Goal: Find contact information: Find contact information

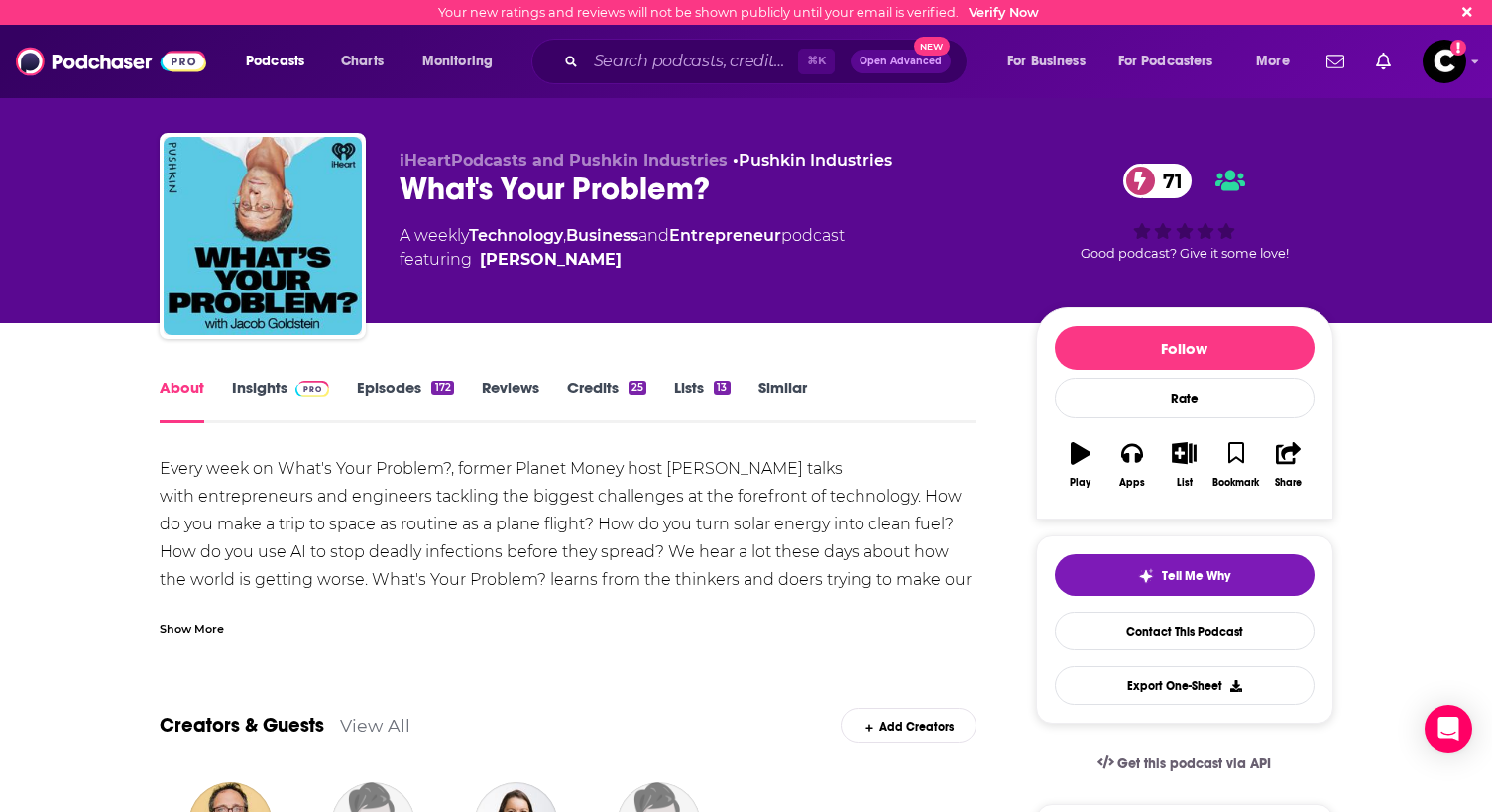
click at [755, 242] on link "Entrepreneur" at bounding box center [726, 235] width 112 height 19
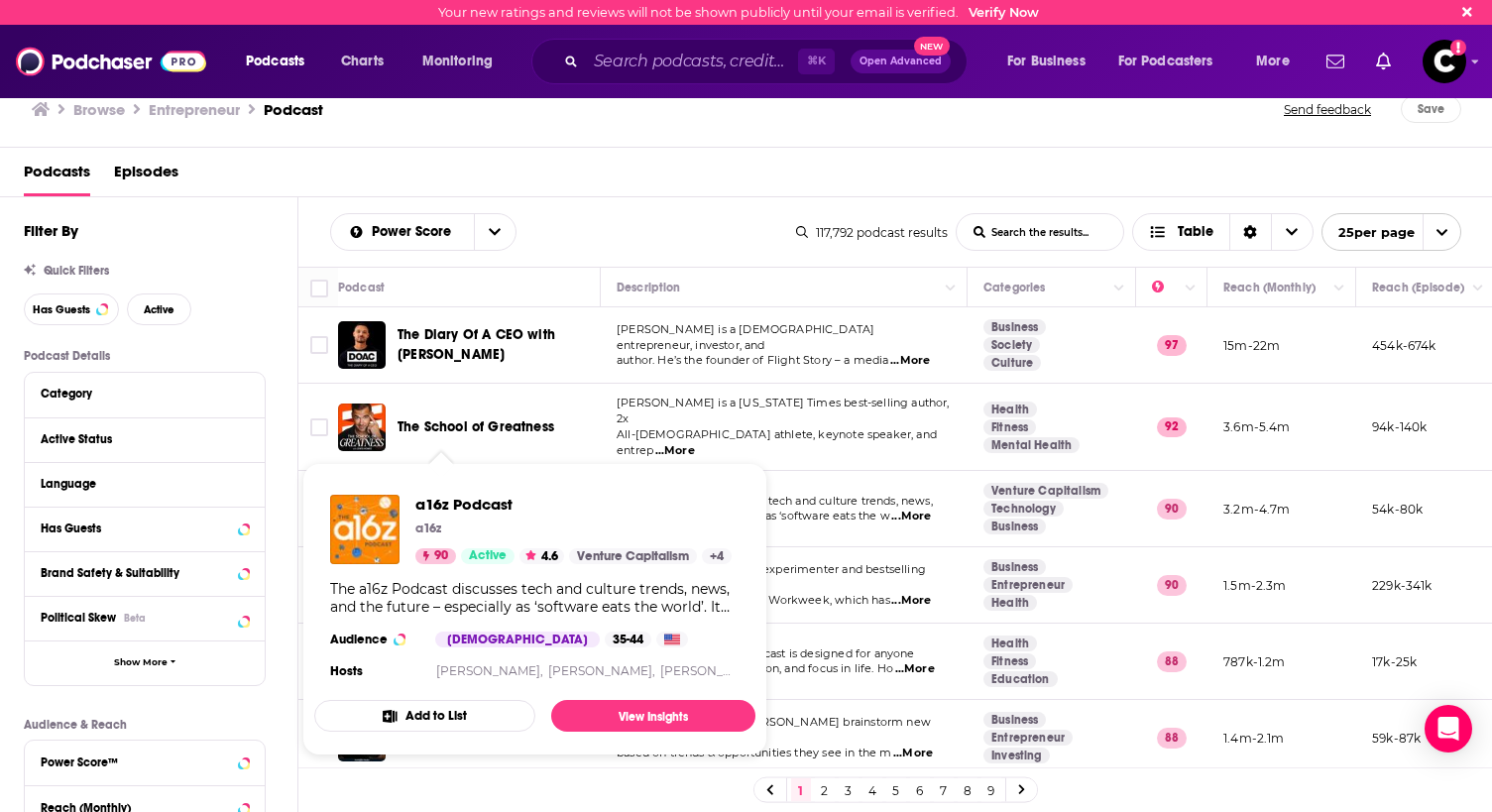
click at [410, 496] on div "a16z Podcast a16z 90 Active 4.6 Venture Capitalism + 4" at bounding box center [531, 528] width 402 height 69
click at [432, 503] on span "a16z Podcast" at bounding box center [591, 503] width 351 height 19
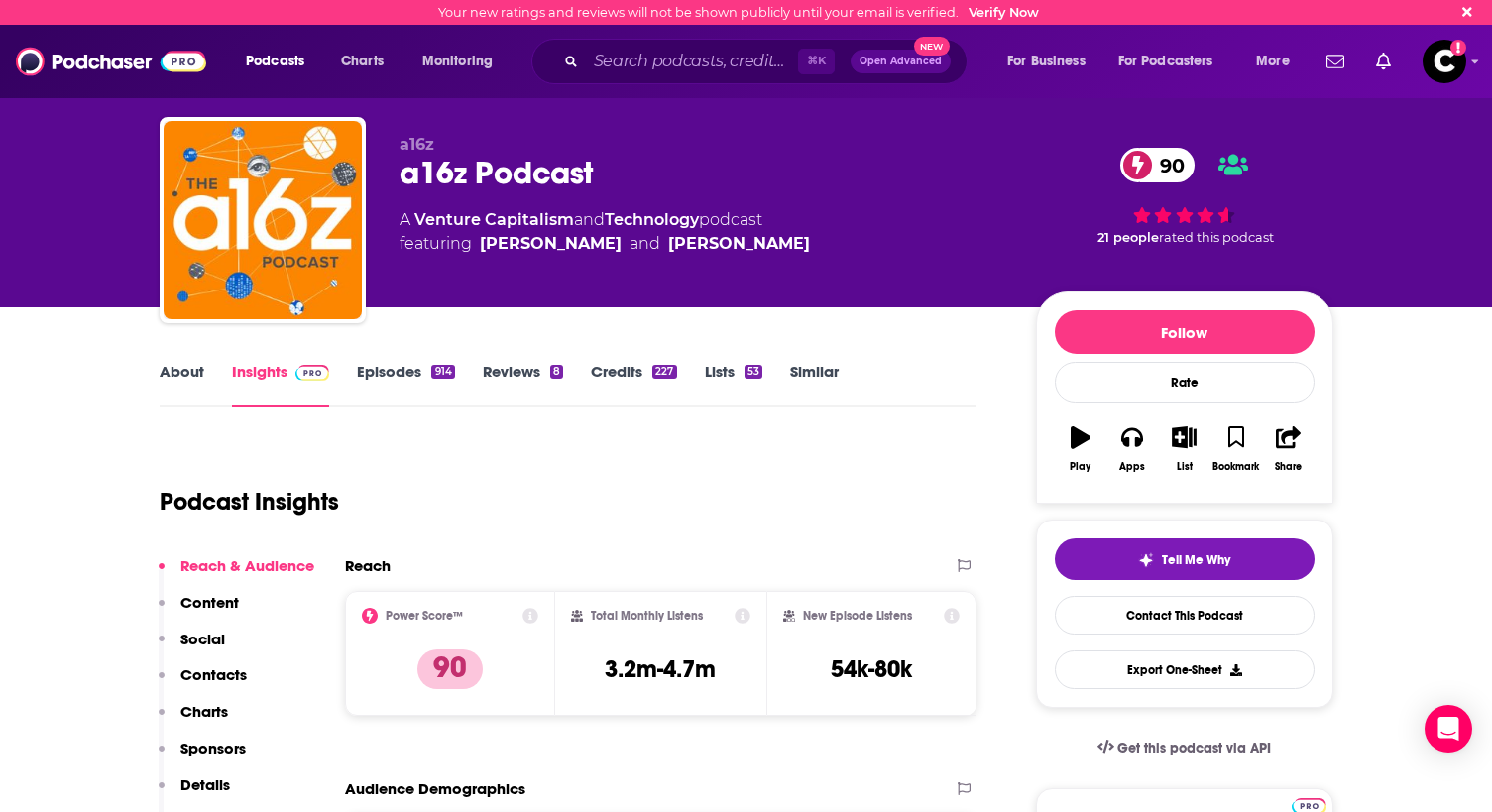
scroll to position [13, 0]
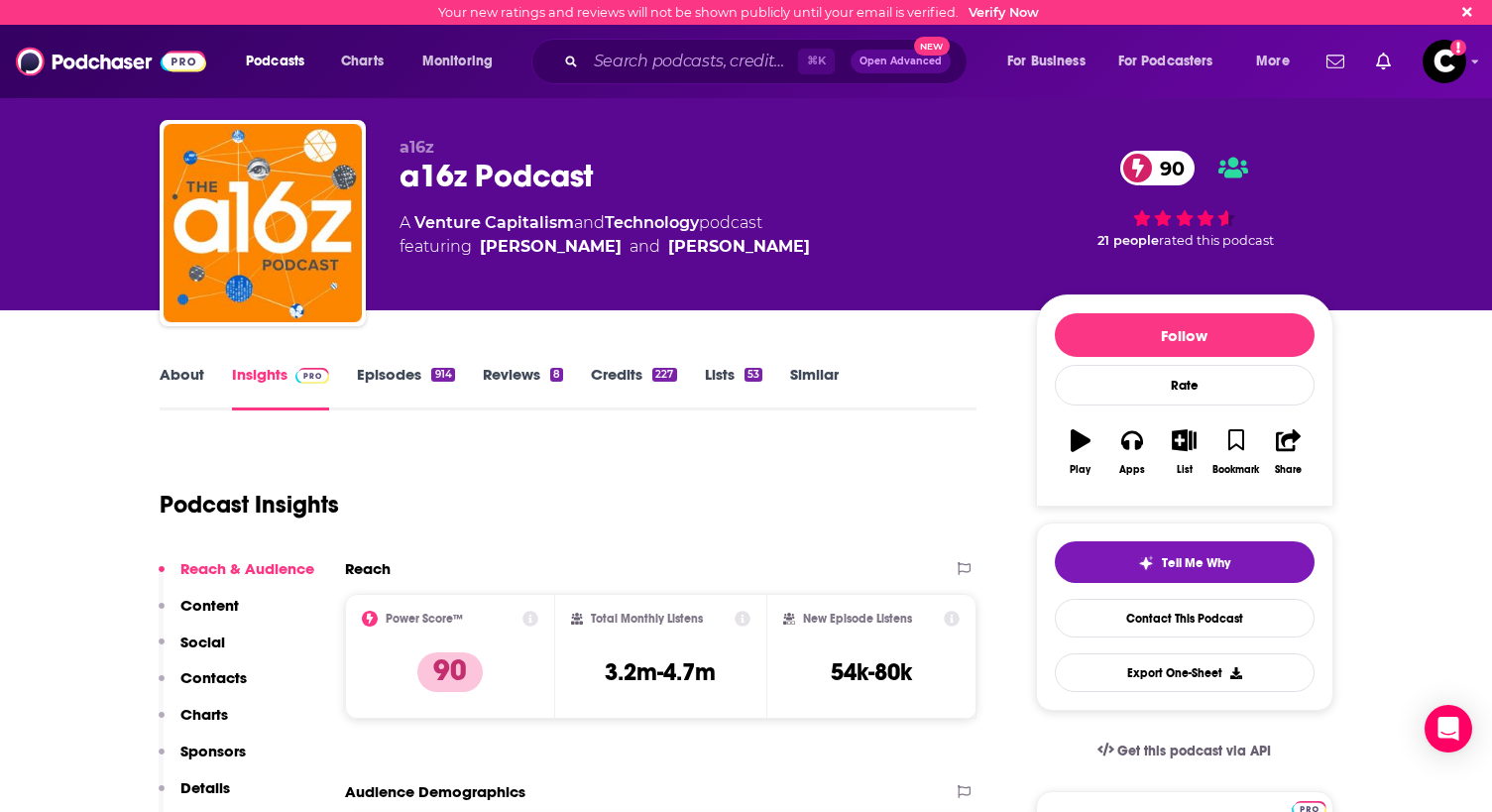
click at [421, 368] on link "Episodes 914" at bounding box center [405, 388] width 97 height 46
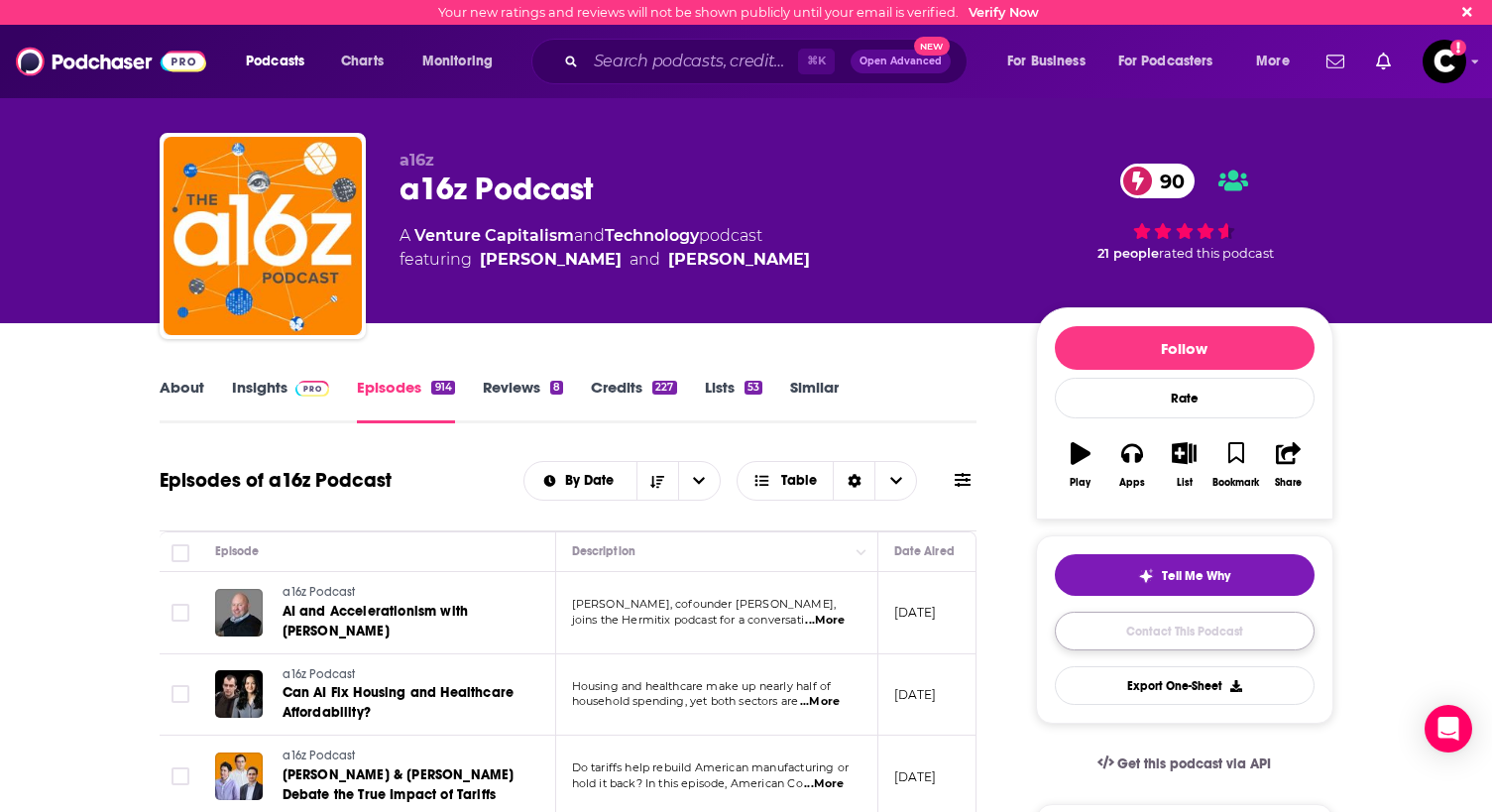
click at [1152, 637] on link "Contact This Podcast" at bounding box center [1185, 630] width 260 height 39
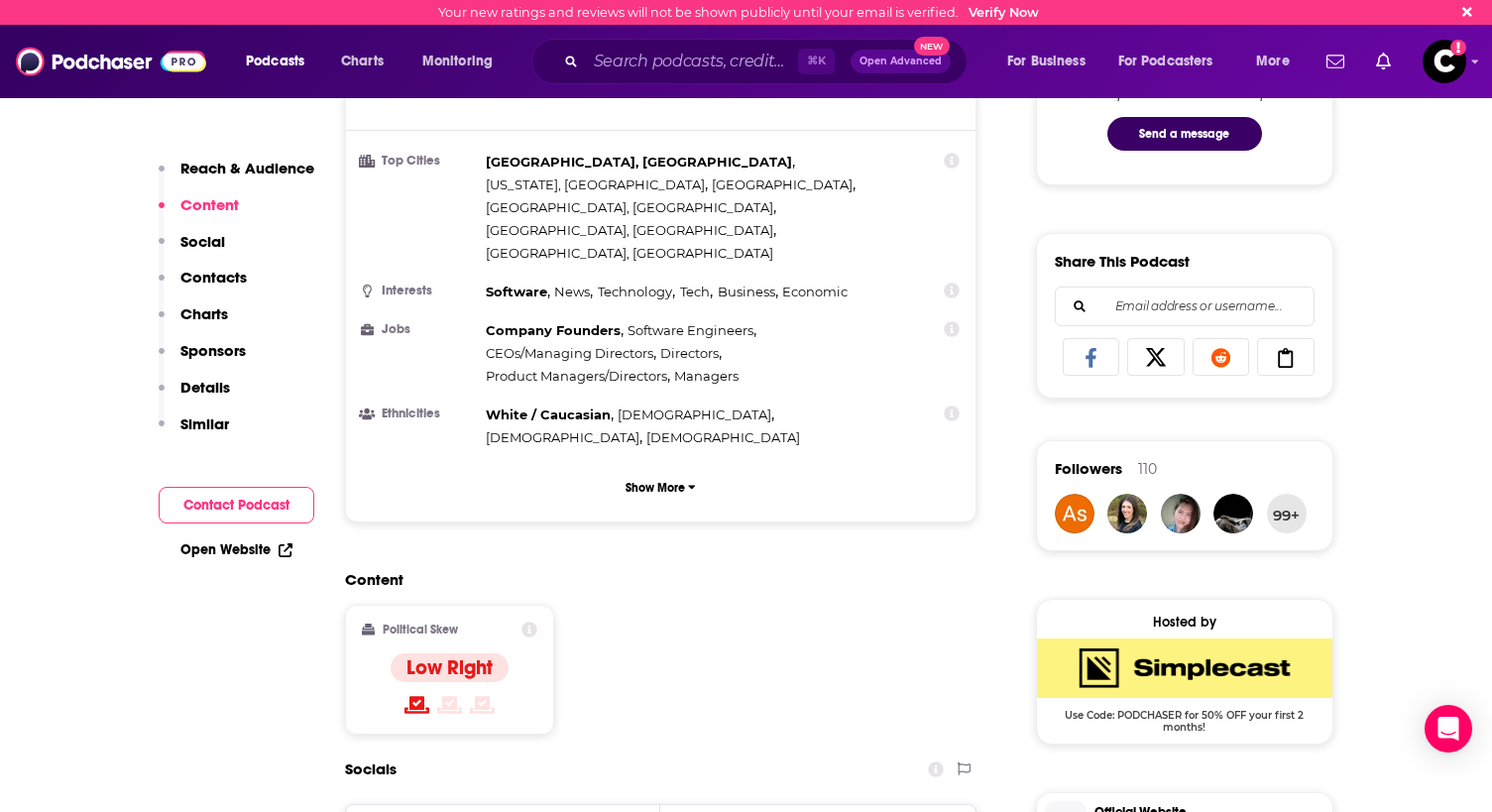
scroll to position [937, 0]
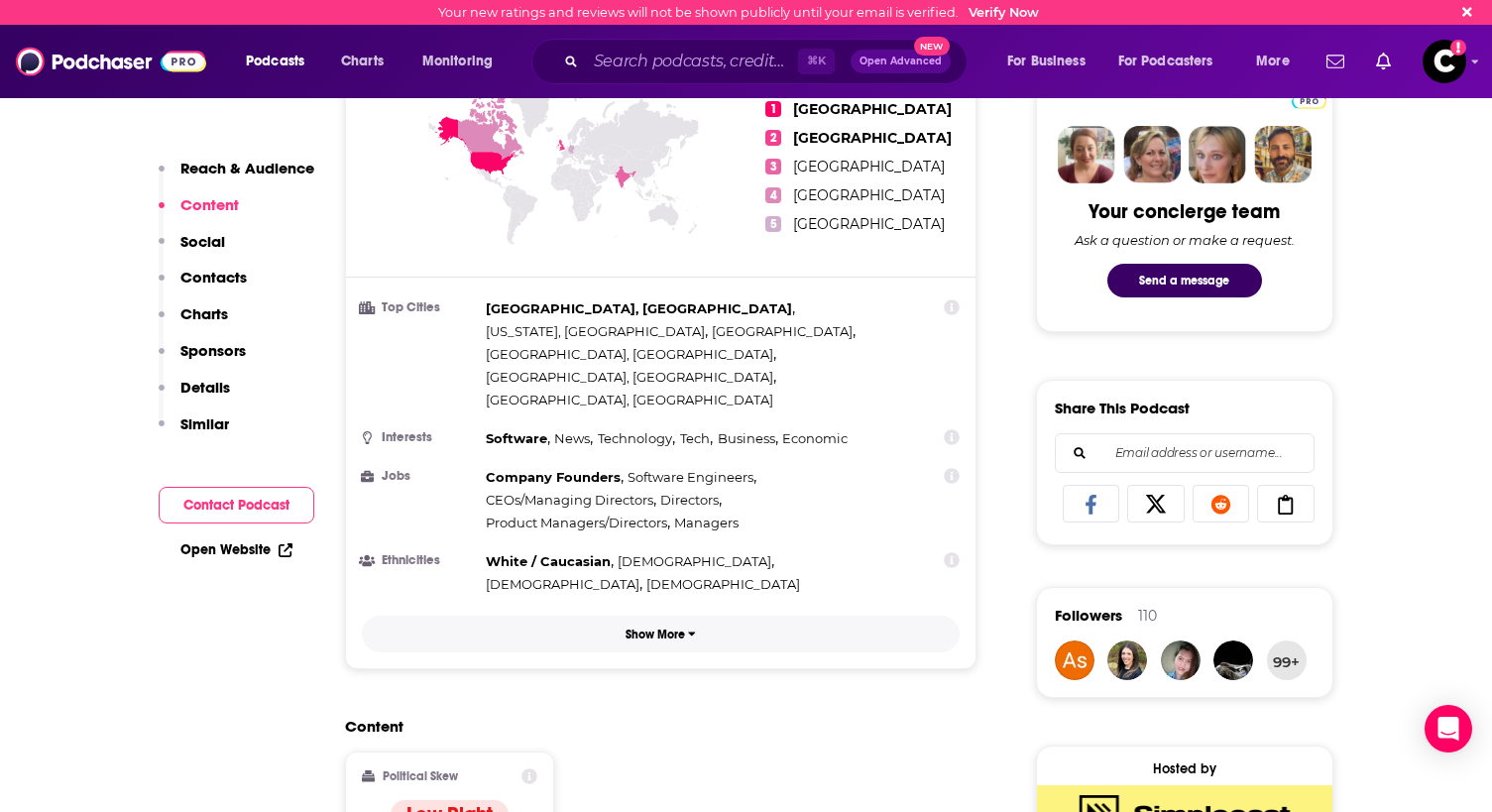
click at [640, 615] on button "Show More" at bounding box center [661, 633] width 599 height 37
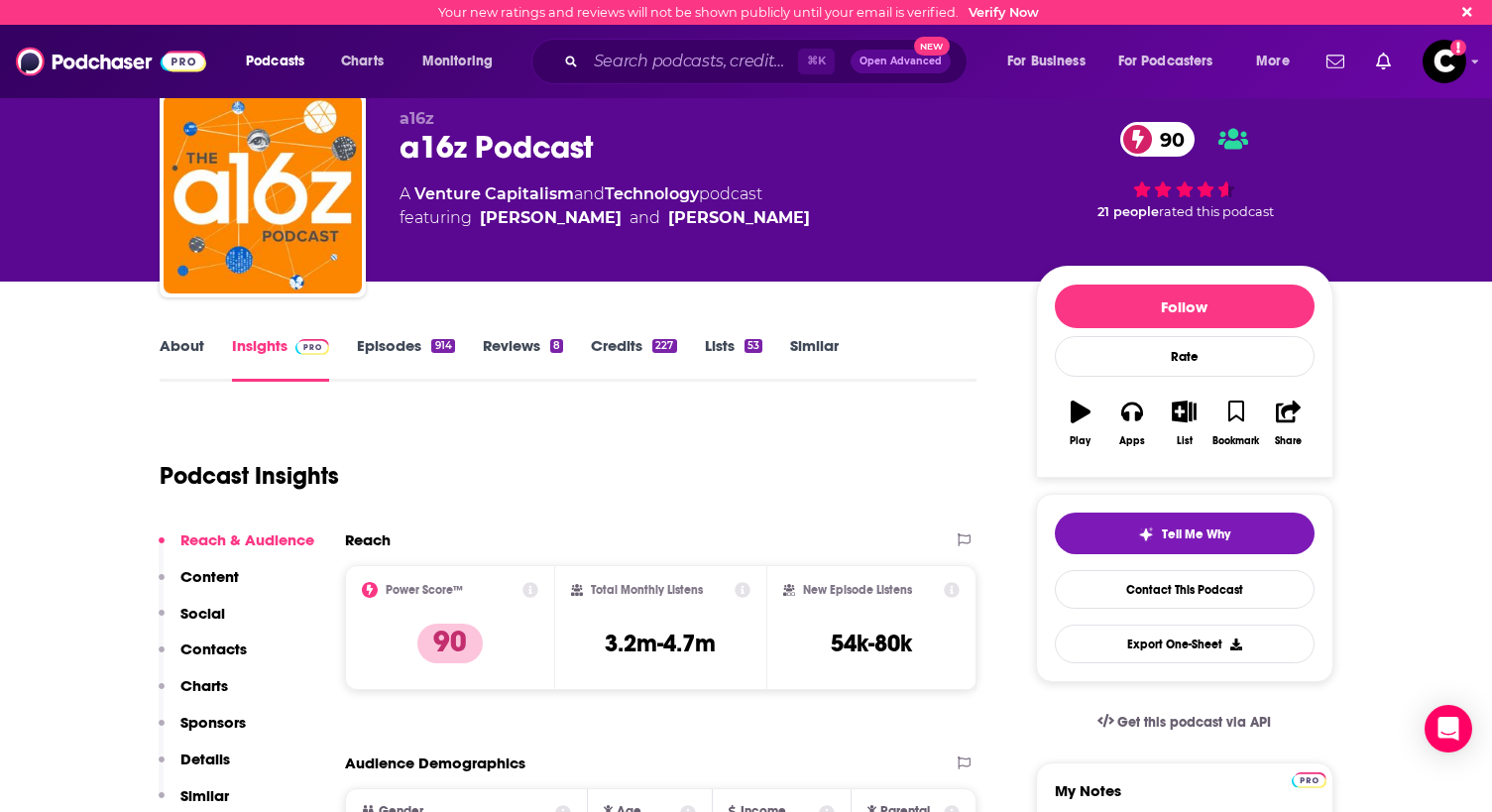
scroll to position [36, 0]
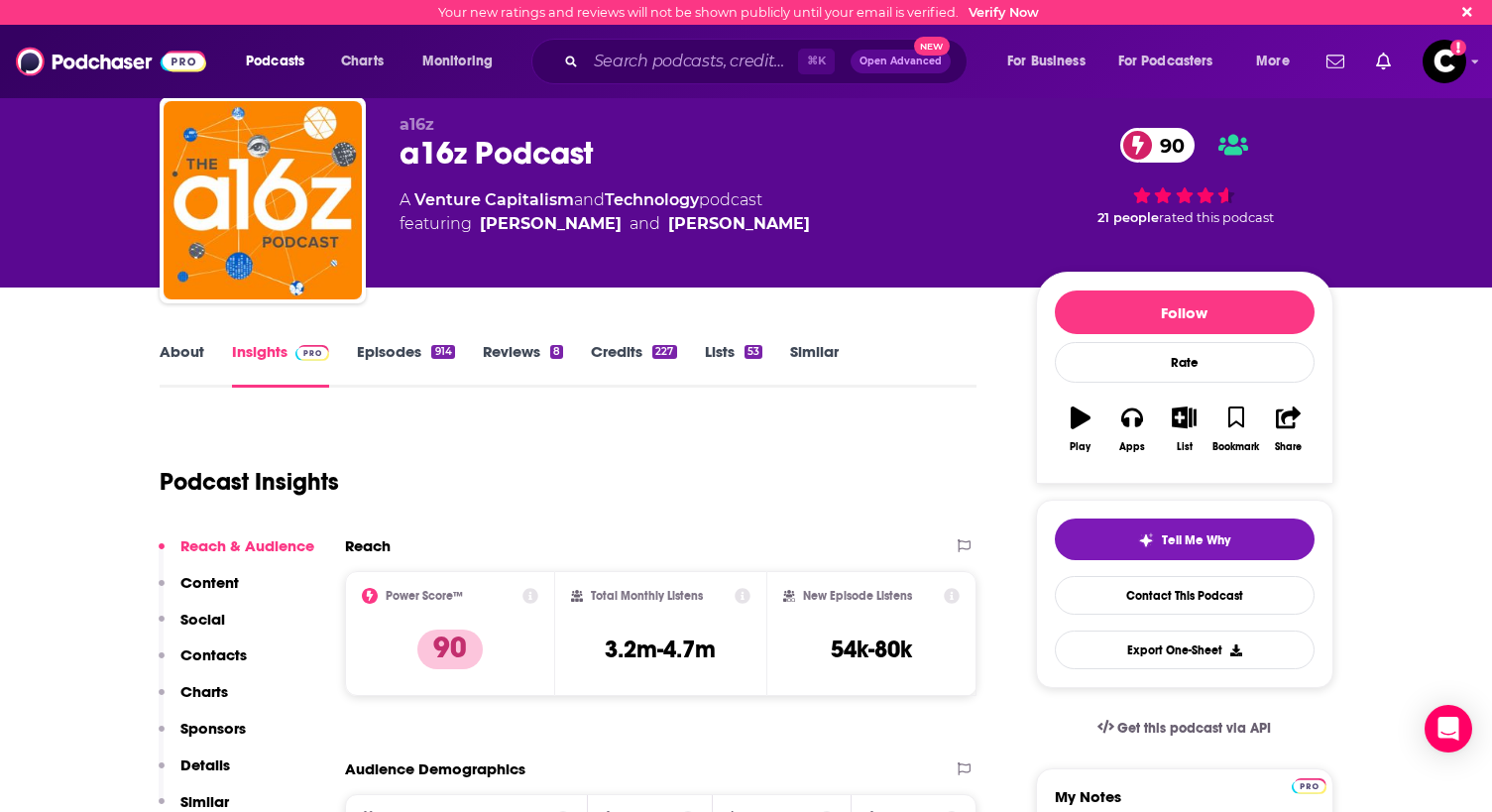
click at [193, 348] on link "About" at bounding box center [182, 365] width 45 height 46
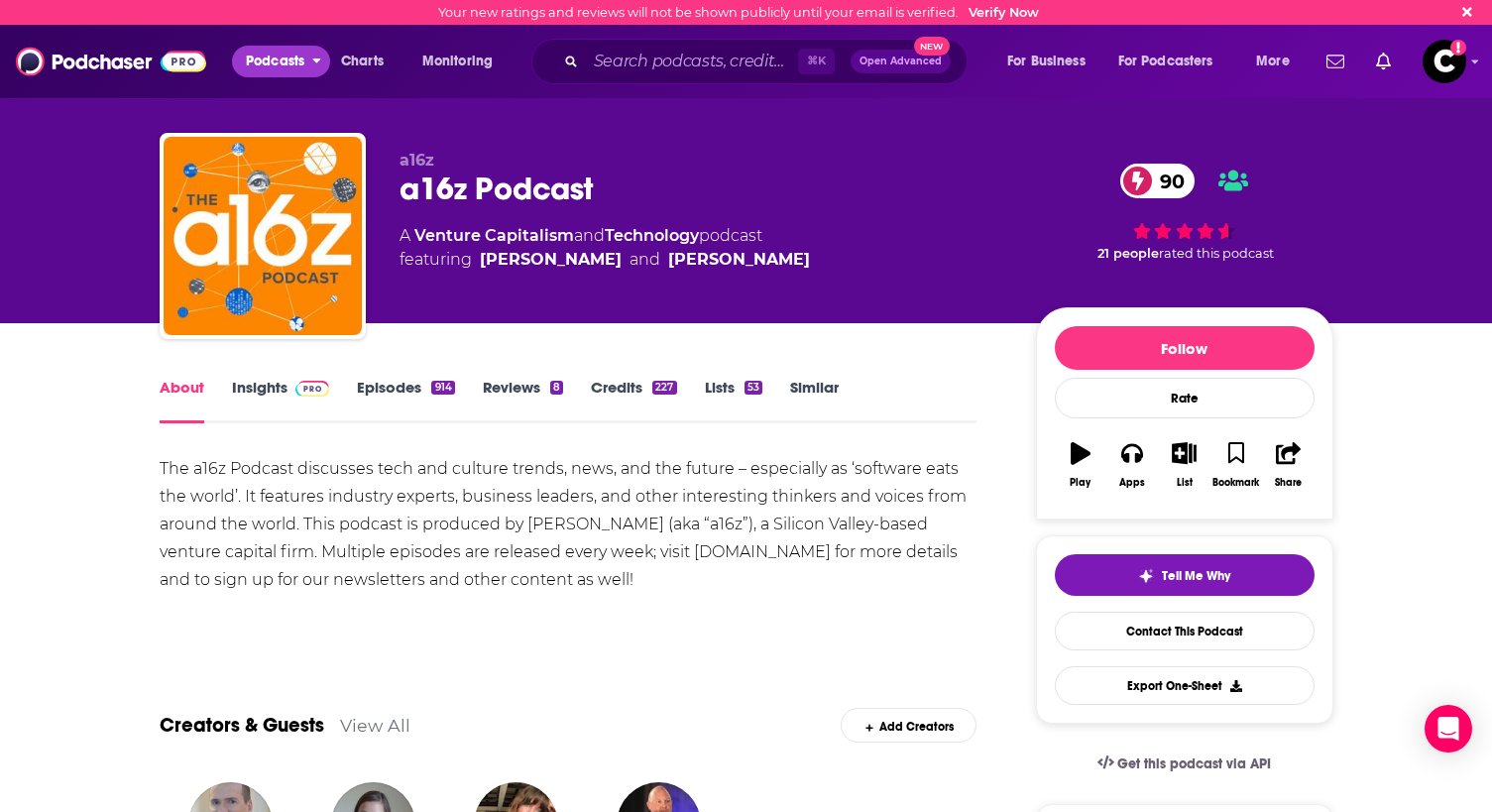
click at [291, 58] on span "Podcasts" at bounding box center [275, 62] width 59 height 28
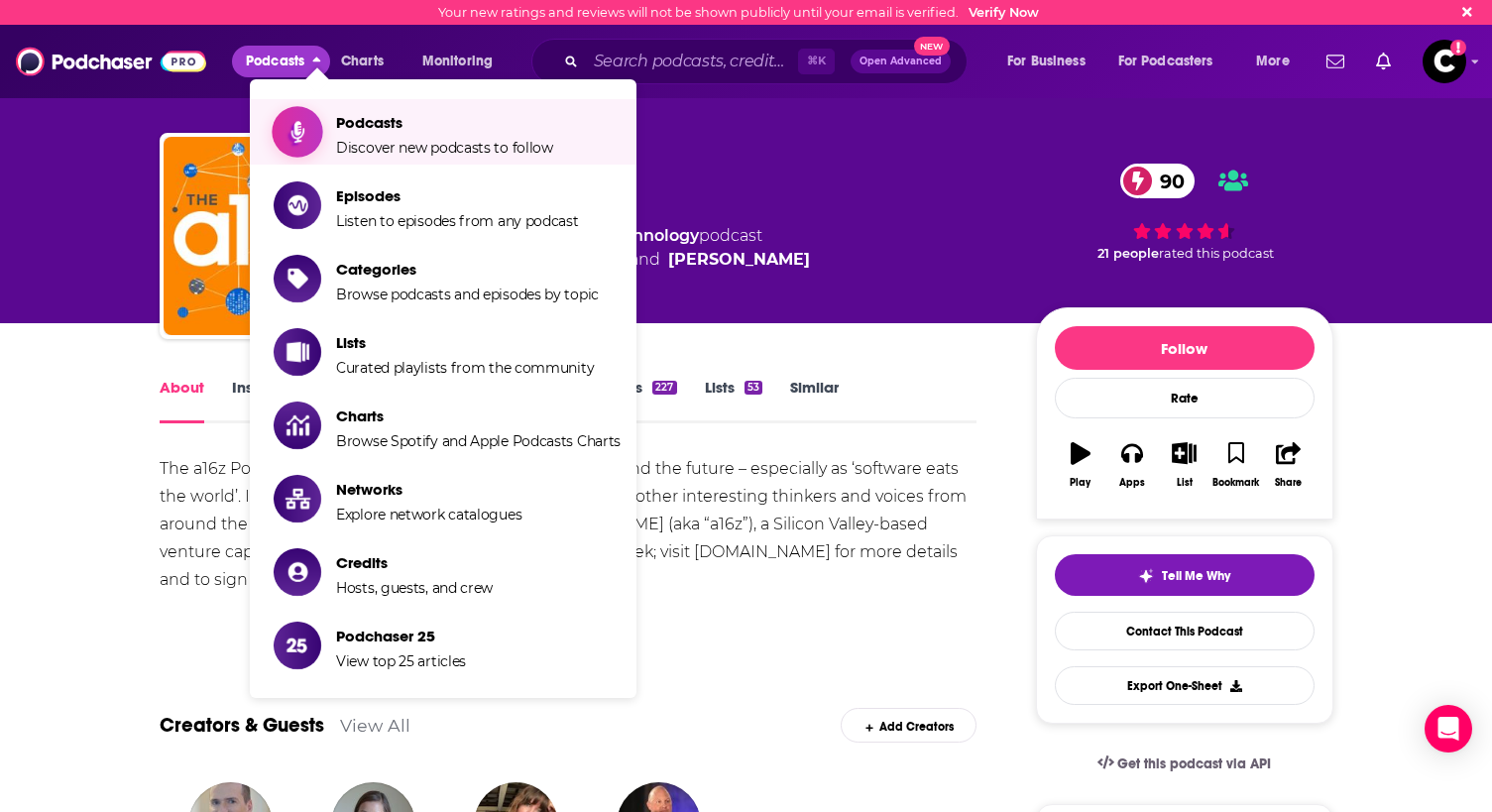
click at [385, 143] on span "Discover new podcasts to follow" at bounding box center [444, 148] width 217 height 18
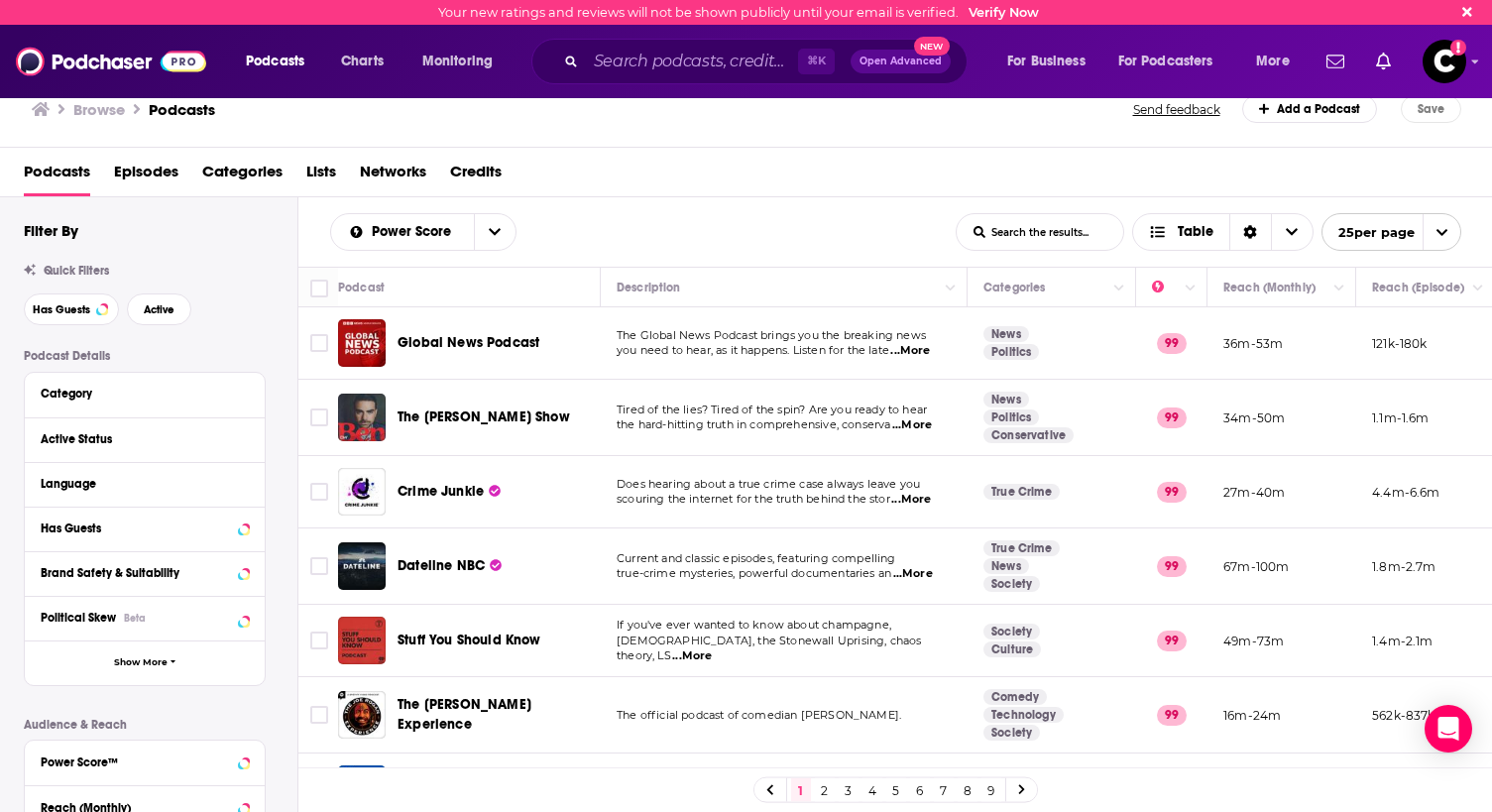
click at [245, 169] on span "Categories" at bounding box center [242, 176] width 80 height 41
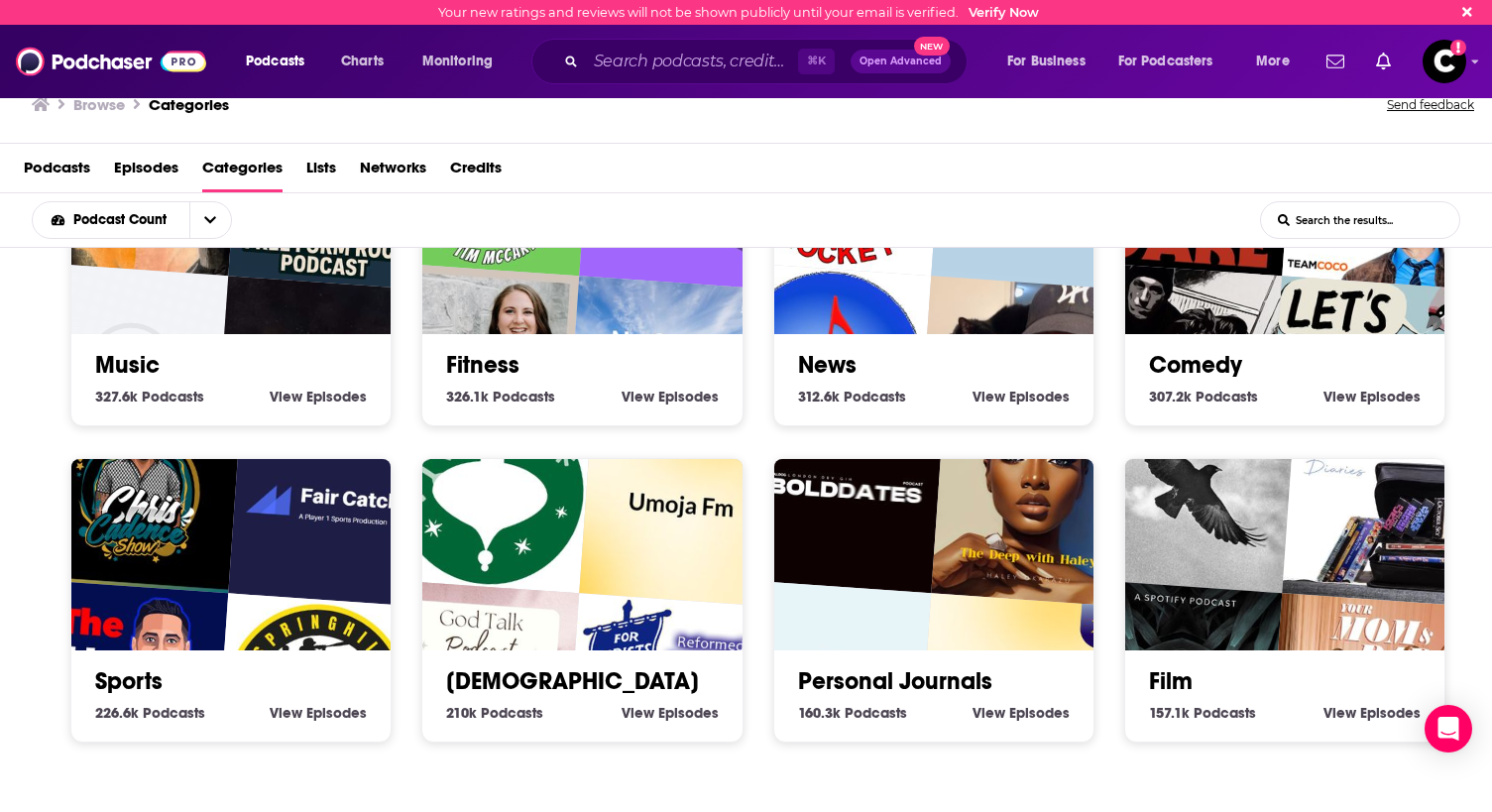
scroll to position [851, 0]
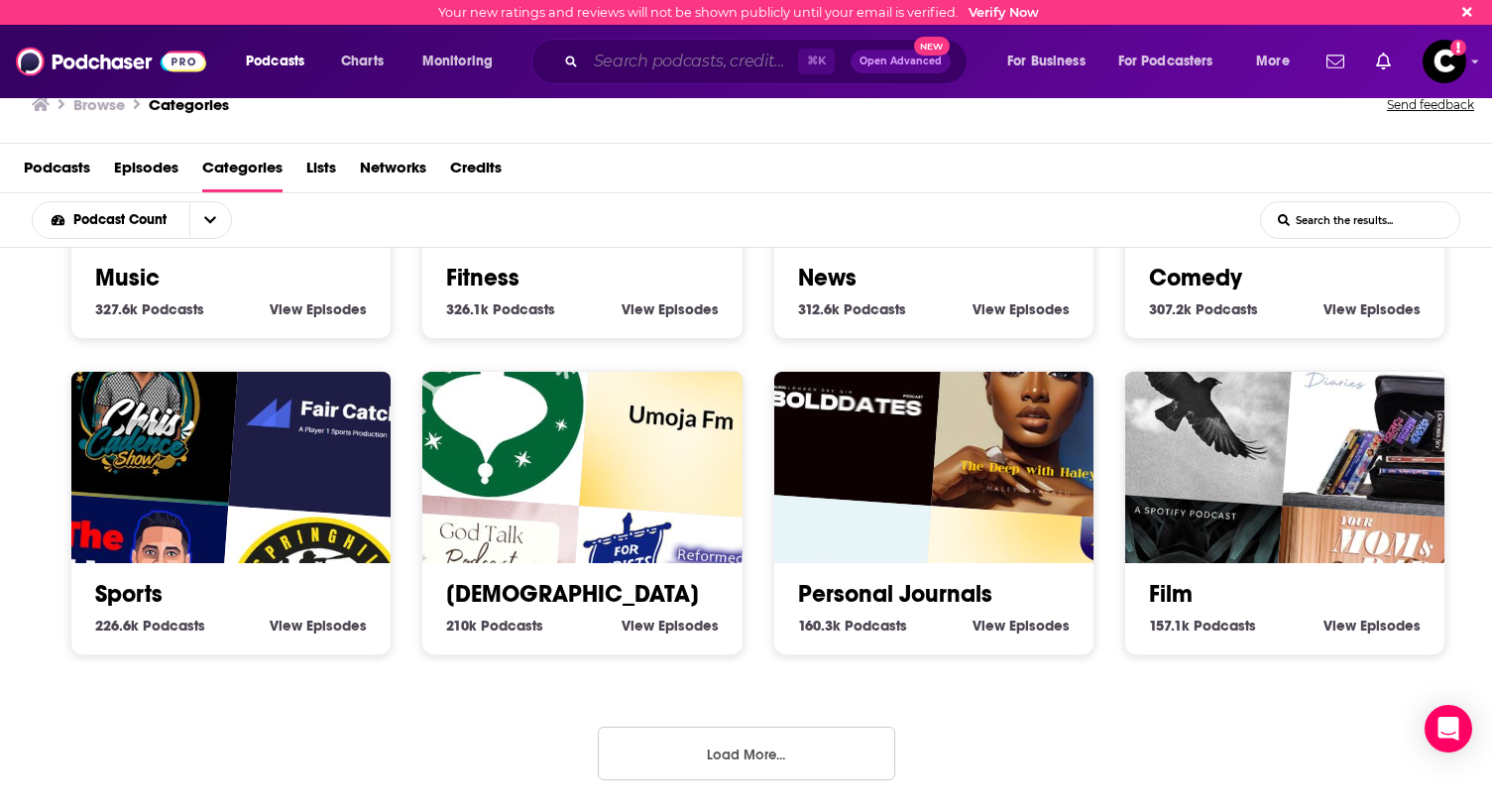
click at [649, 61] on input "Search podcasts, credits, & more..." at bounding box center [692, 62] width 212 height 32
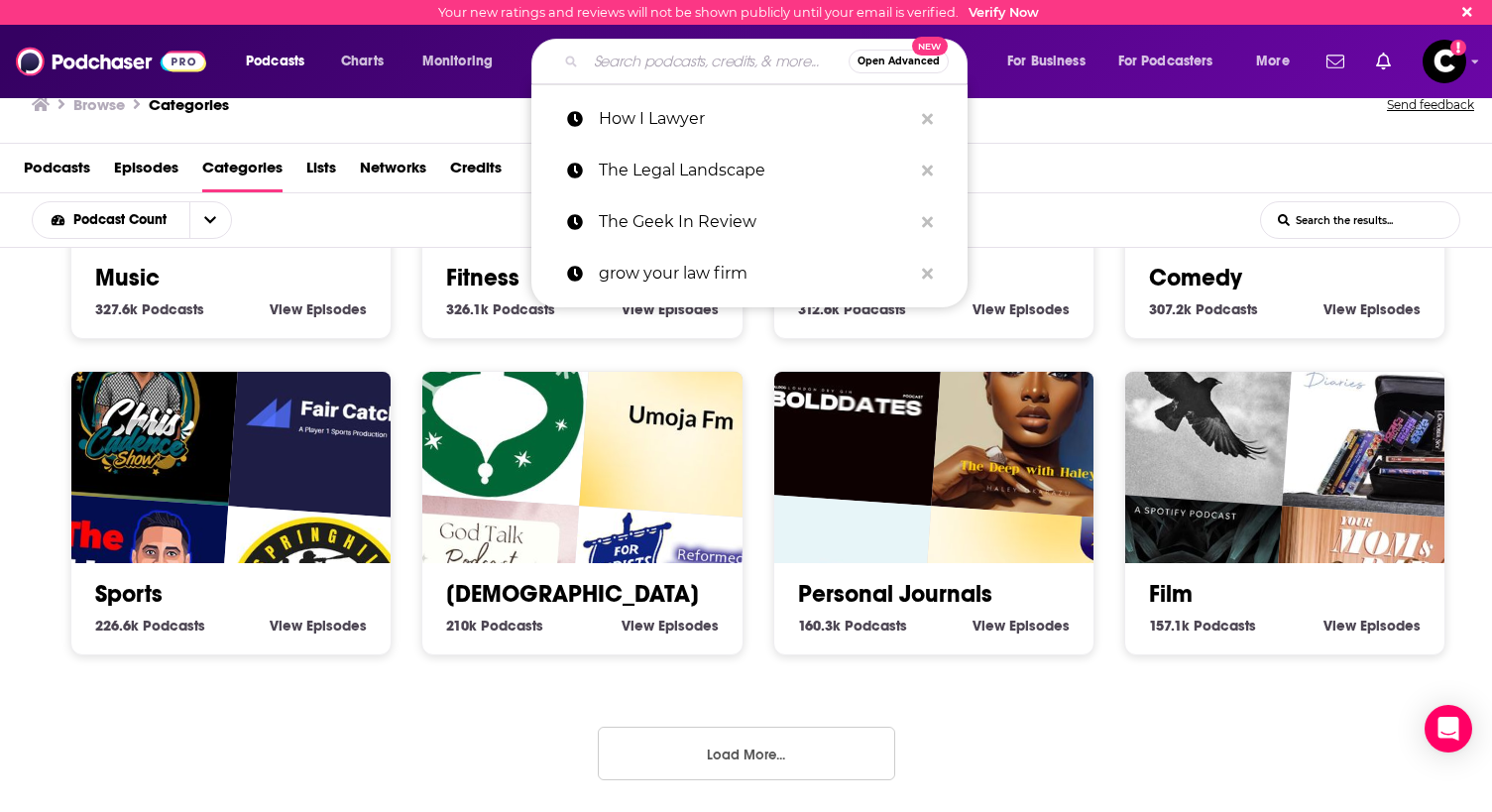
type input "e"
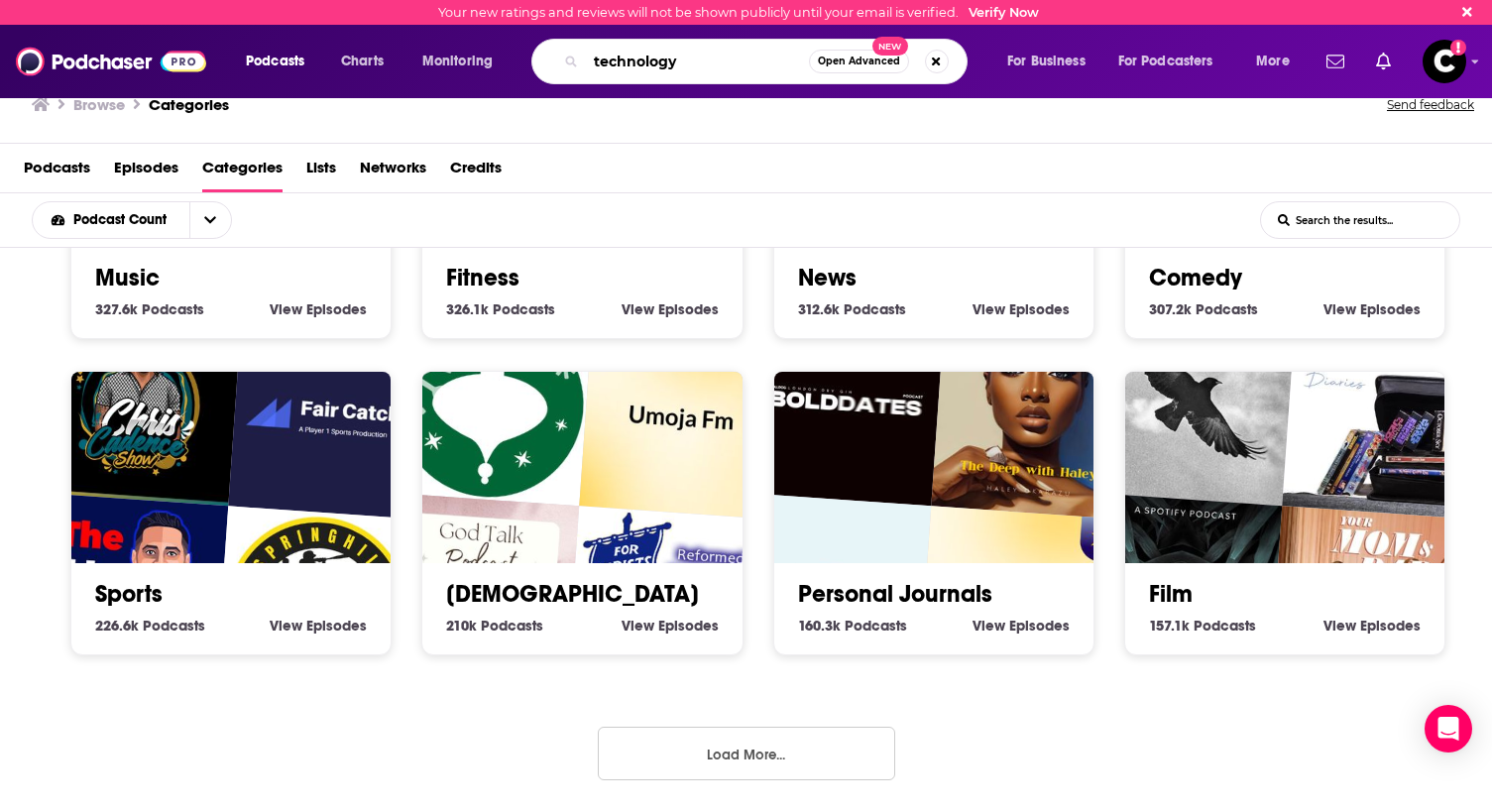
type input "technology"
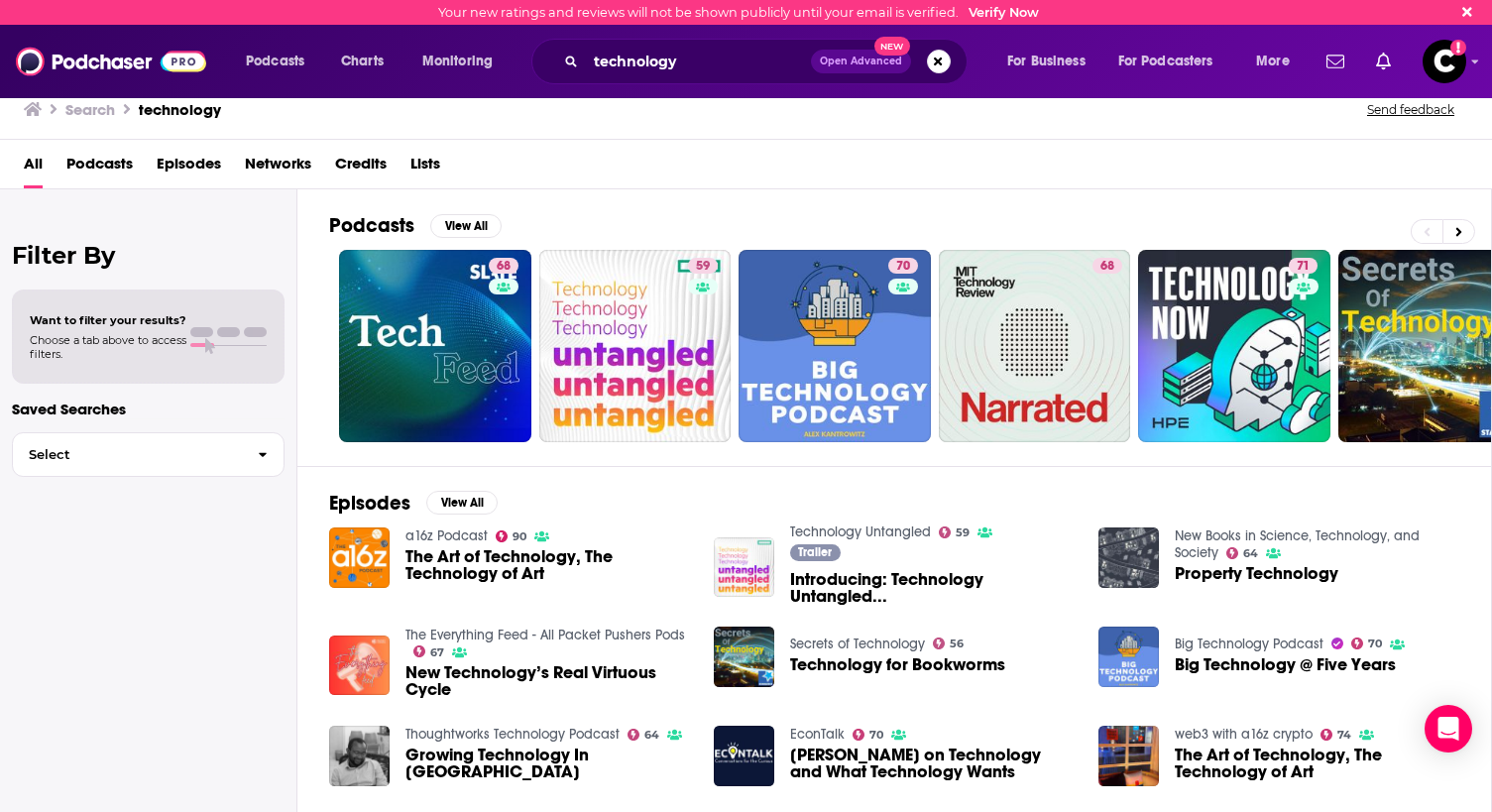
click at [470, 571] on span "The Art of Technology, The Technology of Art" at bounding box center [548, 565] width 285 height 34
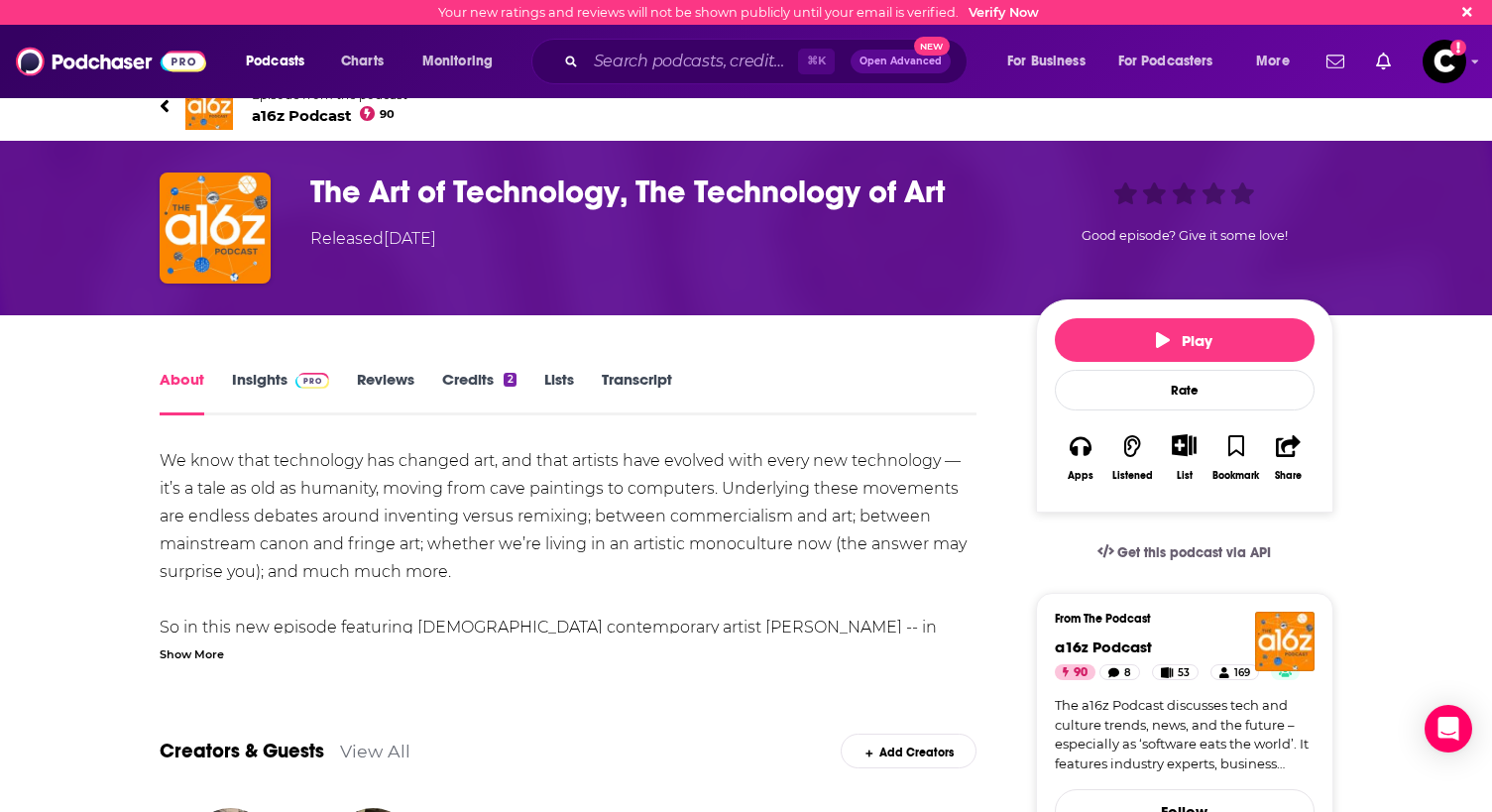
click at [153, 217] on div "The Art of Technology, The Technology of Art Released Wednesday, 3rd July 2024 …" at bounding box center [746, 228] width 1204 height 111
click at [186, 212] on img "The Art of Technology, The Technology of Art" at bounding box center [215, 228] width 111 height 111
click at [280, 118] on span "a16z Podcast 90" at bounding box center [330, 115] width 156 height 19
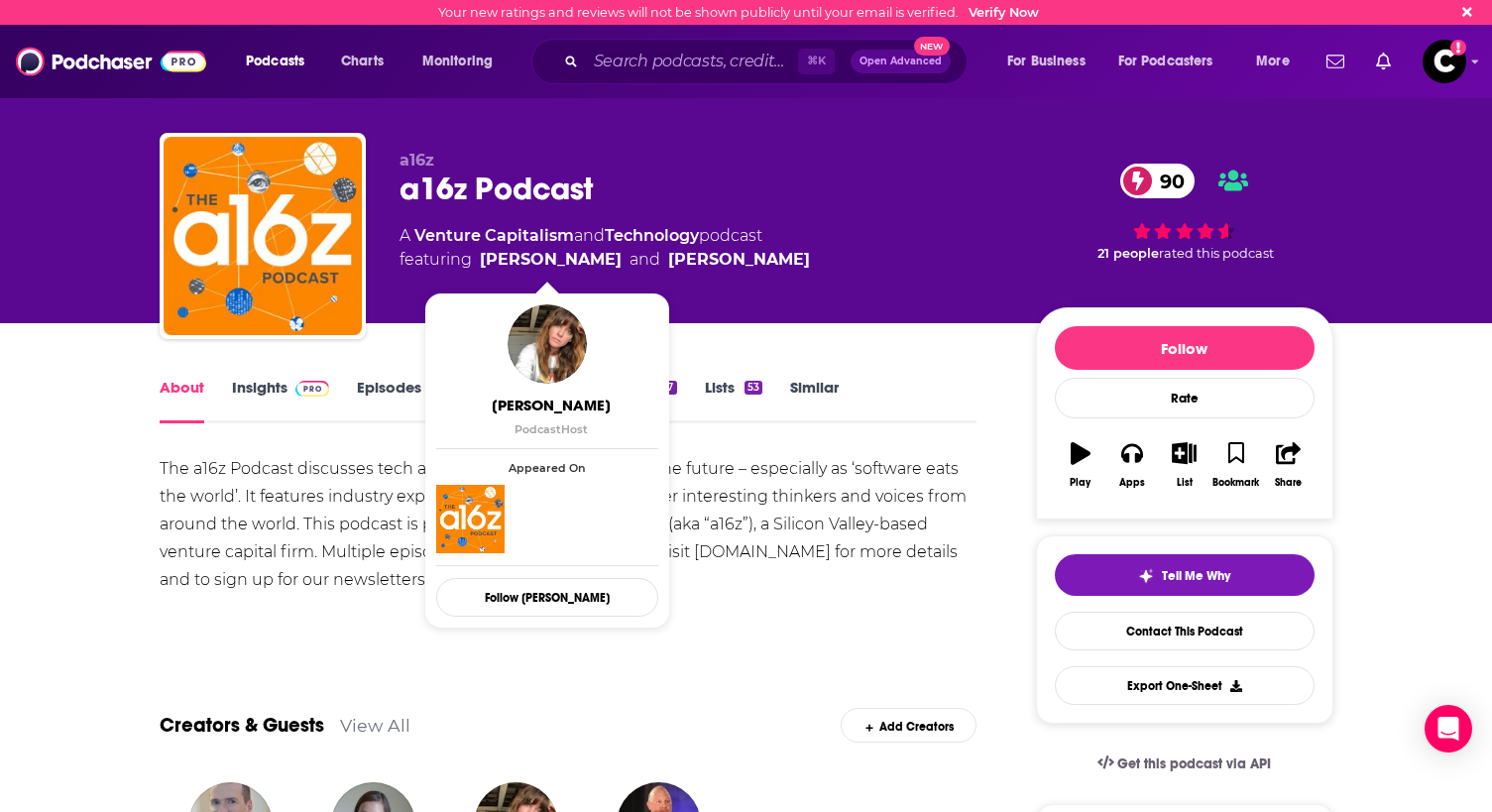
click at [641, 224] on div "A Venture Capitalism and Technology podcast featuring Hanne Winarsky and Sonal …" at bounding box center [605, 248] width 411 height 48
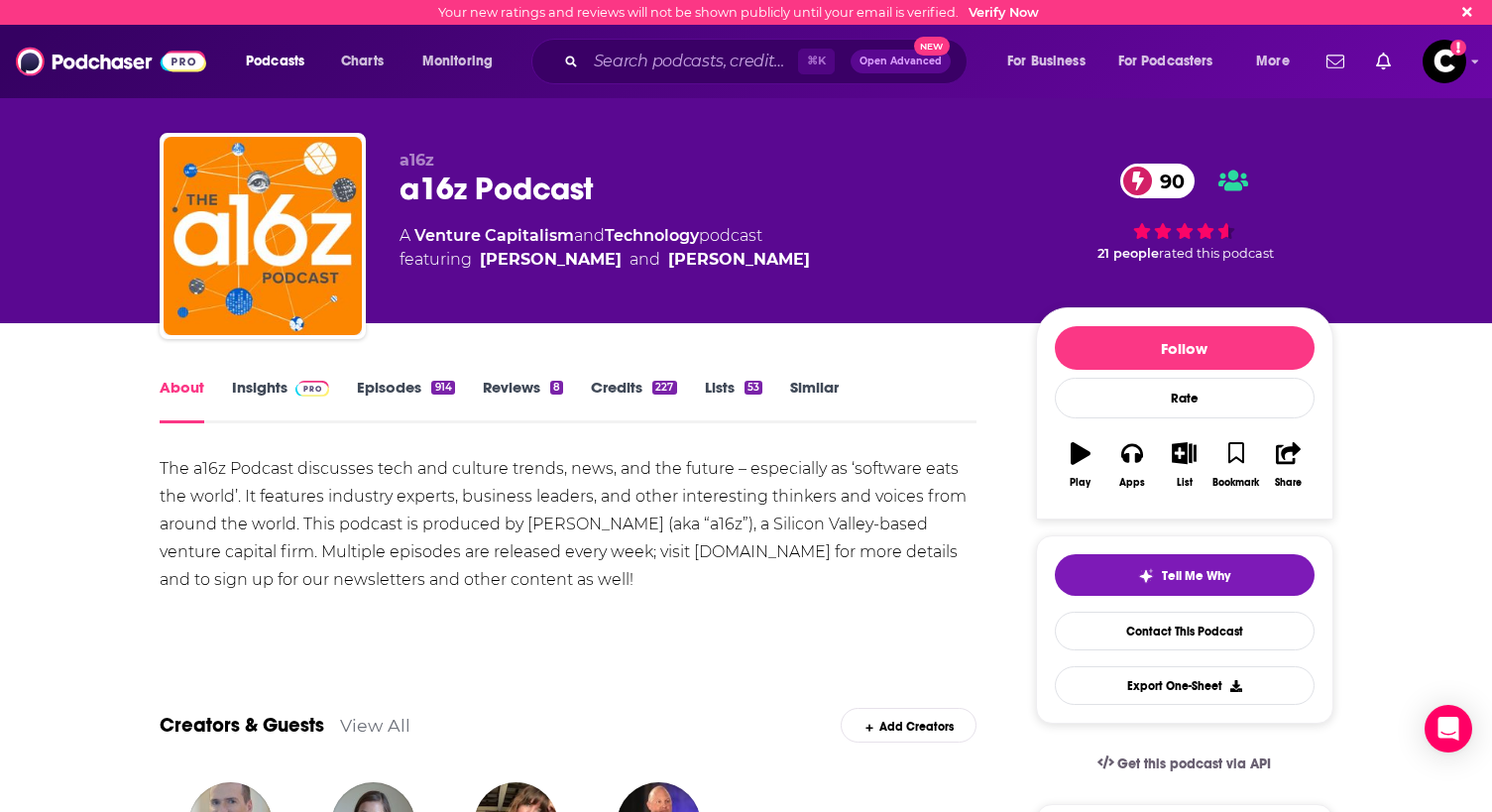
click at [638, 231] on link "Technology" at bounding box center [652, 235] width 94 height 19
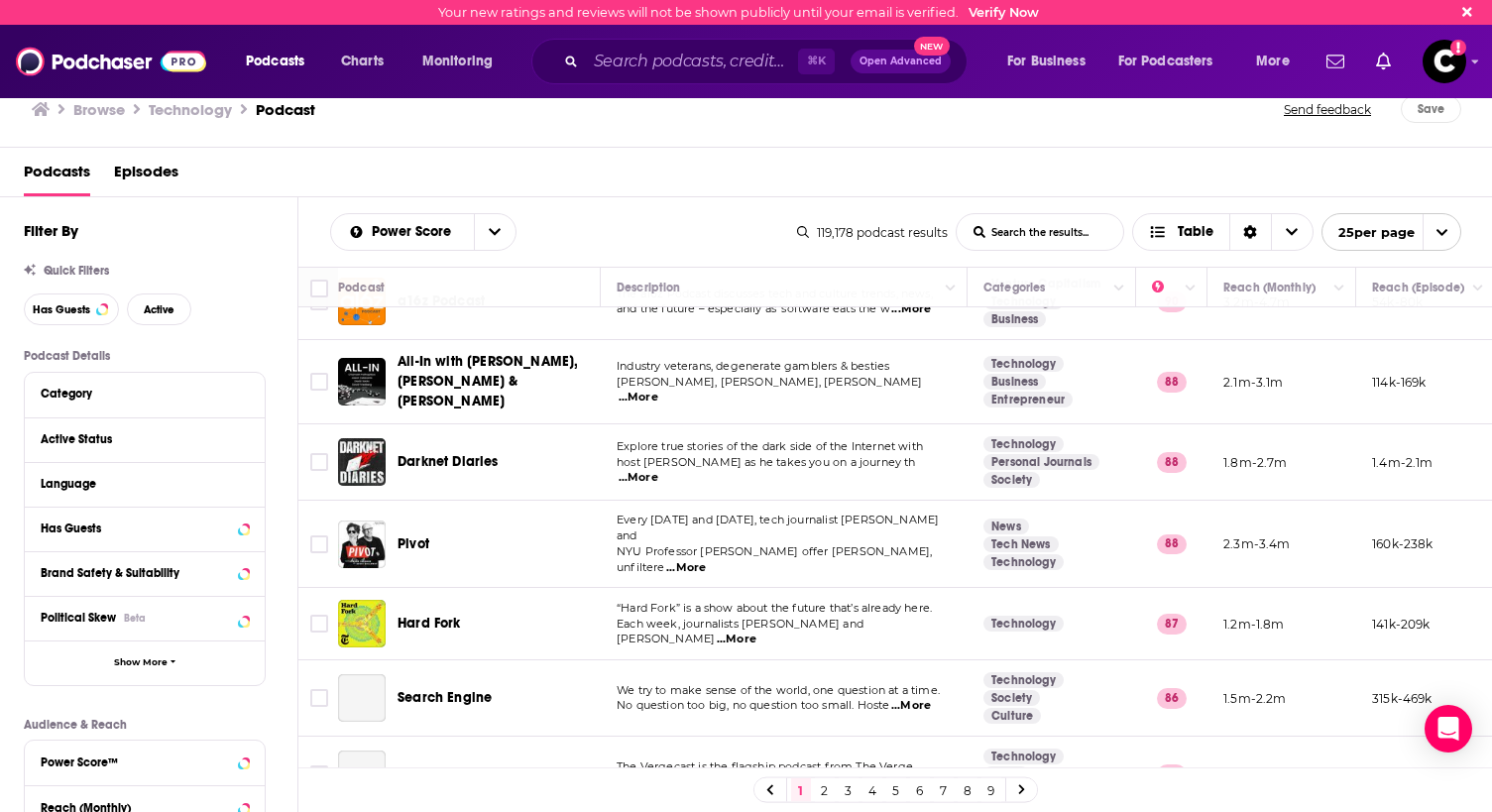
scroll to position [352, 0]
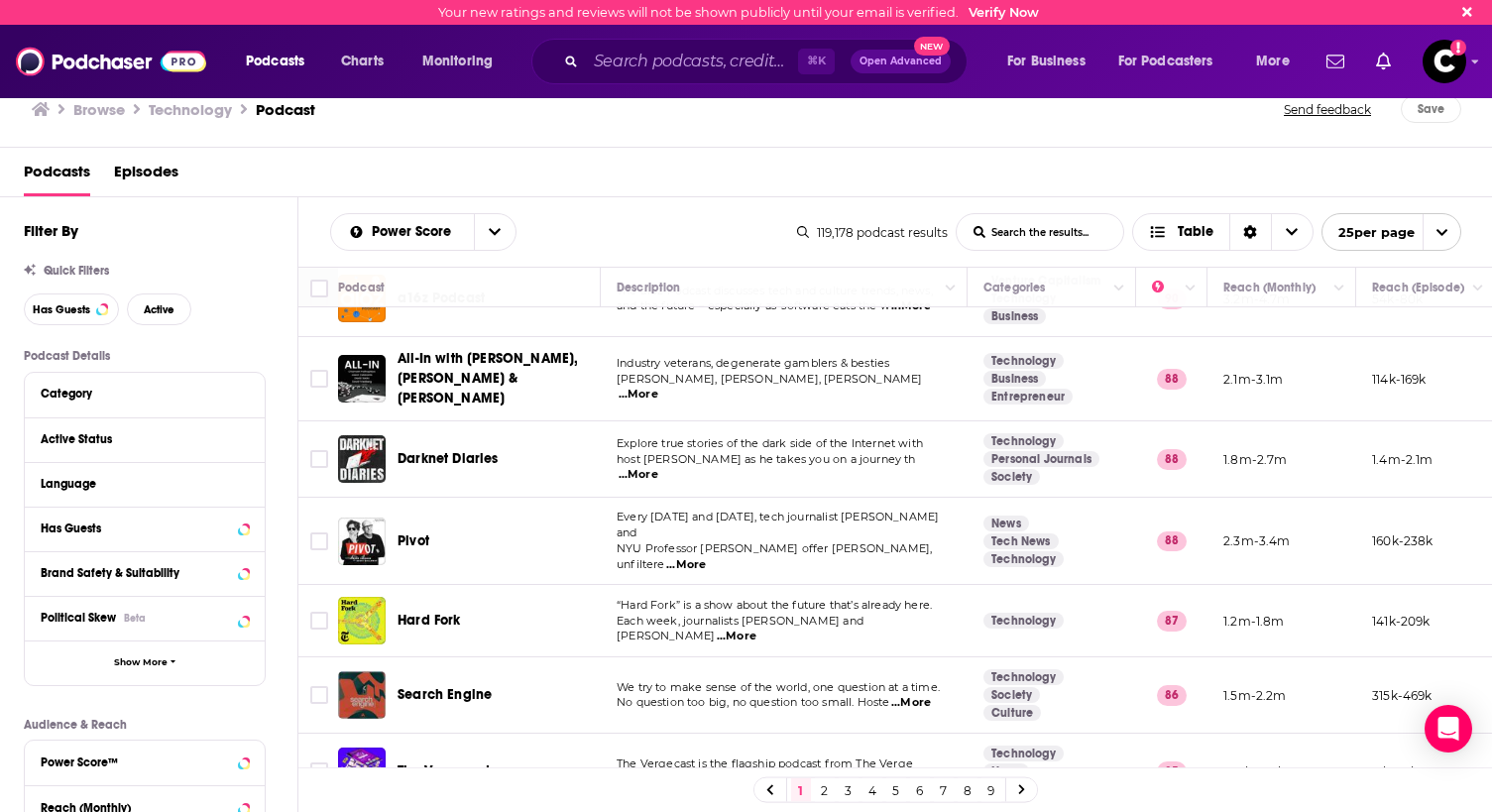
click at [707, 557] on span "...More" at bounding box center [687, 565] width 40 height 16
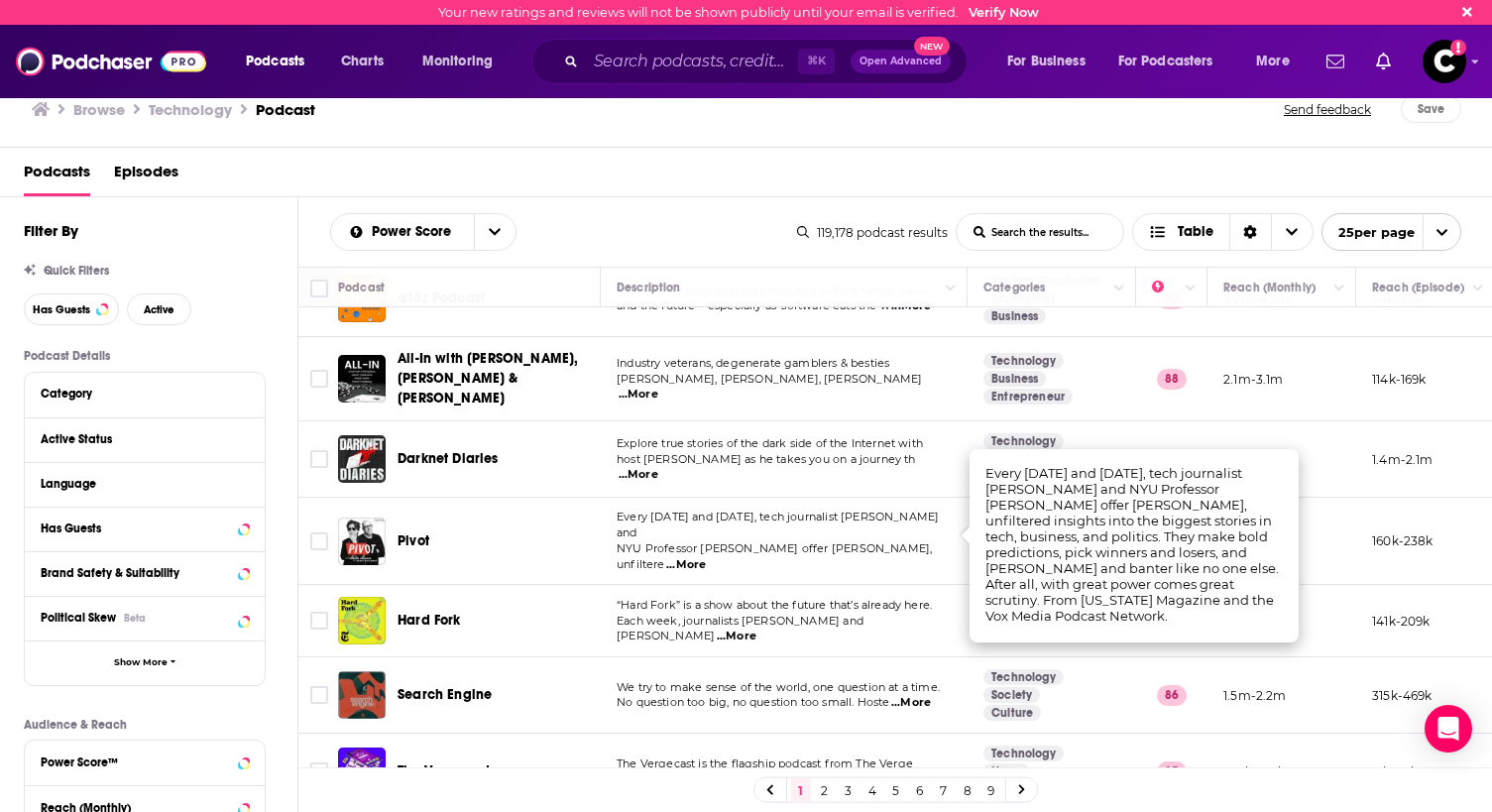
click at [860, 549] on td "Every Tuesday and Friday, tech journalist Kara Swisher and NYU Professor Scott …" at bounding box center [783, 540] width 367 height 87
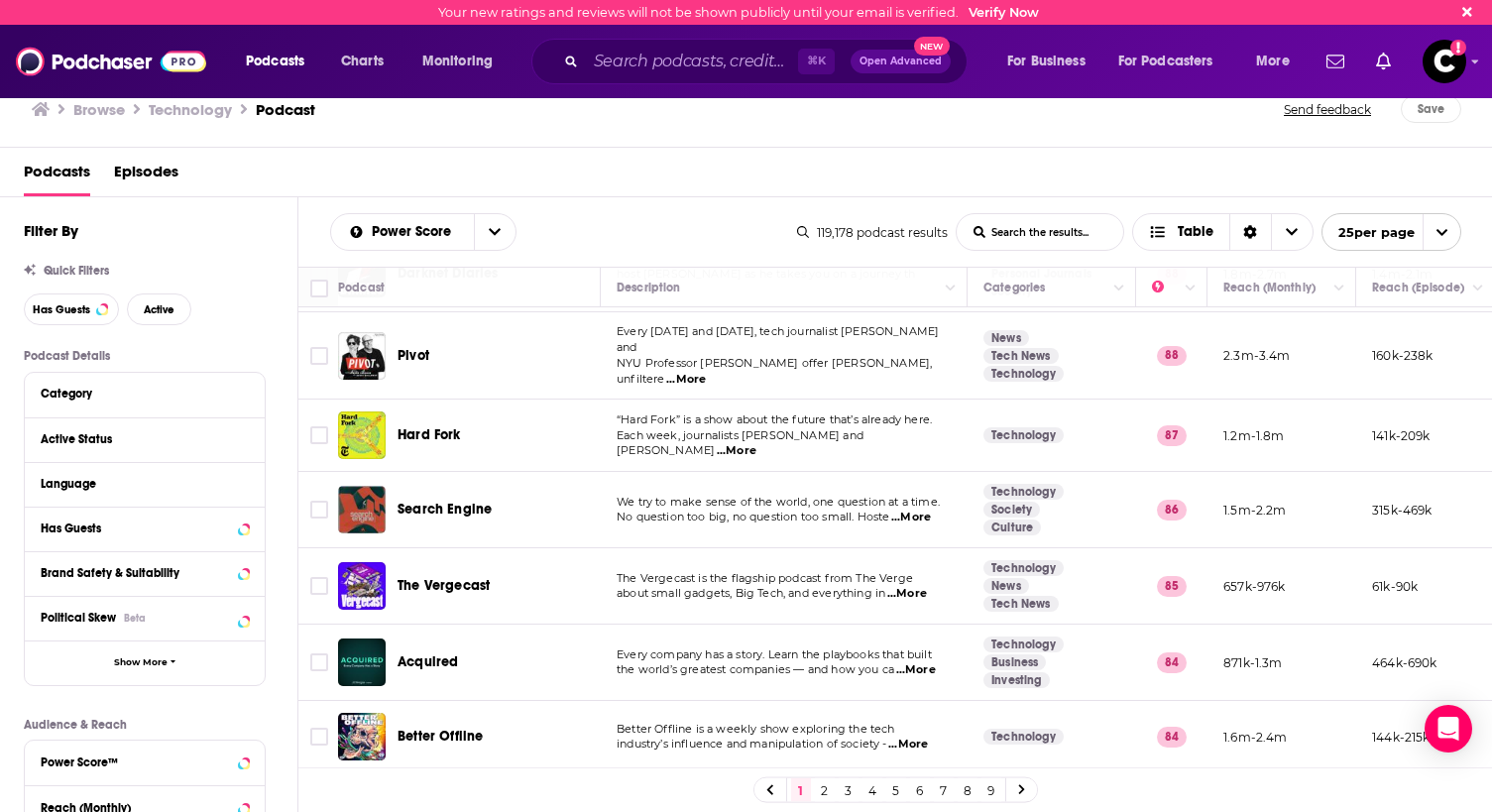
scroll to position [592, 0]
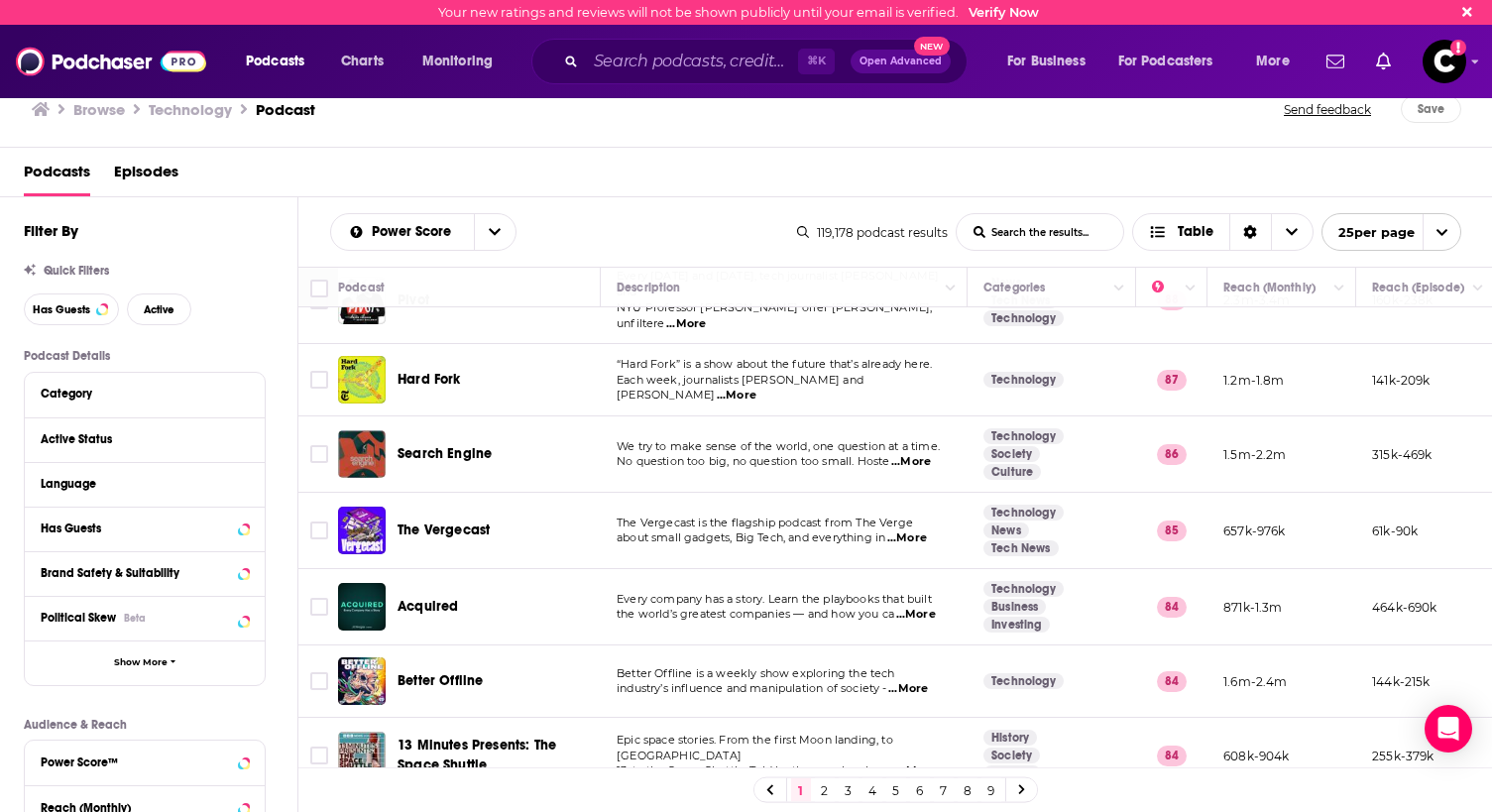
click at [756, 388] on span "...More" at bounding box center [737, 396] width 40 height 16
click at [874, 384] on td "“Hard Fork” is a show about the future that’s already here. Each week, journali…" at bounding box center [783, 380] width 367 height 72
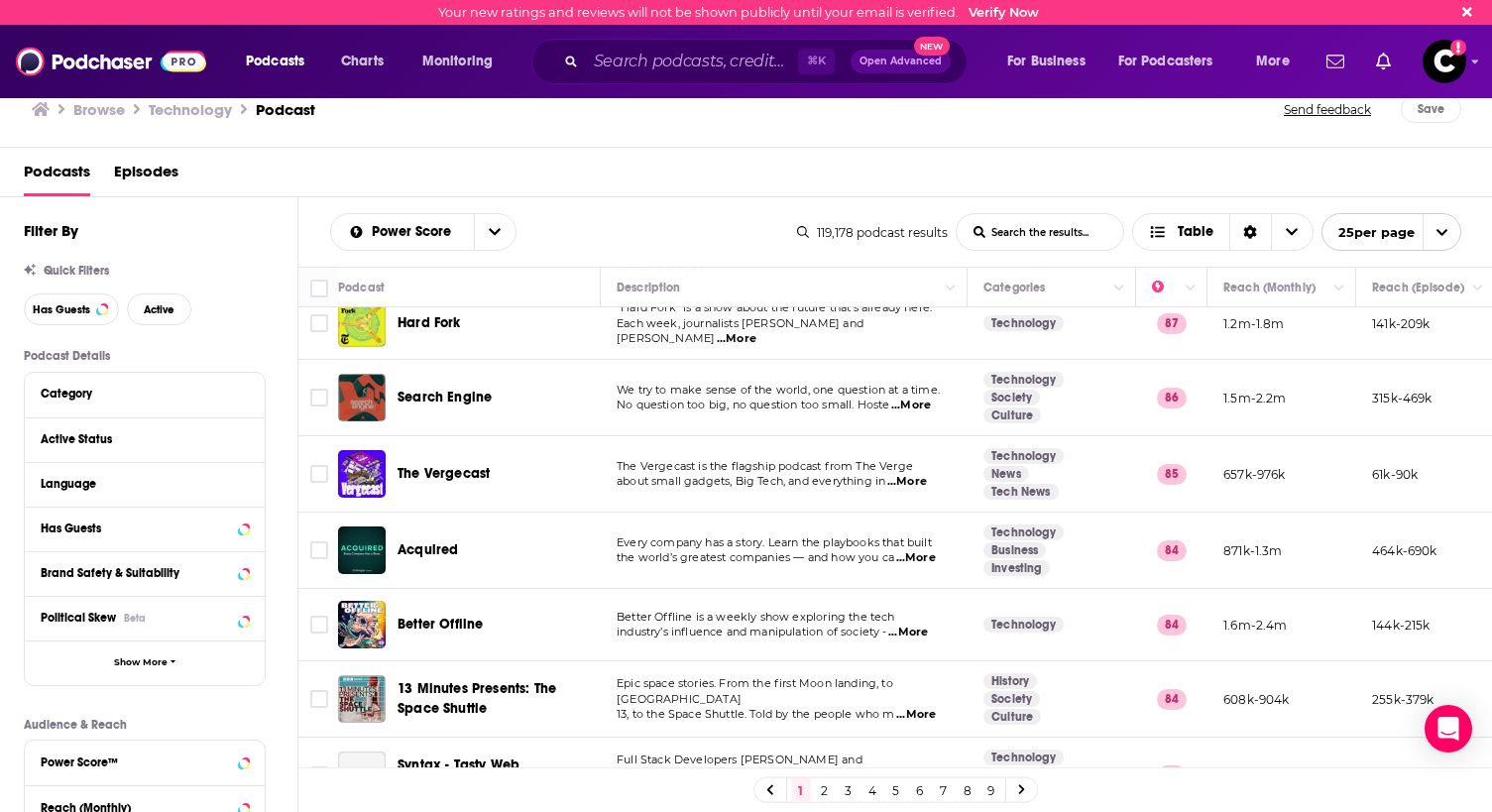
scroll to position [657, 0]
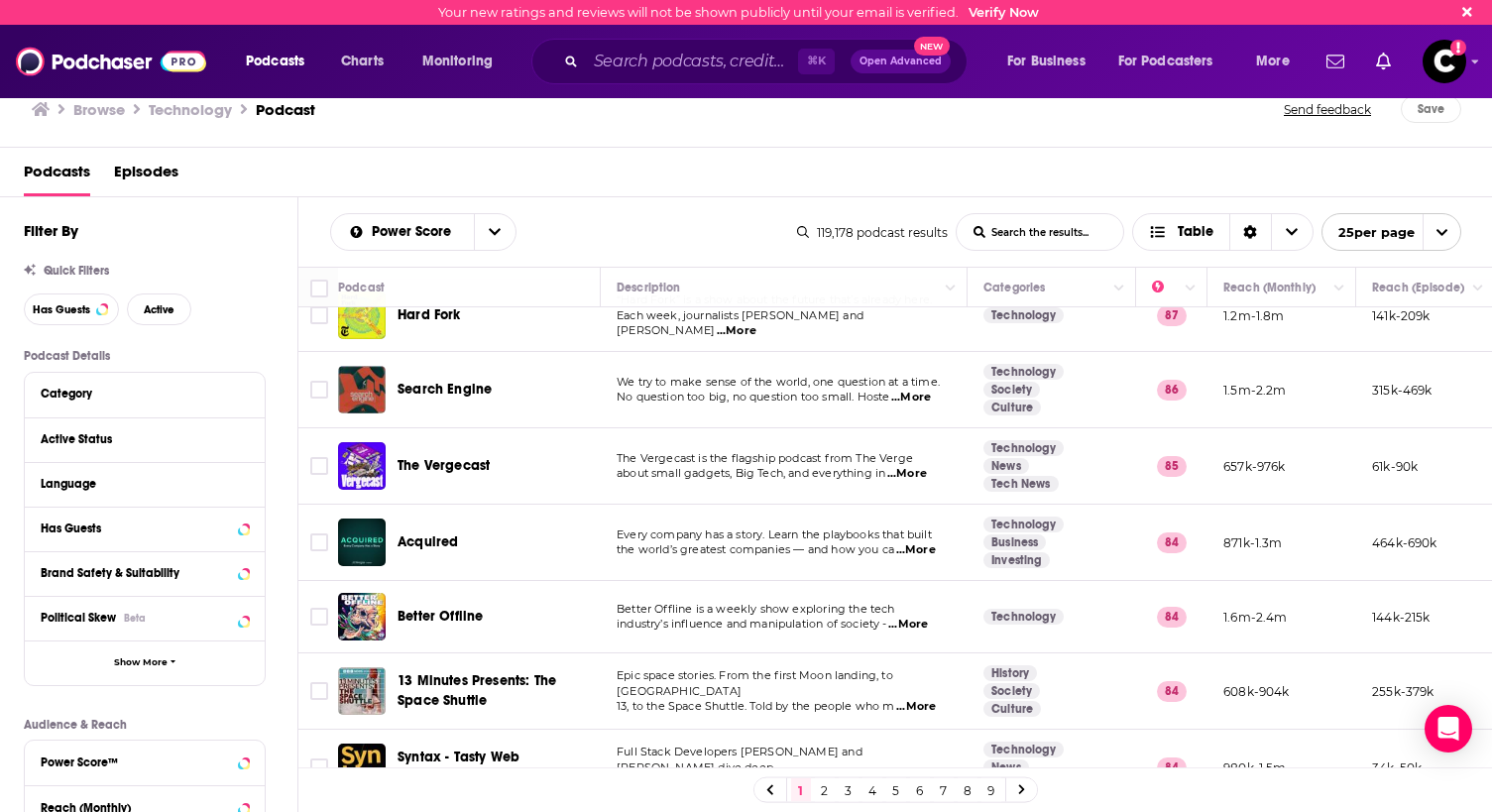
click at [925, 390] on span "...More" at bounding box center [911, 398] width 40 height 16
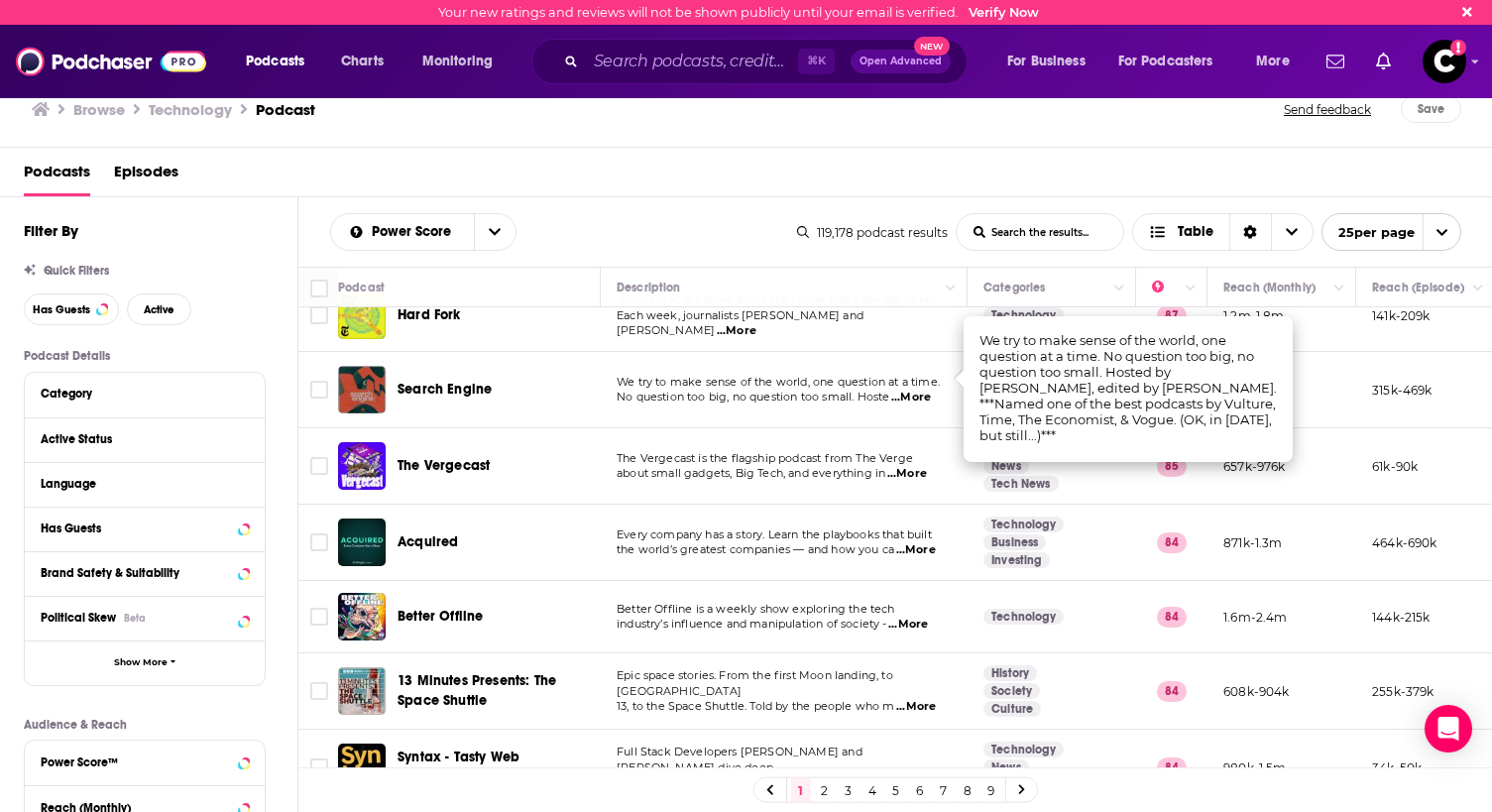
click at [925, 465] on span "...More" at bounding box center [907, 473] width 40 height 16
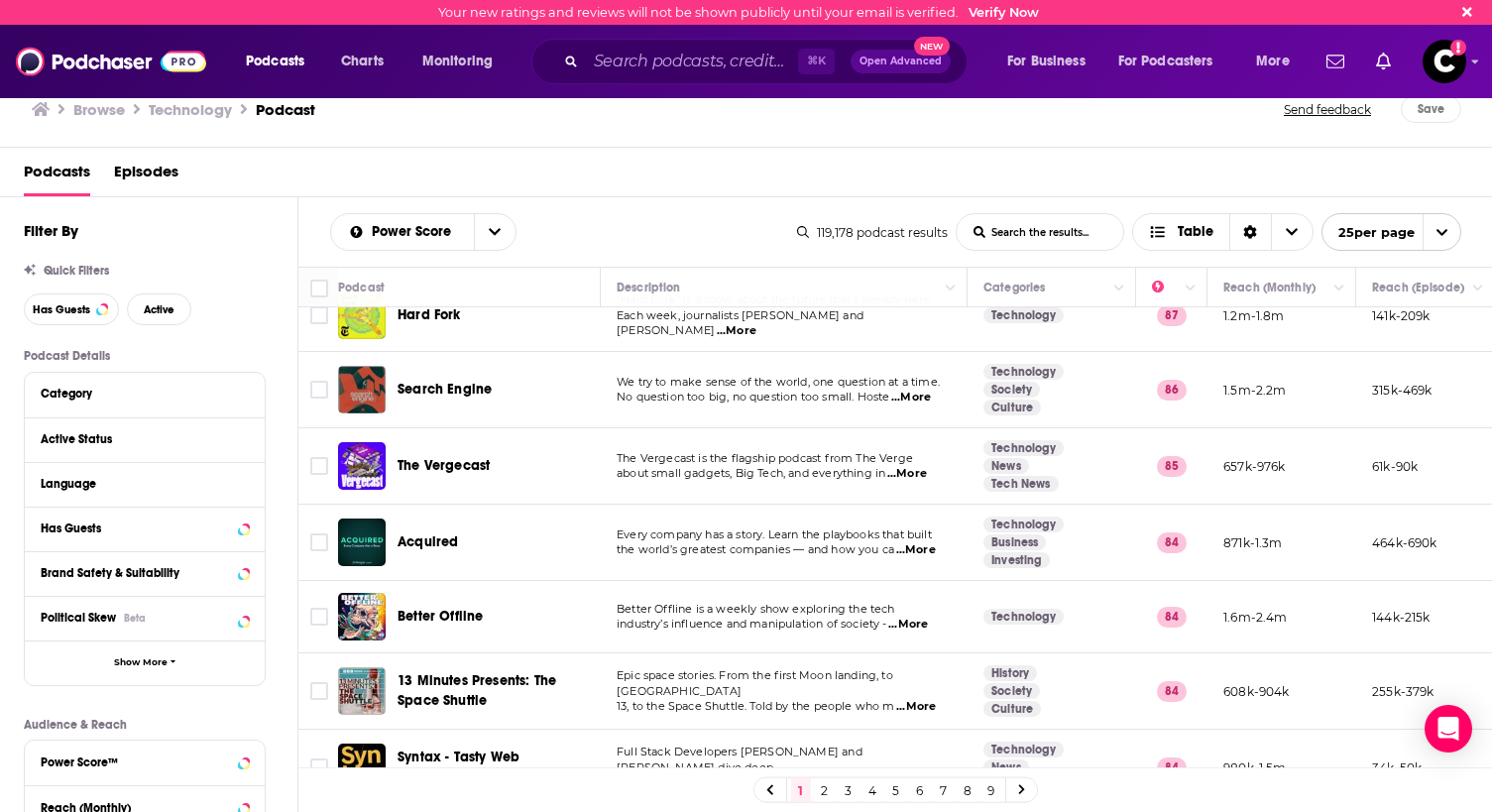
click at [851, 428] on td "The Vergecast is the flagship podcast from The Verge about small gadgets, Big T…" at bounding box center [783, 466] width 367 height 76
click at [429, 442] on div "The Vergecast" at bounding box center [501, 466] width 206 height 48
click at [434, 456] on span "The Vergecast" at bounding box center [444, 464] width 92 height 17
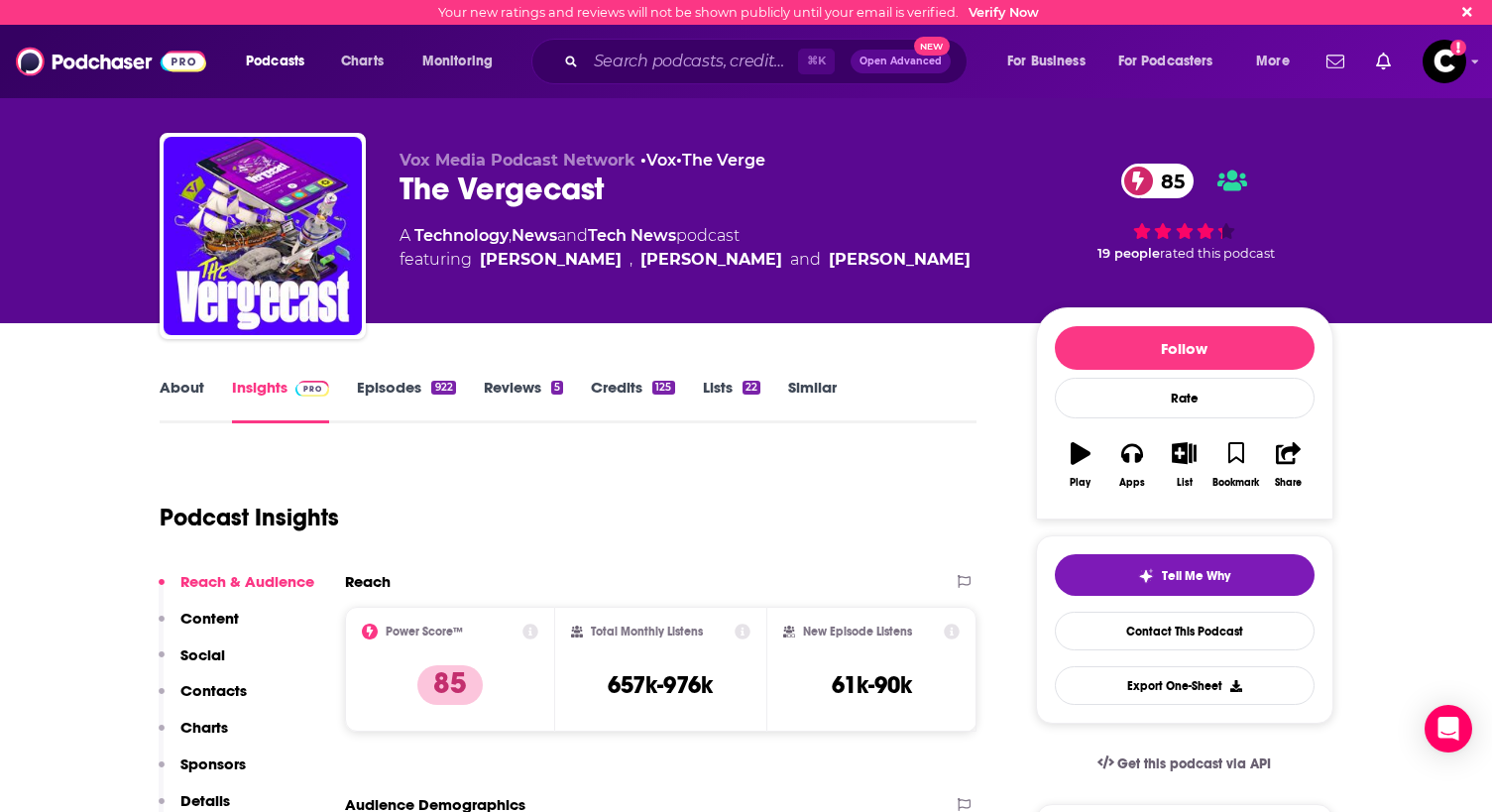
click at [192, 381] on link "About" at bounding box center [182, 401] width 45 height 46
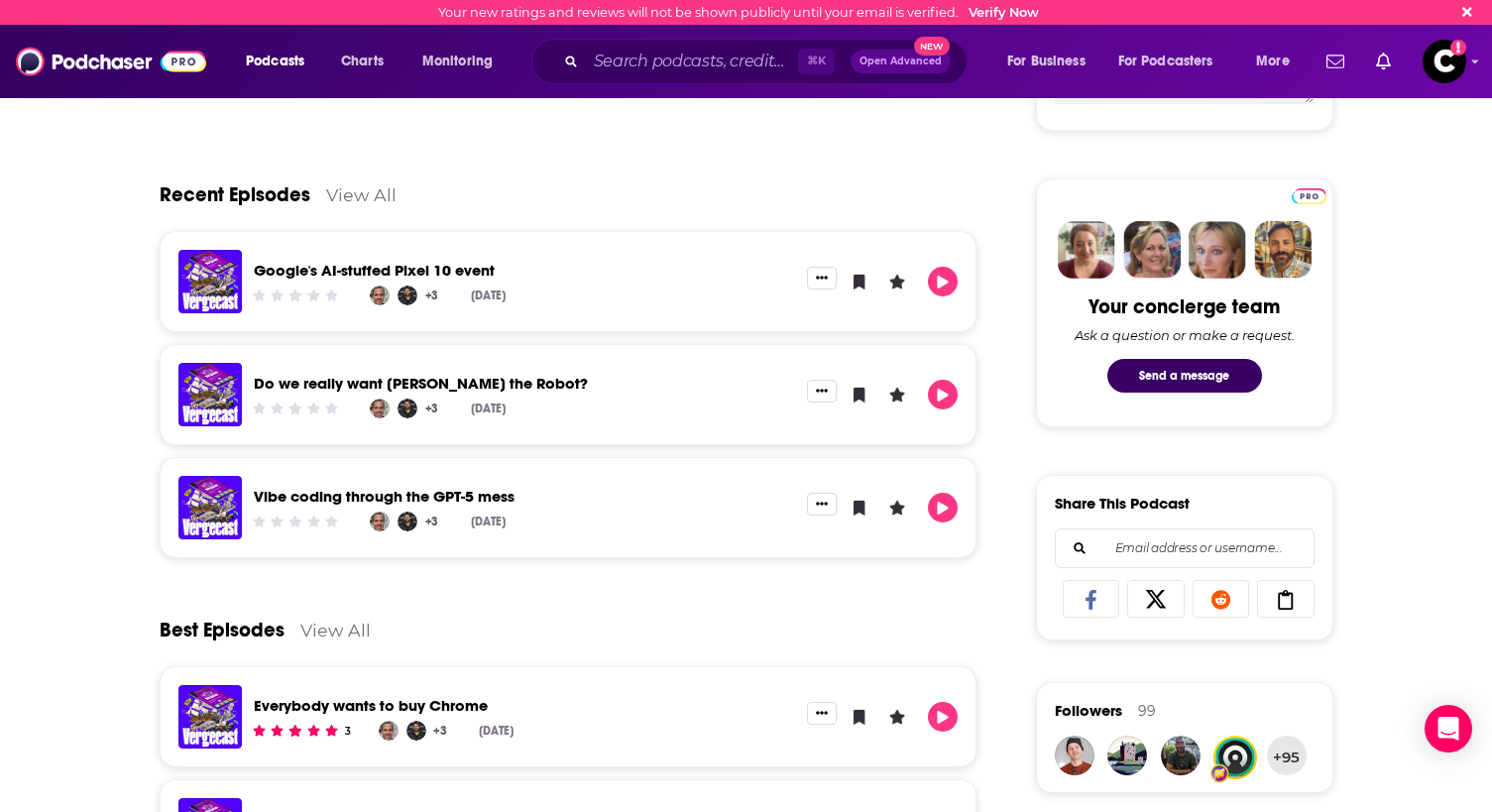
scroll to position [842, 0]
click at [345, 192] on link "View All" at bounding box center [361, 194] width 70 height 21
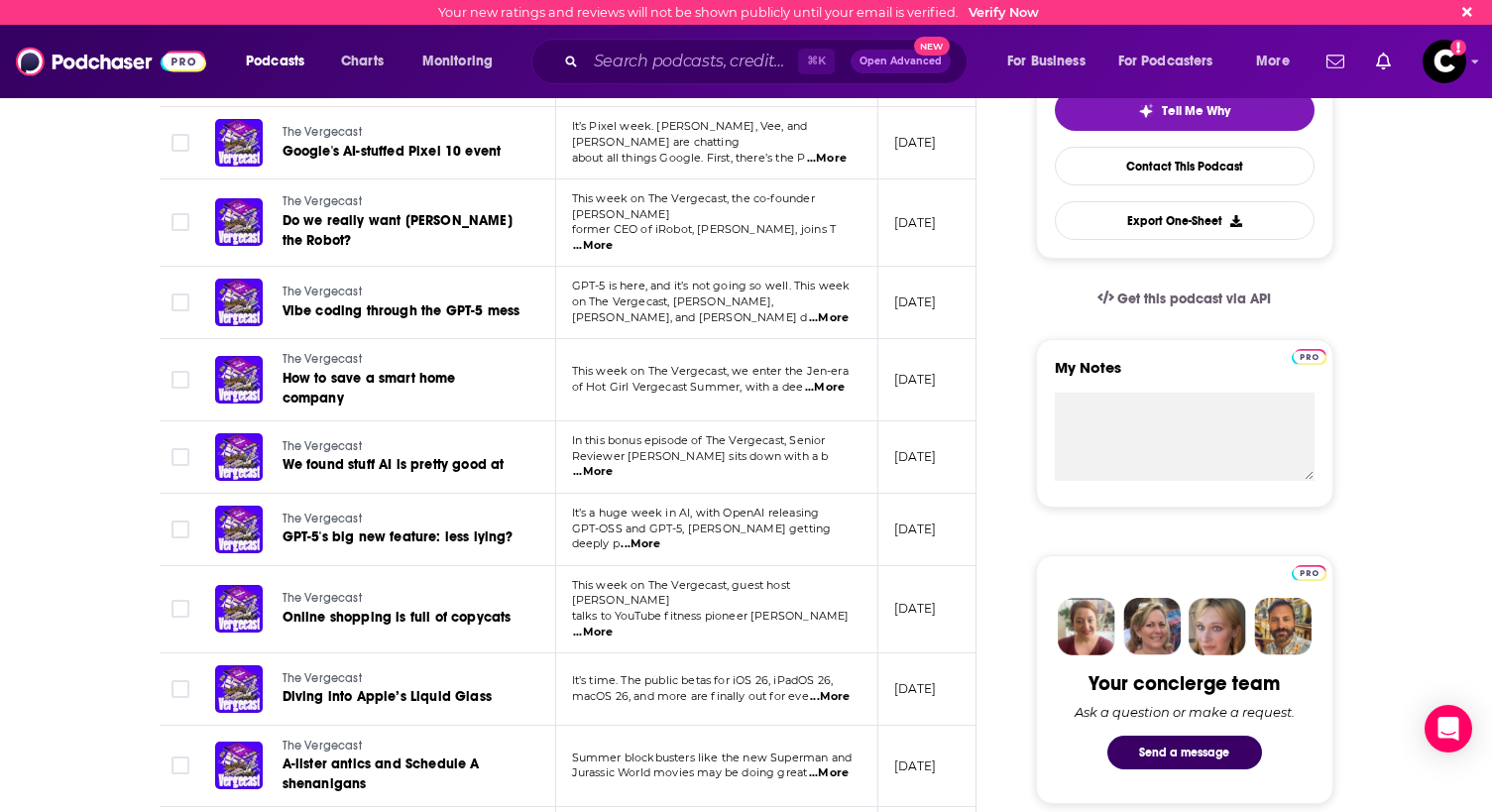
scroll to position [470, 0]
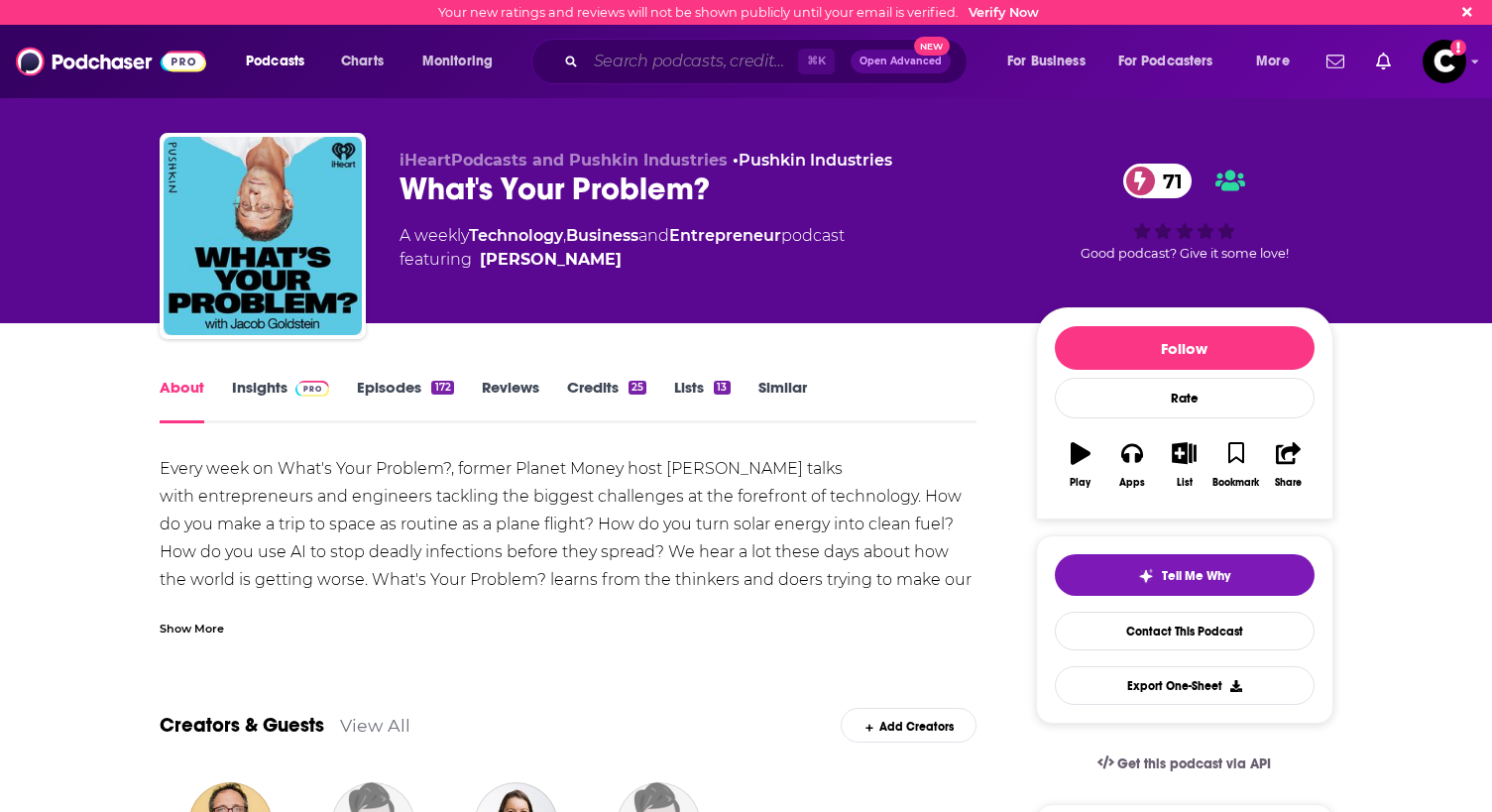
click at [721, 52] on input "Search podcasts, credits, & more..." at bounding box center [692, 62] width 212 height 32
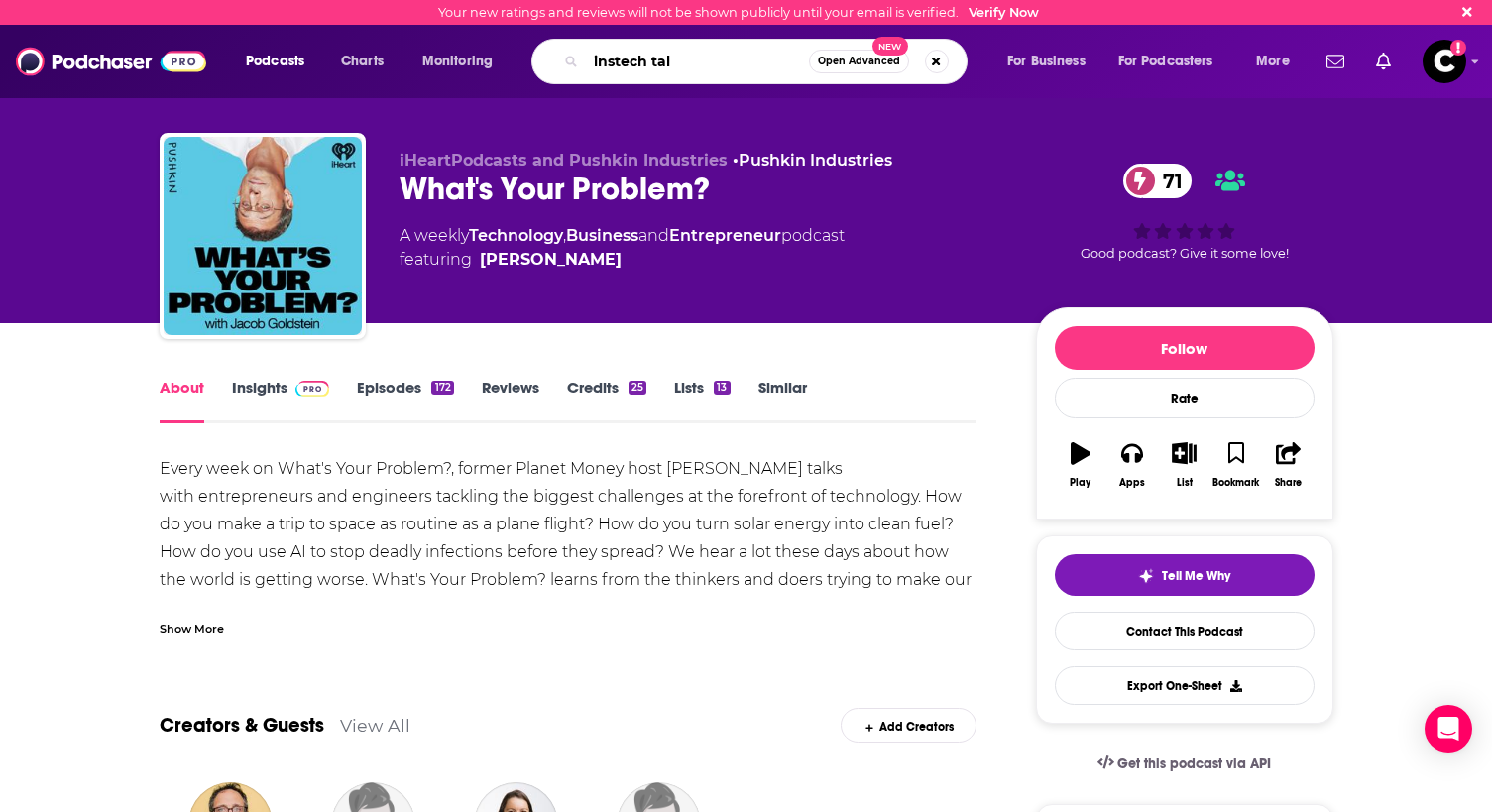
type input "instech talk"
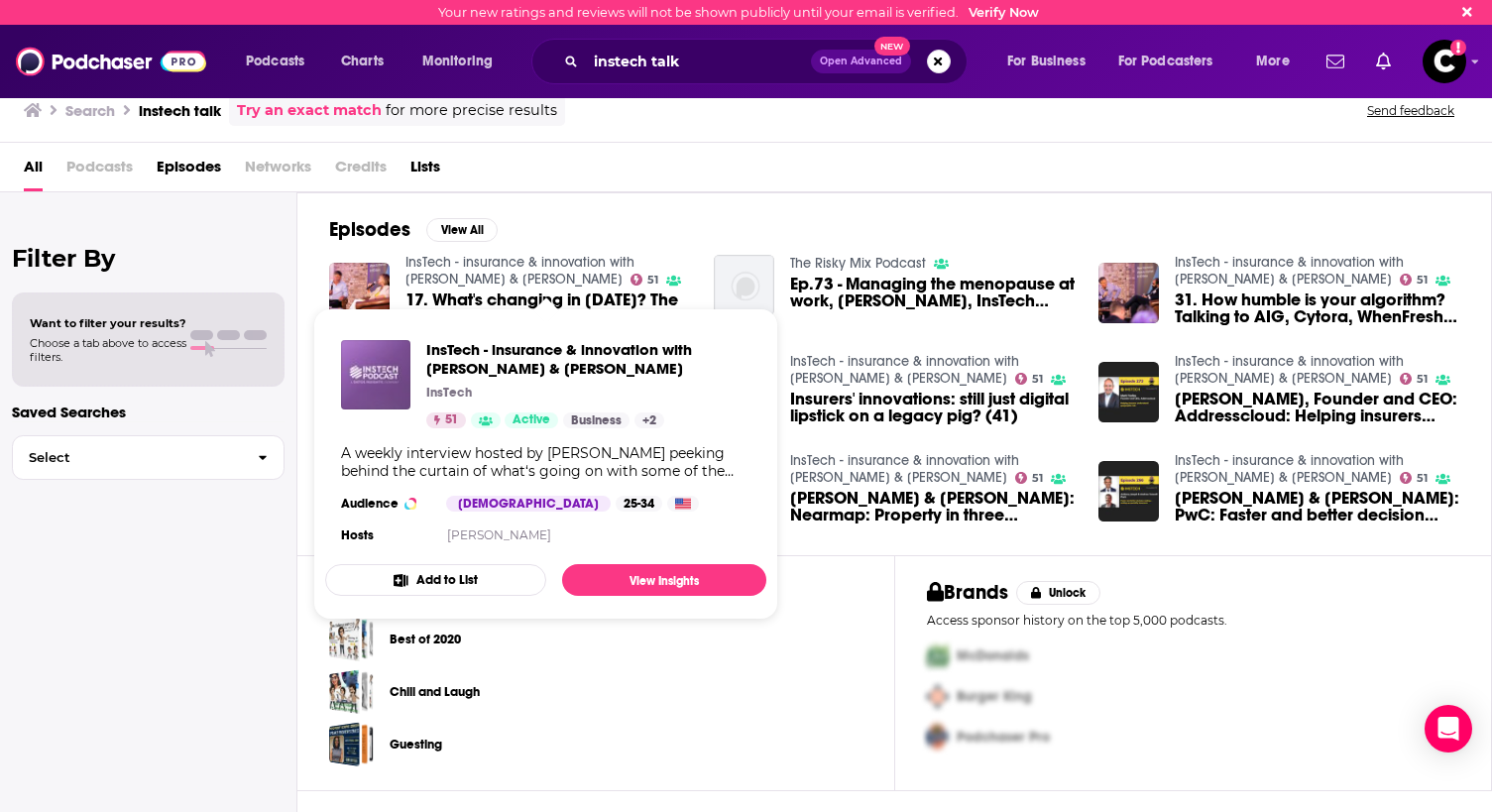
click at [392, 381] on img "InsTech - insurance & innovation with Matthew Grant & Robin Merttens" at bounding box center [375, 374] width 69 height 69
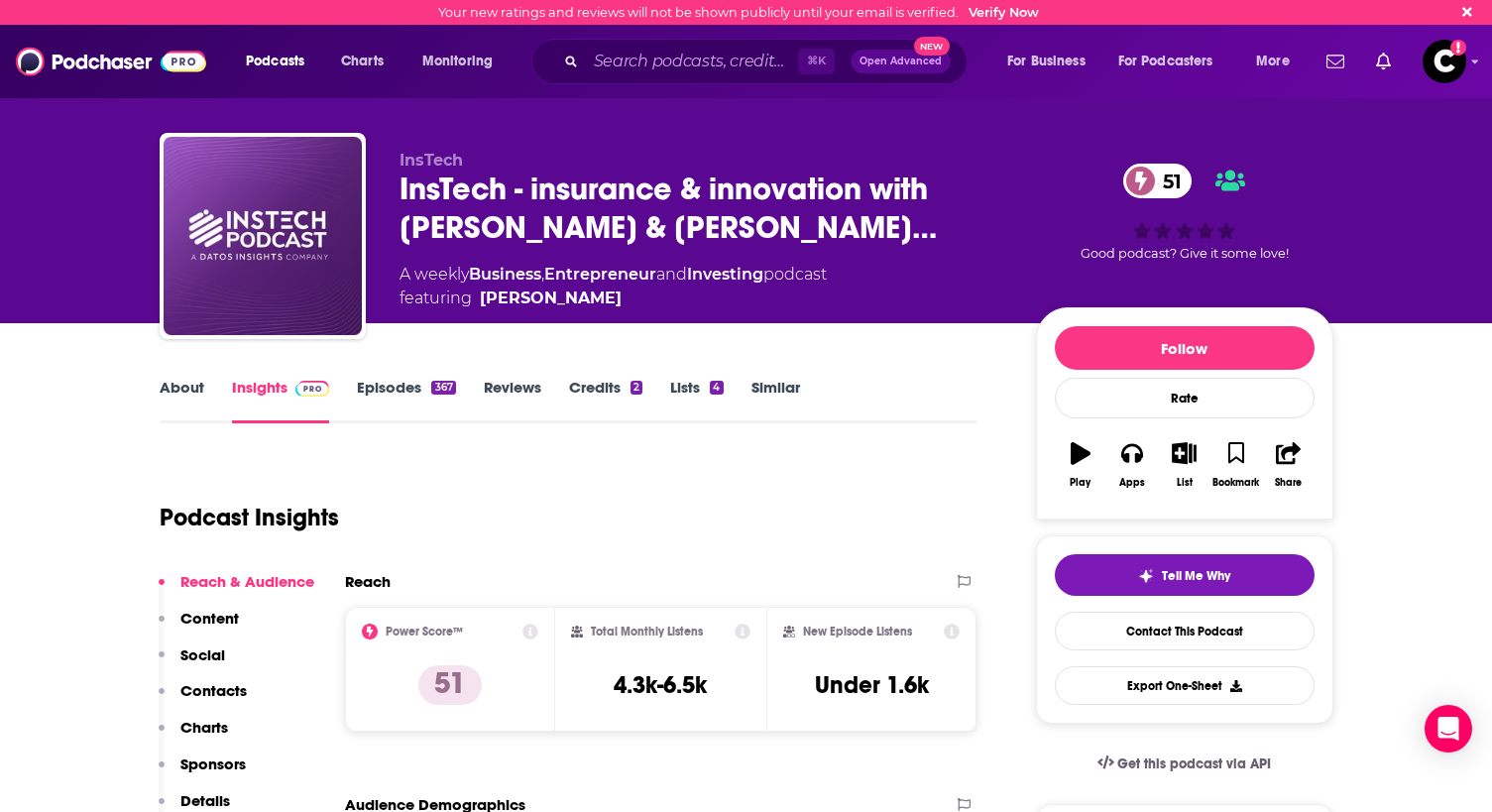
click at [191, 389] on link "About" at bounding box center [182, 401] width 45 height 46
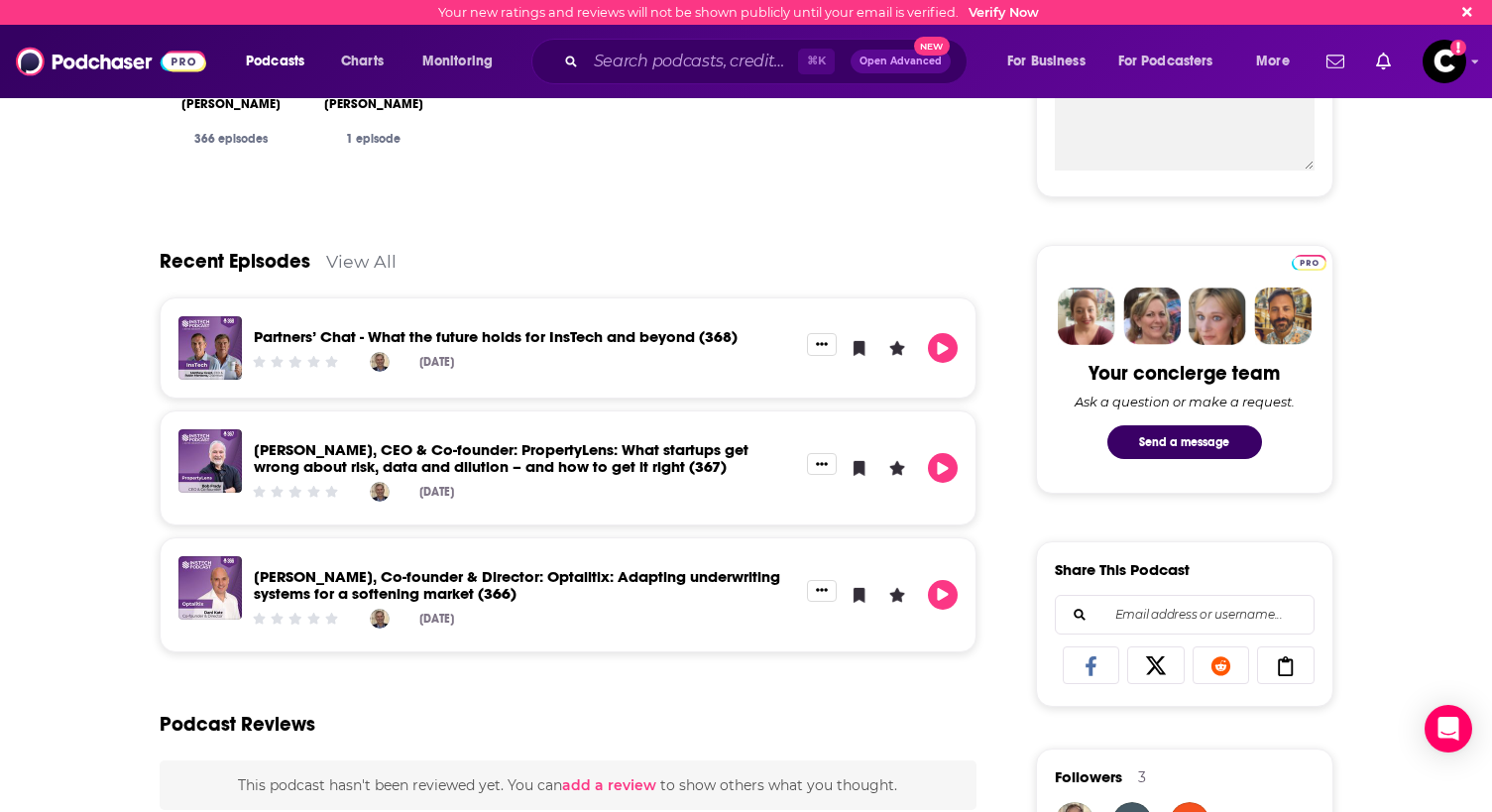
scroll to position [778, 0]
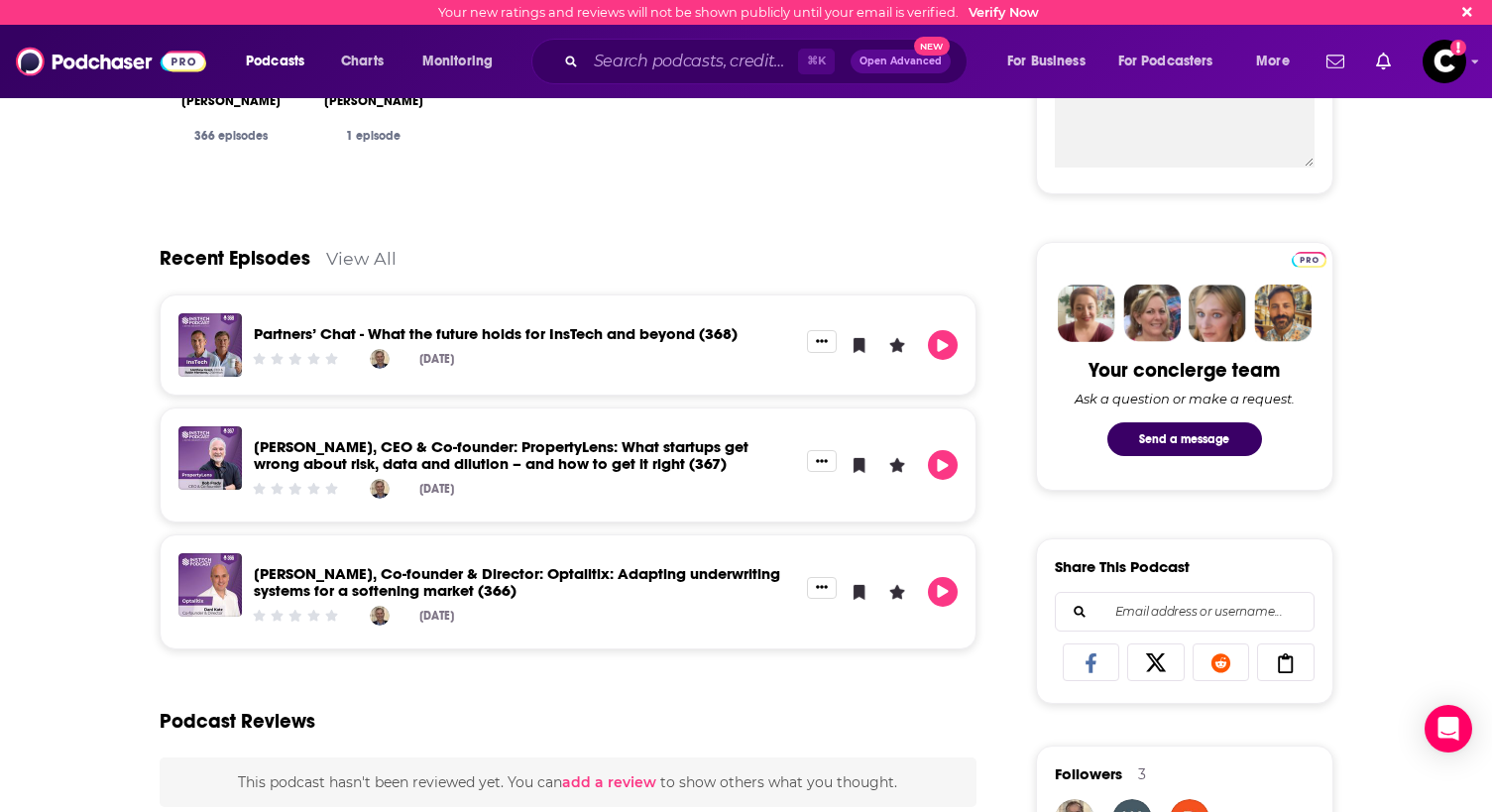
click at [377, 257] on link "View All" at bounding box center [361, 258] width 70 height 21
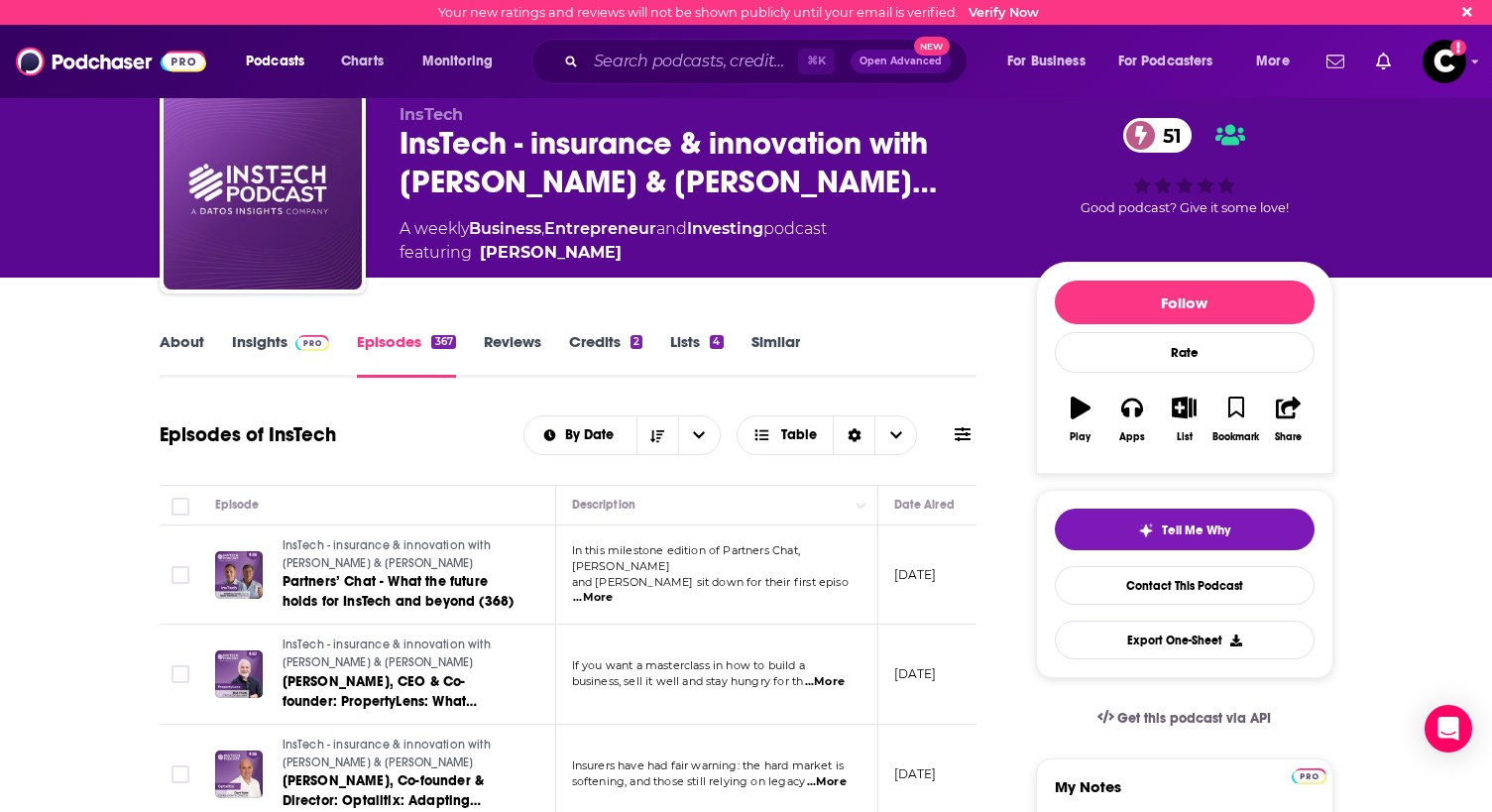
scroll to position [49, 0]
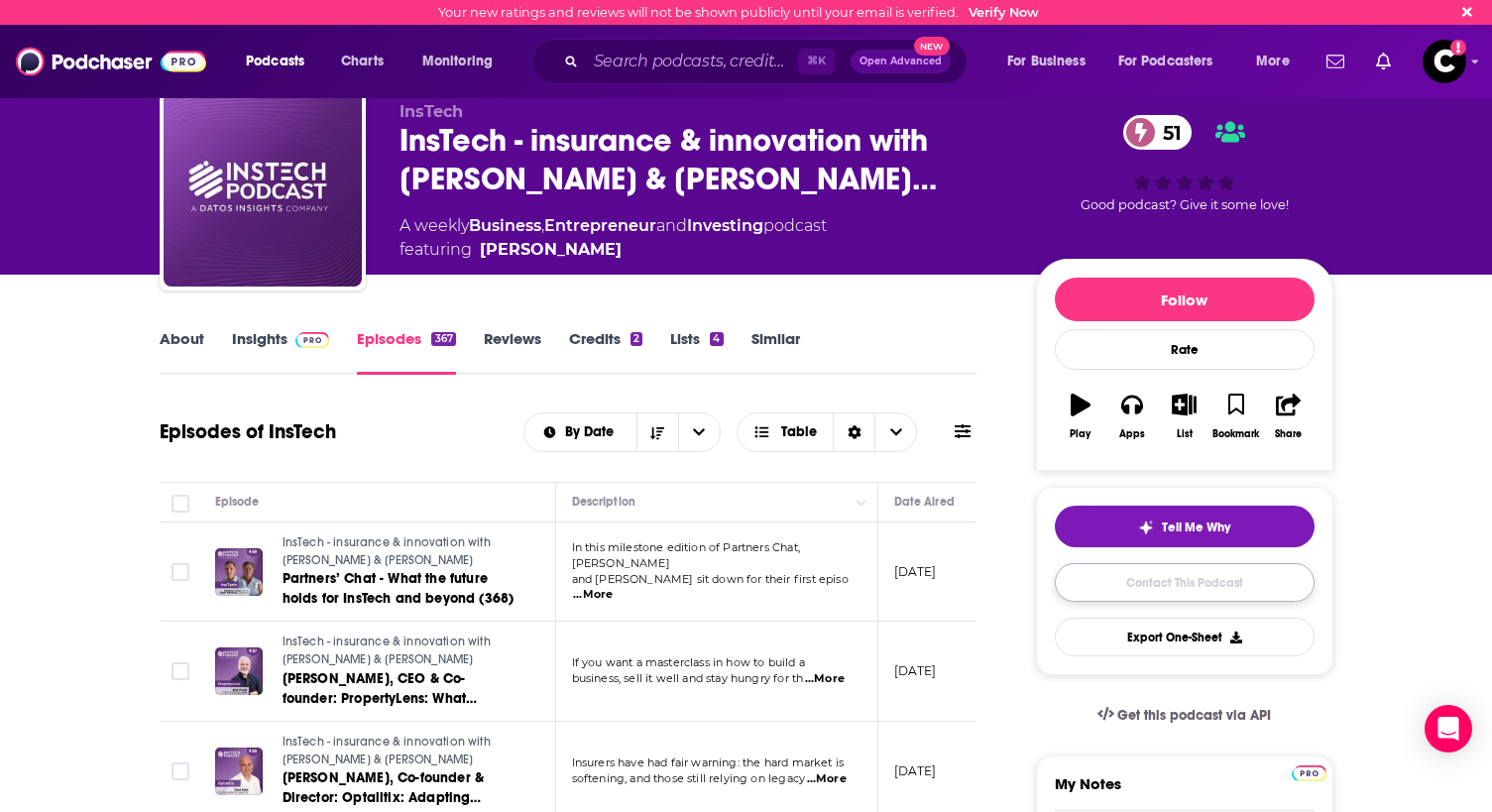
click at [1172, 573] on link "Contact This Podcast" at bounding box center [1185, 582] width 260 height 39
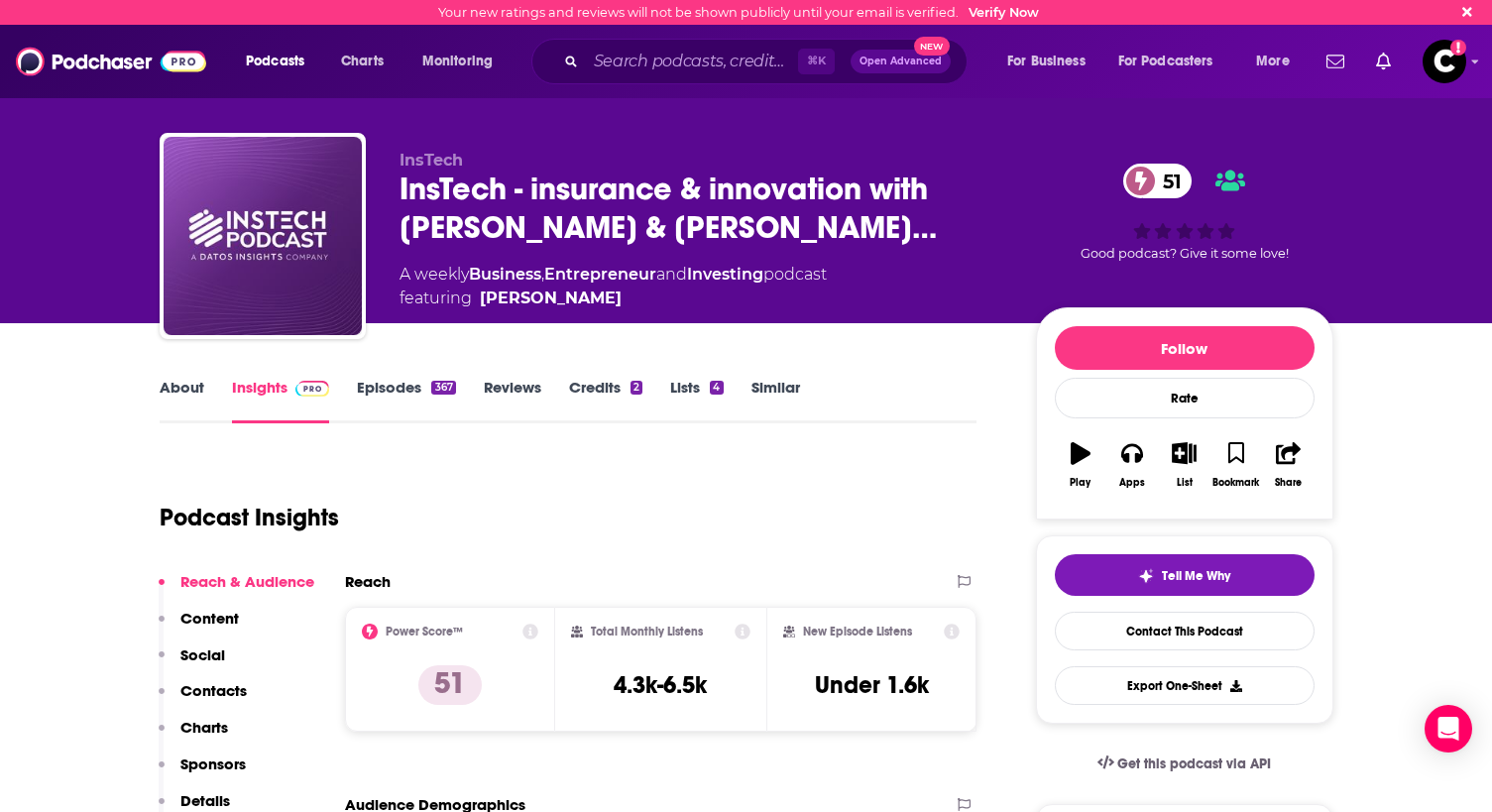
click at [527, 632] on icon at bounding box center [531, 631] width 16 height 16
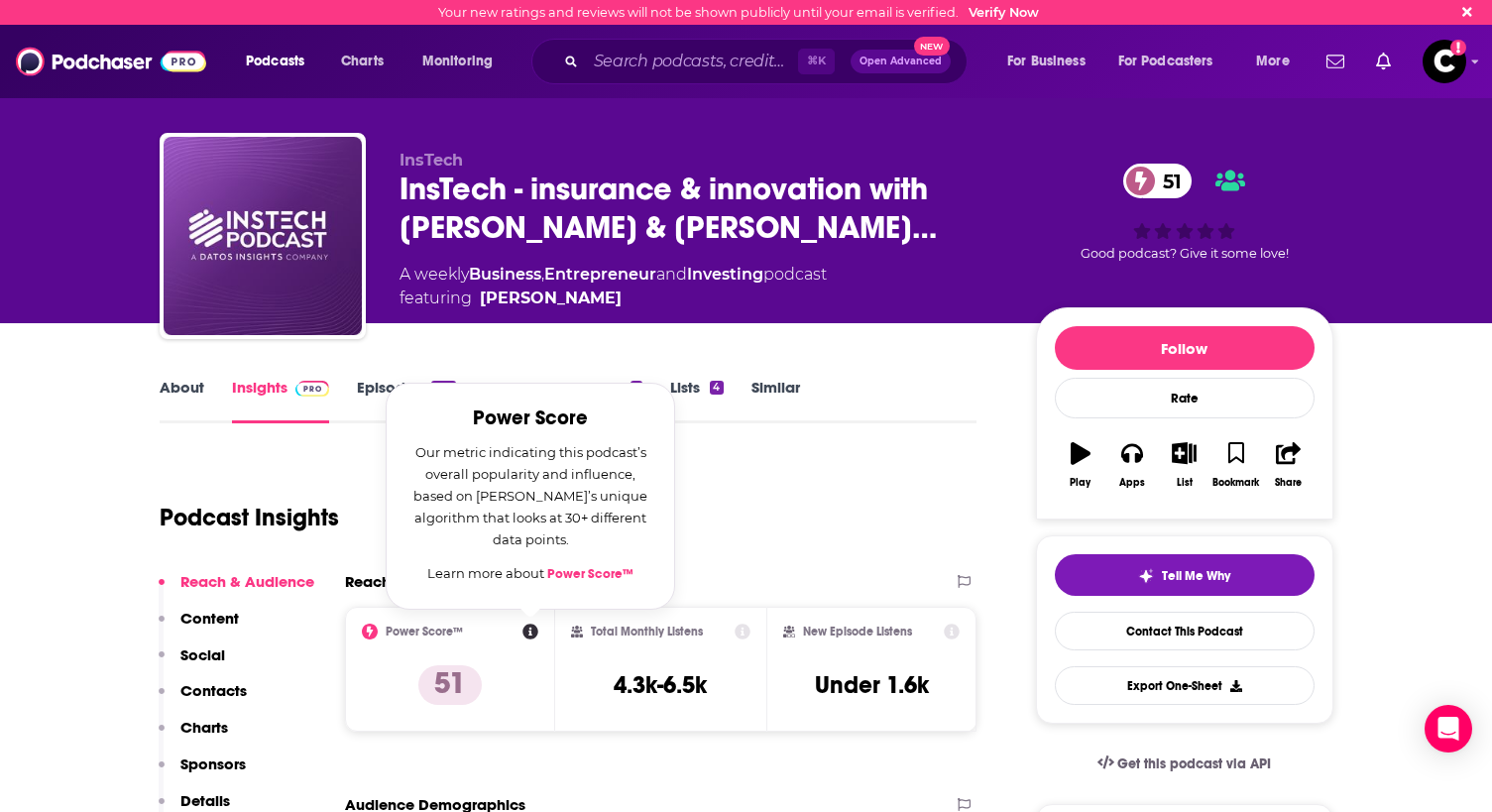
click at [557, 568] on link "Power Score™" at bounding box center [591, 574] width 86 height 16
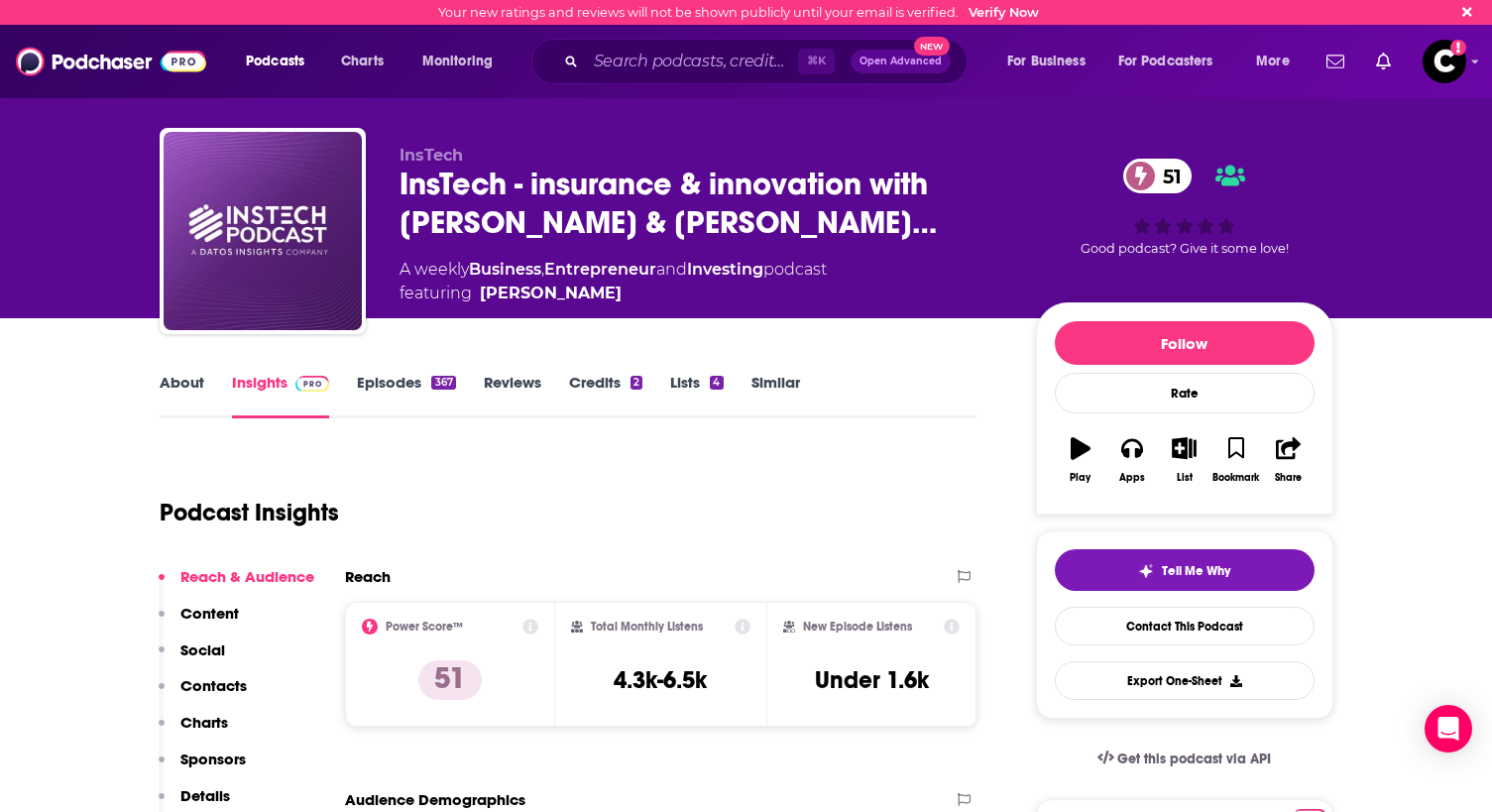
click at [201, 383] on link "About" at bounding box center [182, 396] width 45 height 46
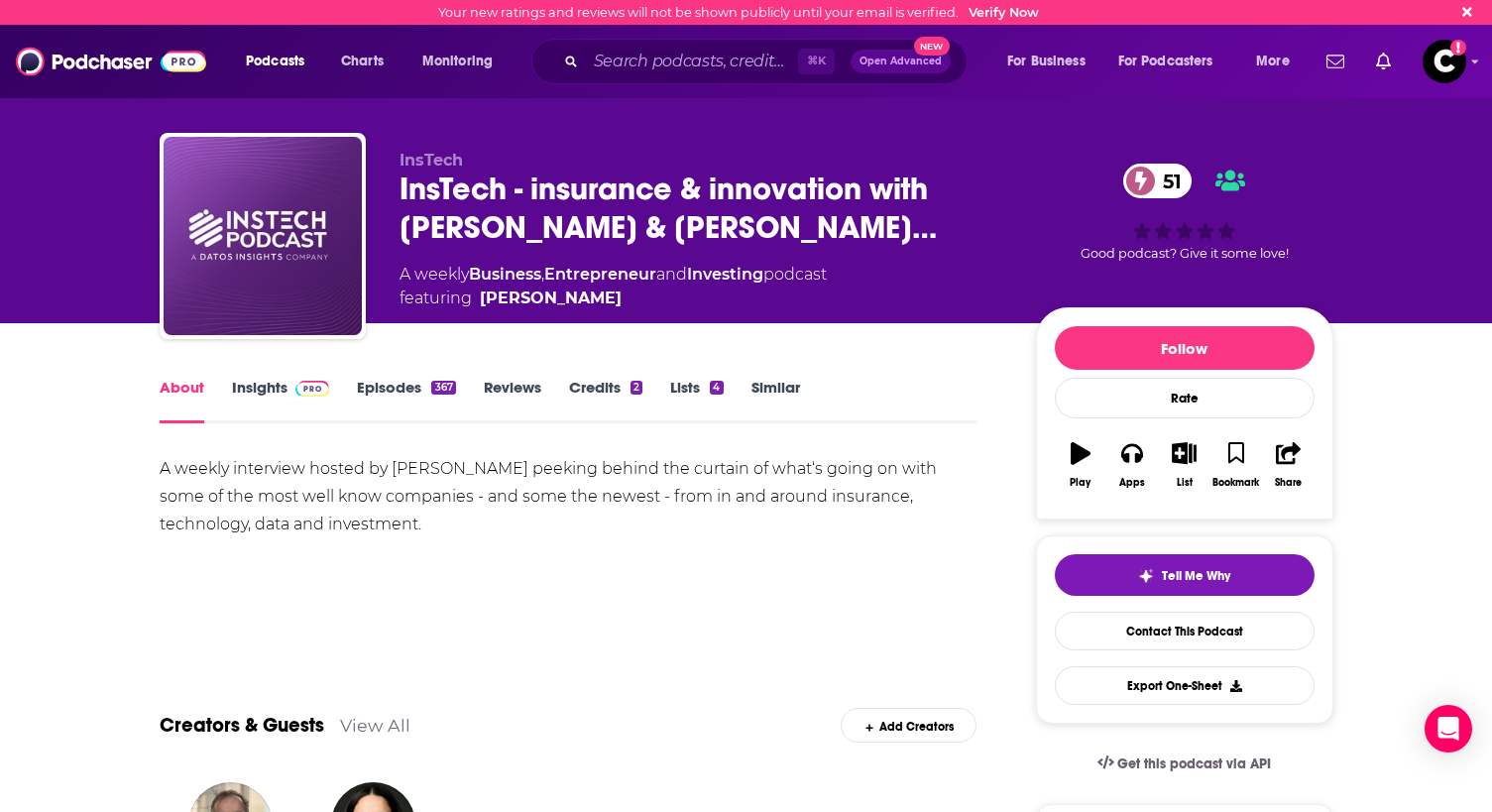
click at [411, 396] on link "Episodes 367" at bounding box center [406, 401] width 98 height 46
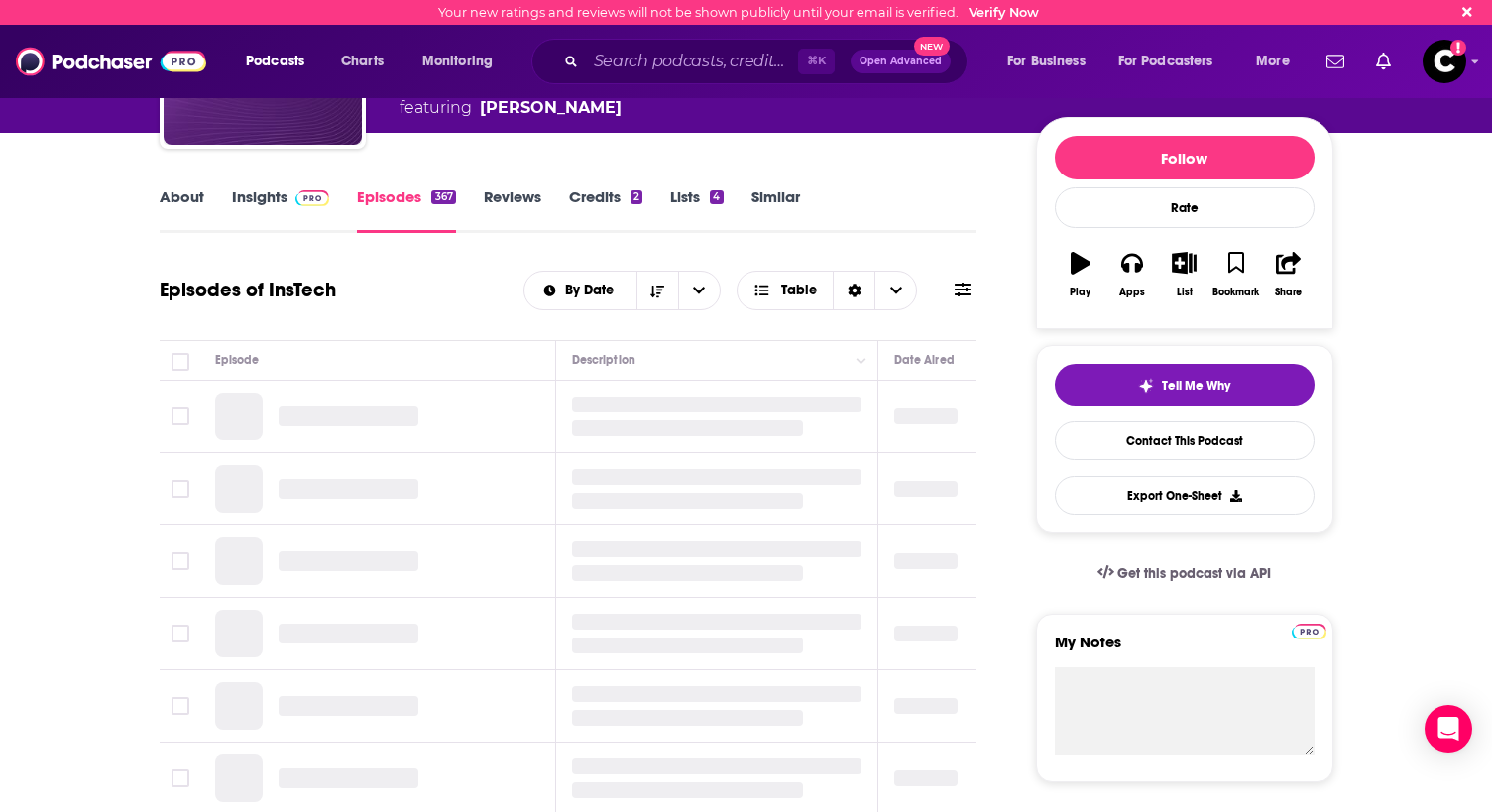
scroll to position [192, 0]
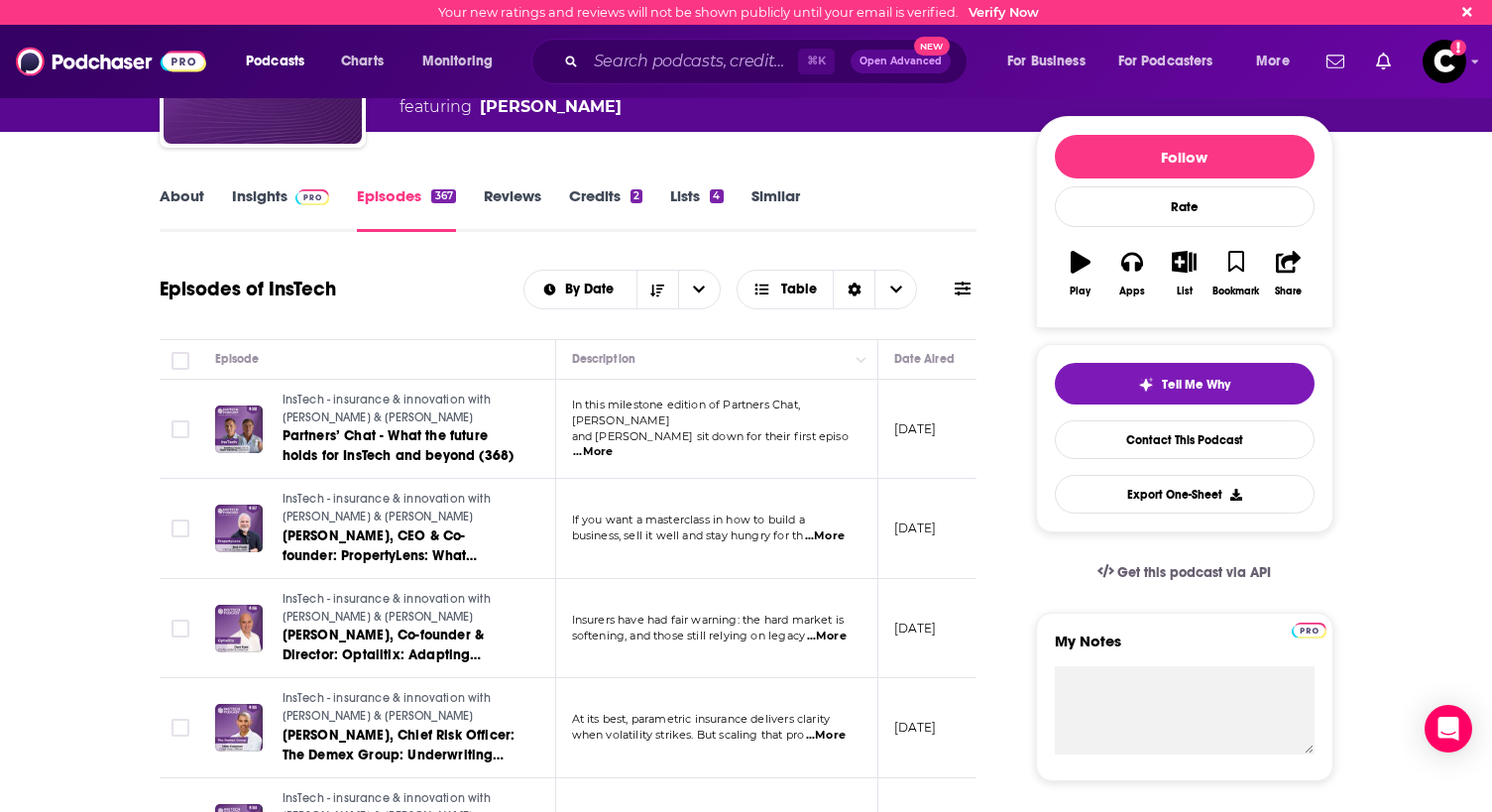
click at [613, 444] on span "...More" at bounding box center [594, 452] width 40 height 16
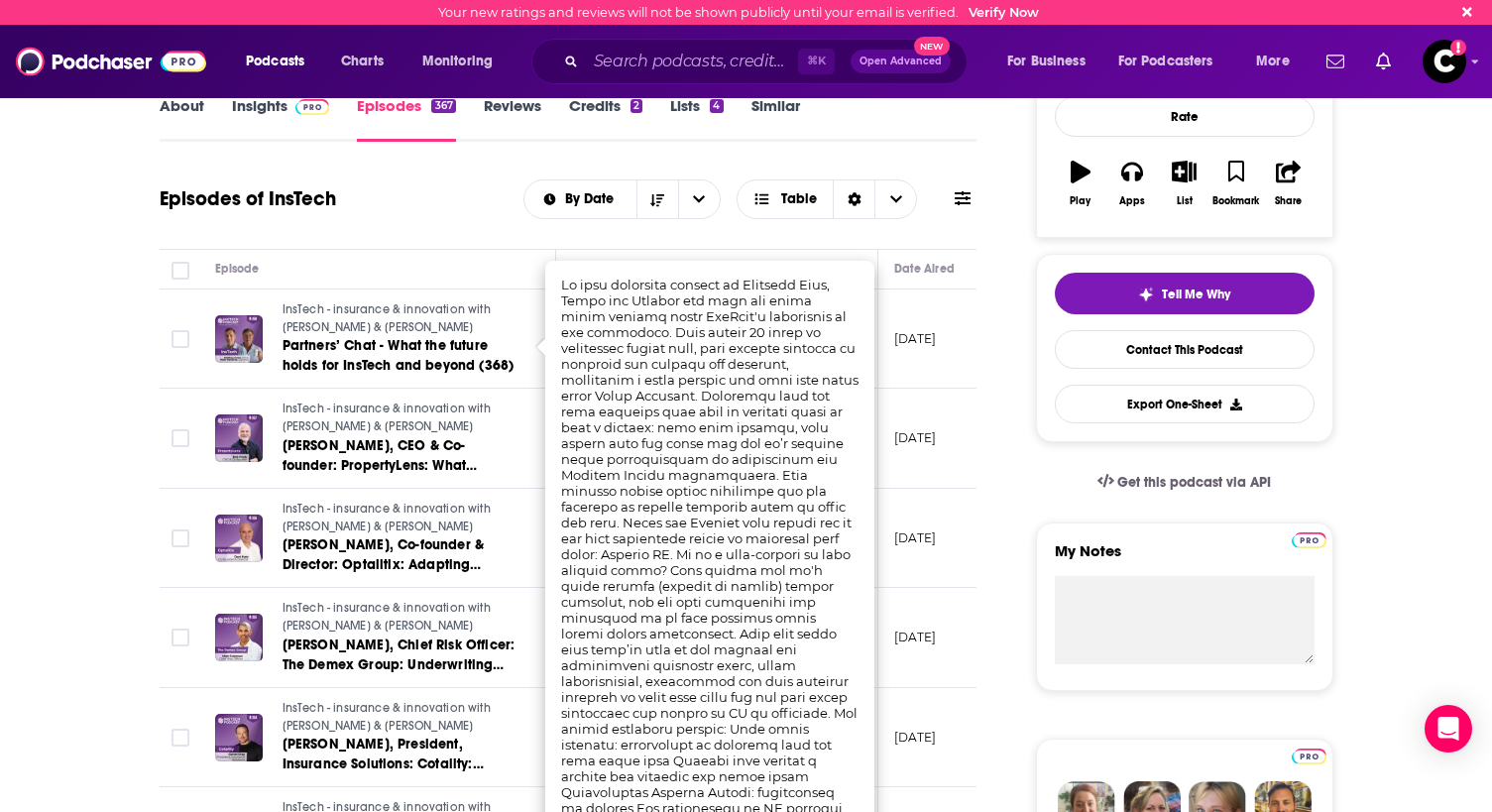
scroll to position [290, 0]
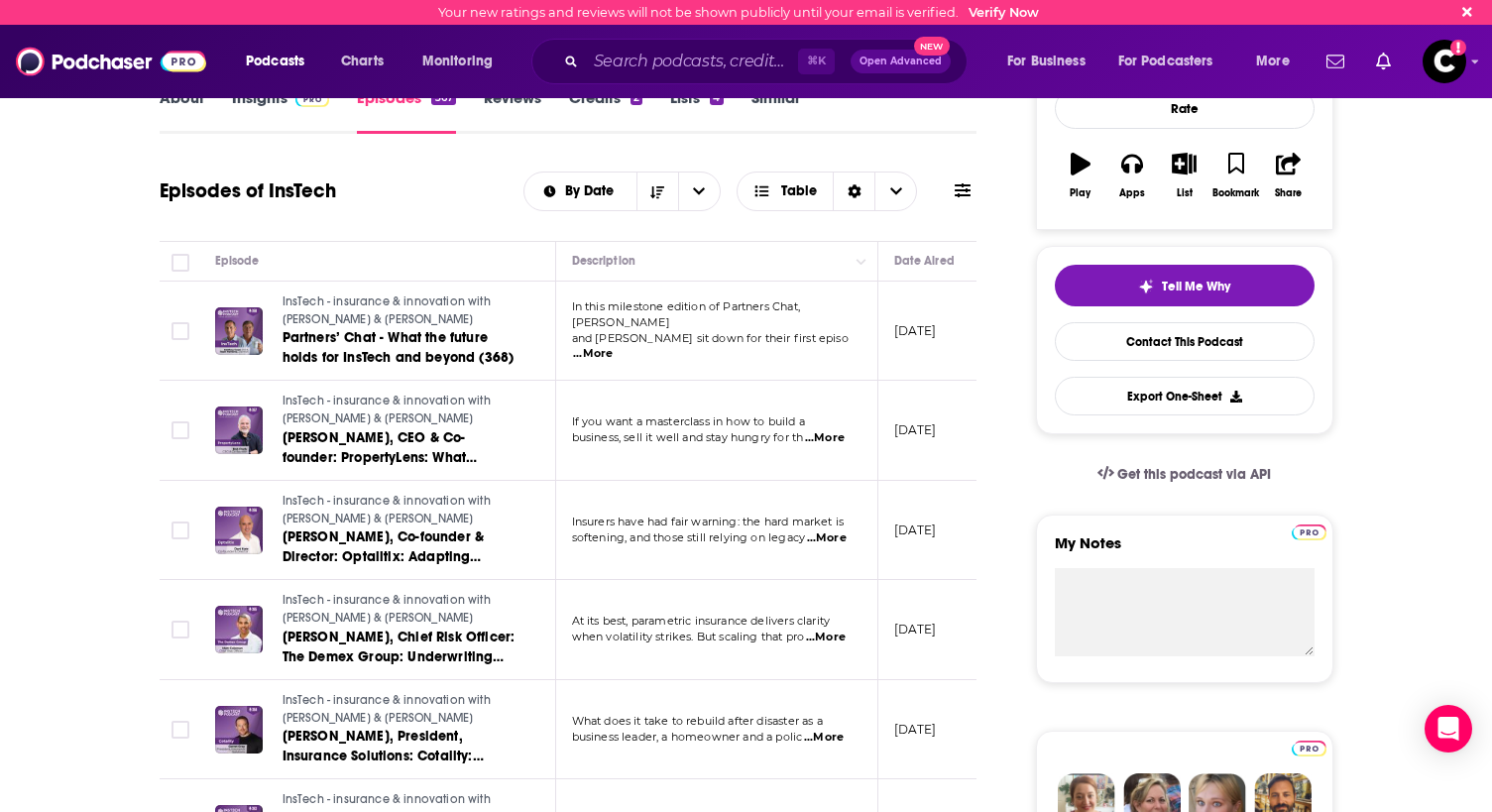
click at [820, 442] on span "...More" at bounding box center [825, 438] width 40 height 16
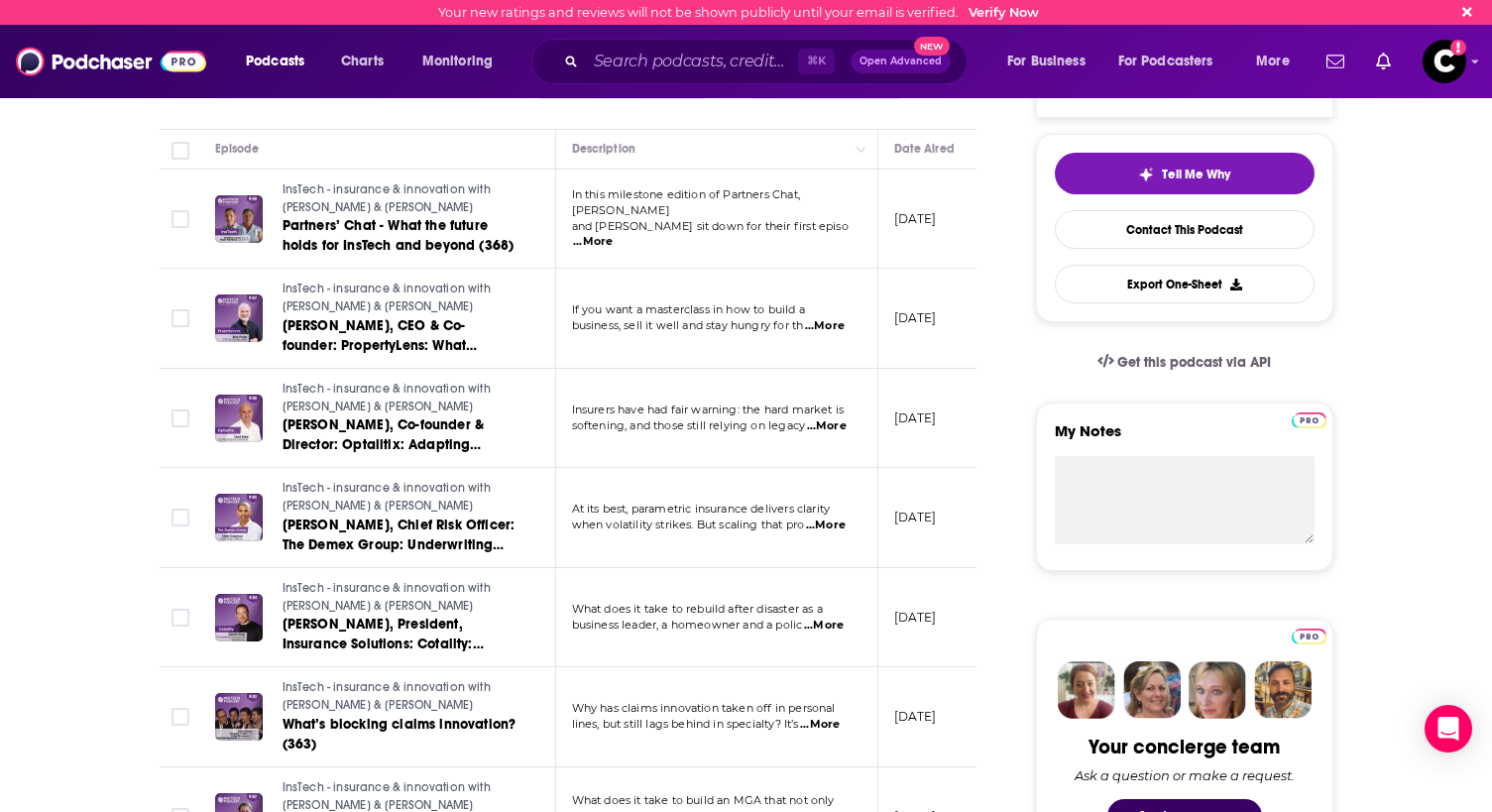
scroll to position [403, 0]
click at [840, 429] on span "...More" at bounding box center [827, 425] width 40 height 16
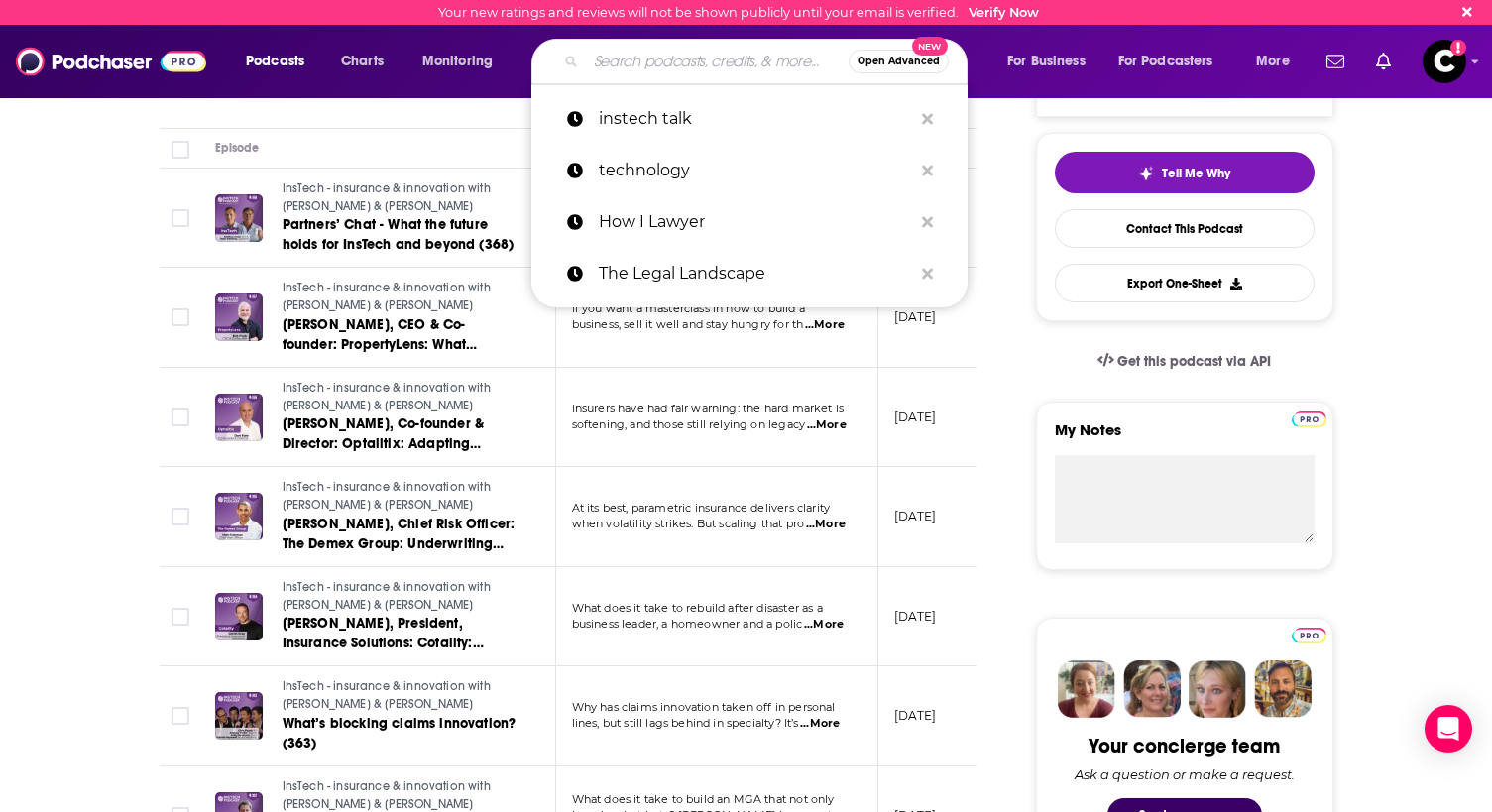
click at [722, 67] on input "Search podcasts, credits, & more..." at bounding box center [717, 62] width 263 height 32
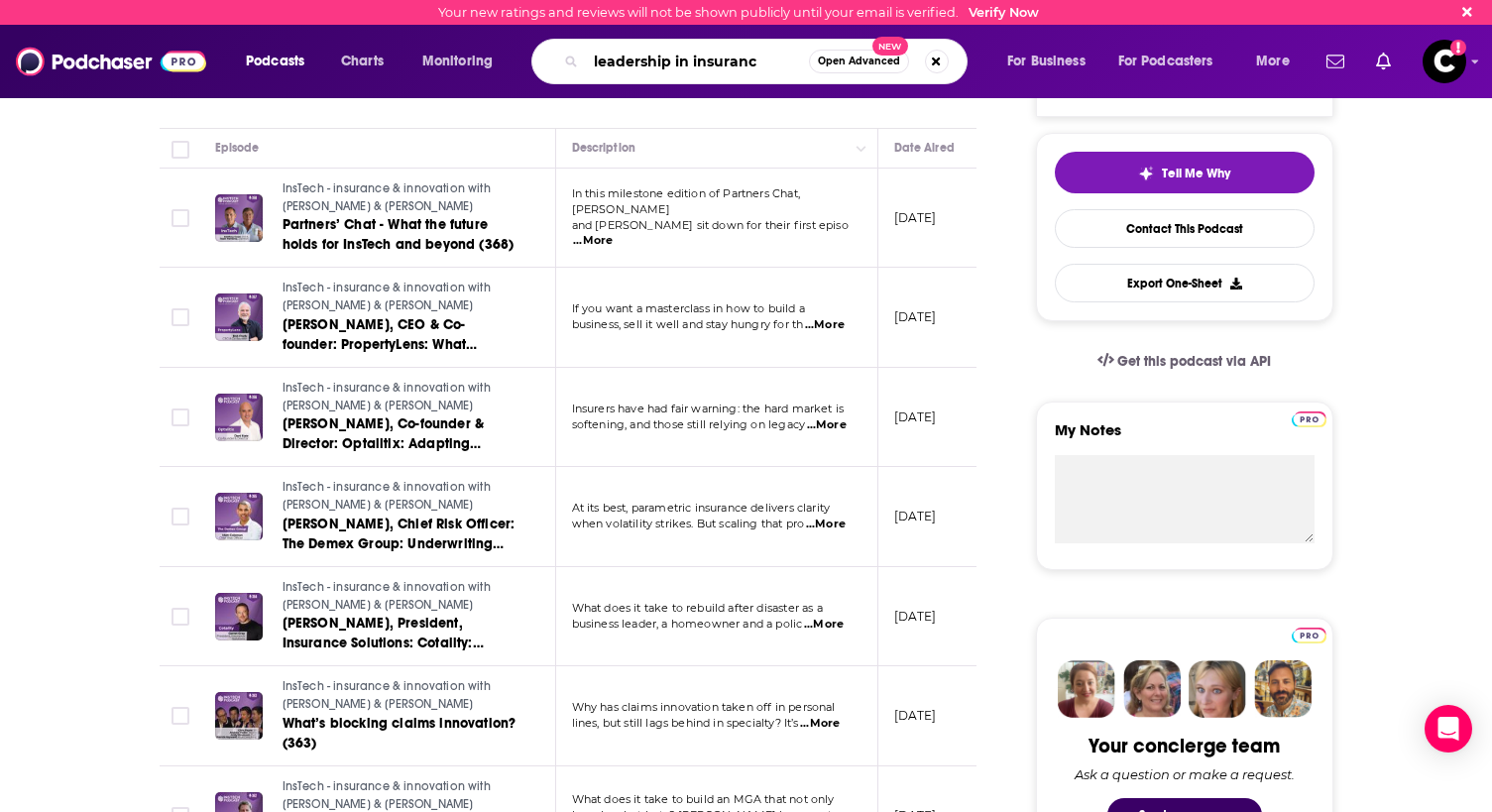
type input "leadership in insurance"
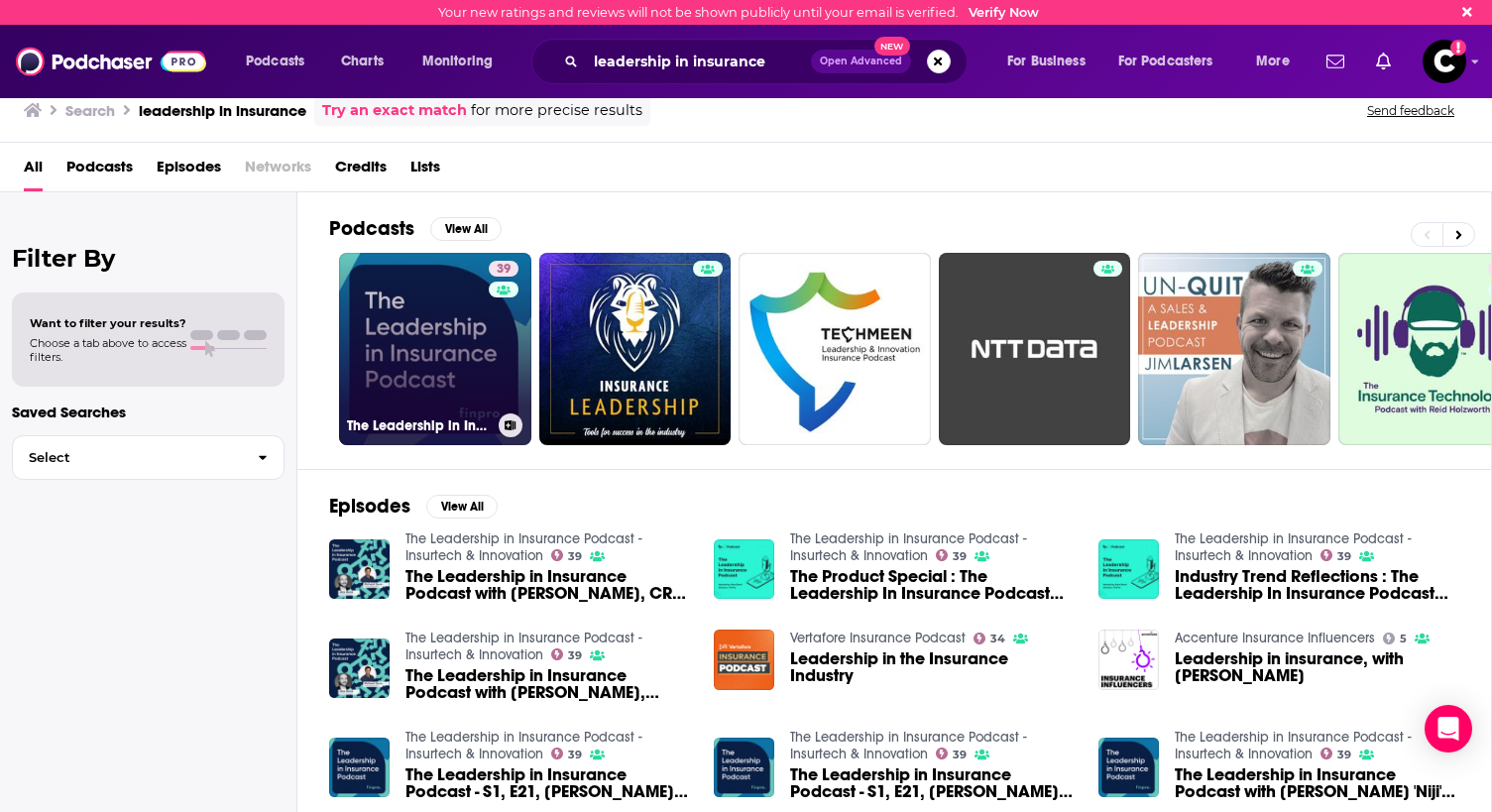
click at [420, 374] on link "39 The Leadership in Insurance Podcast - Insurtech & Innovation" at bounding box center [435, 349] width 193 height 193
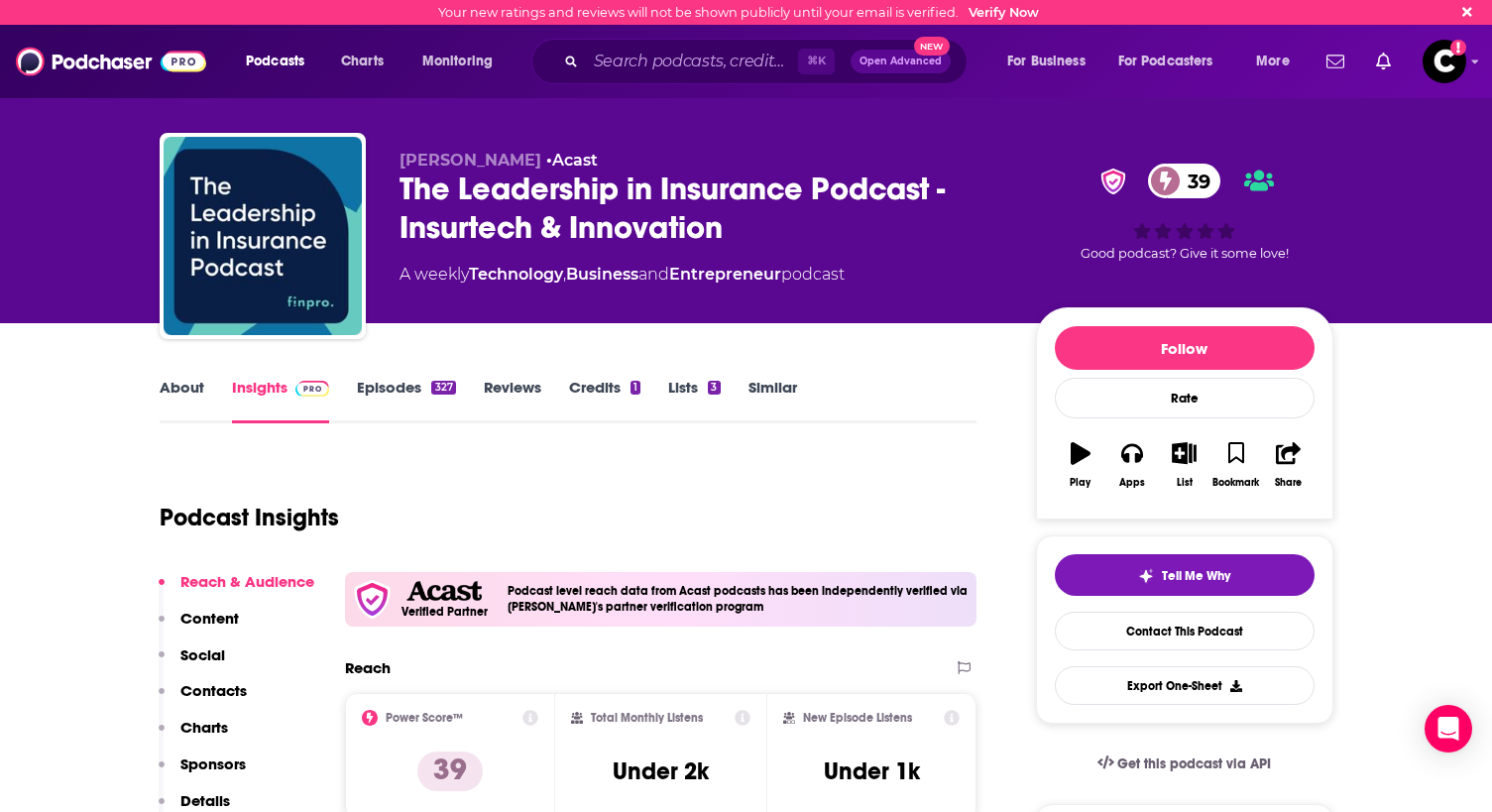
click at [179, 396] on link "About" at bounding box center [182, 401] width 45 height 46
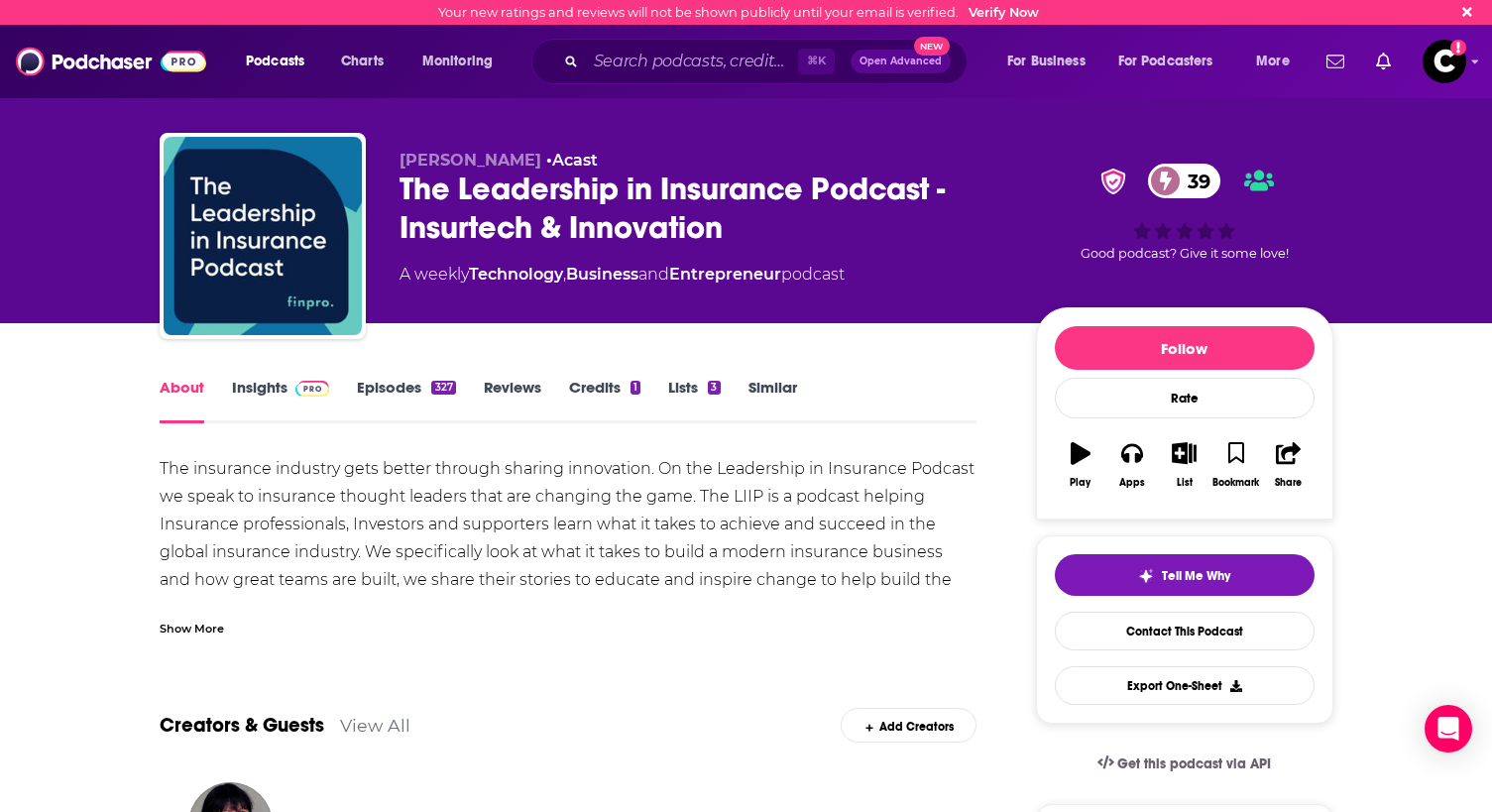
click at [292, 398] on link "Insights" at bounding box center [281, 401] width 98 height 46
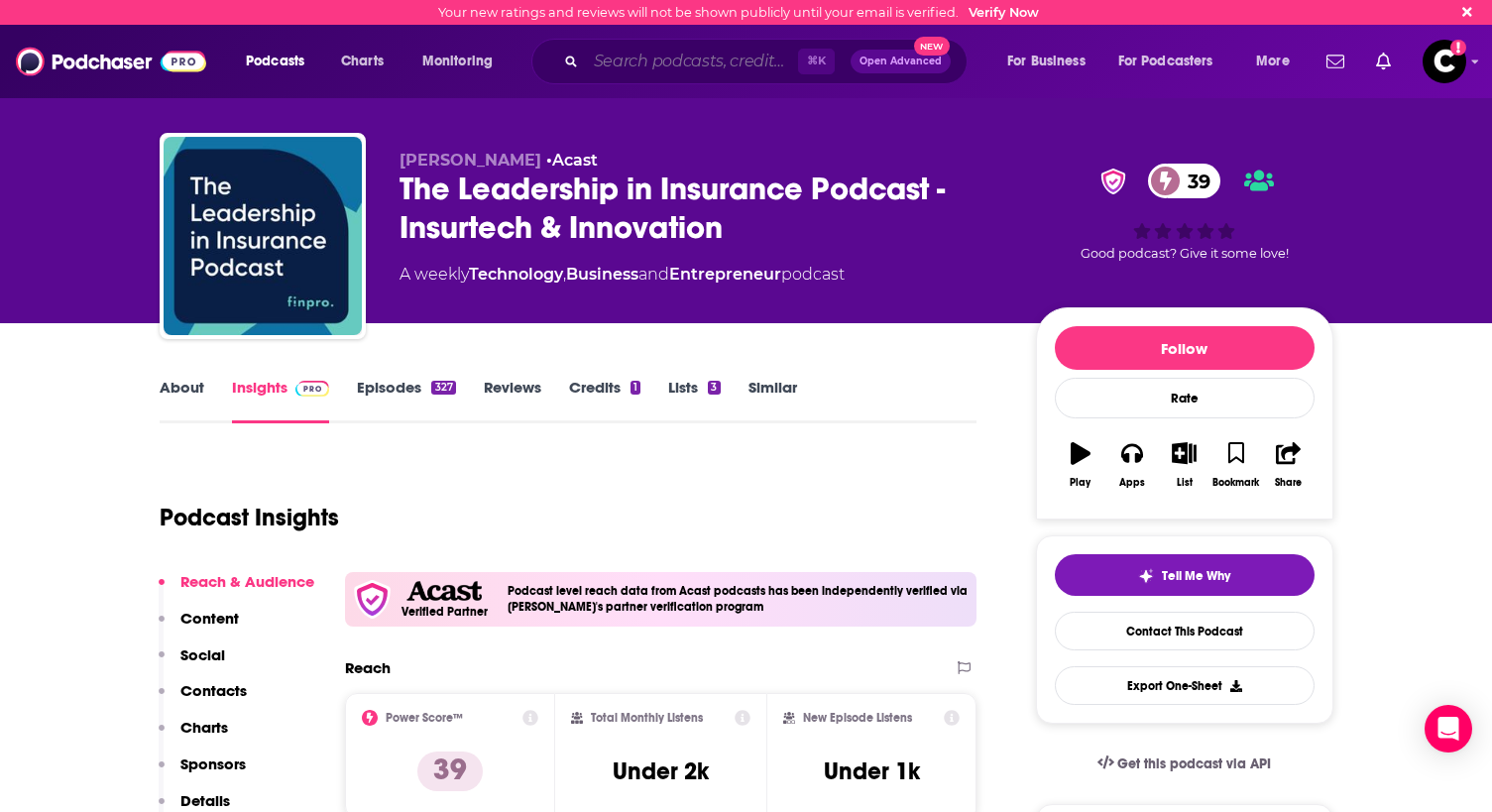
click at [623, 65] on input "Search podcasts, credits, & more..." at bounding box center [692, 62] width 212 height 32
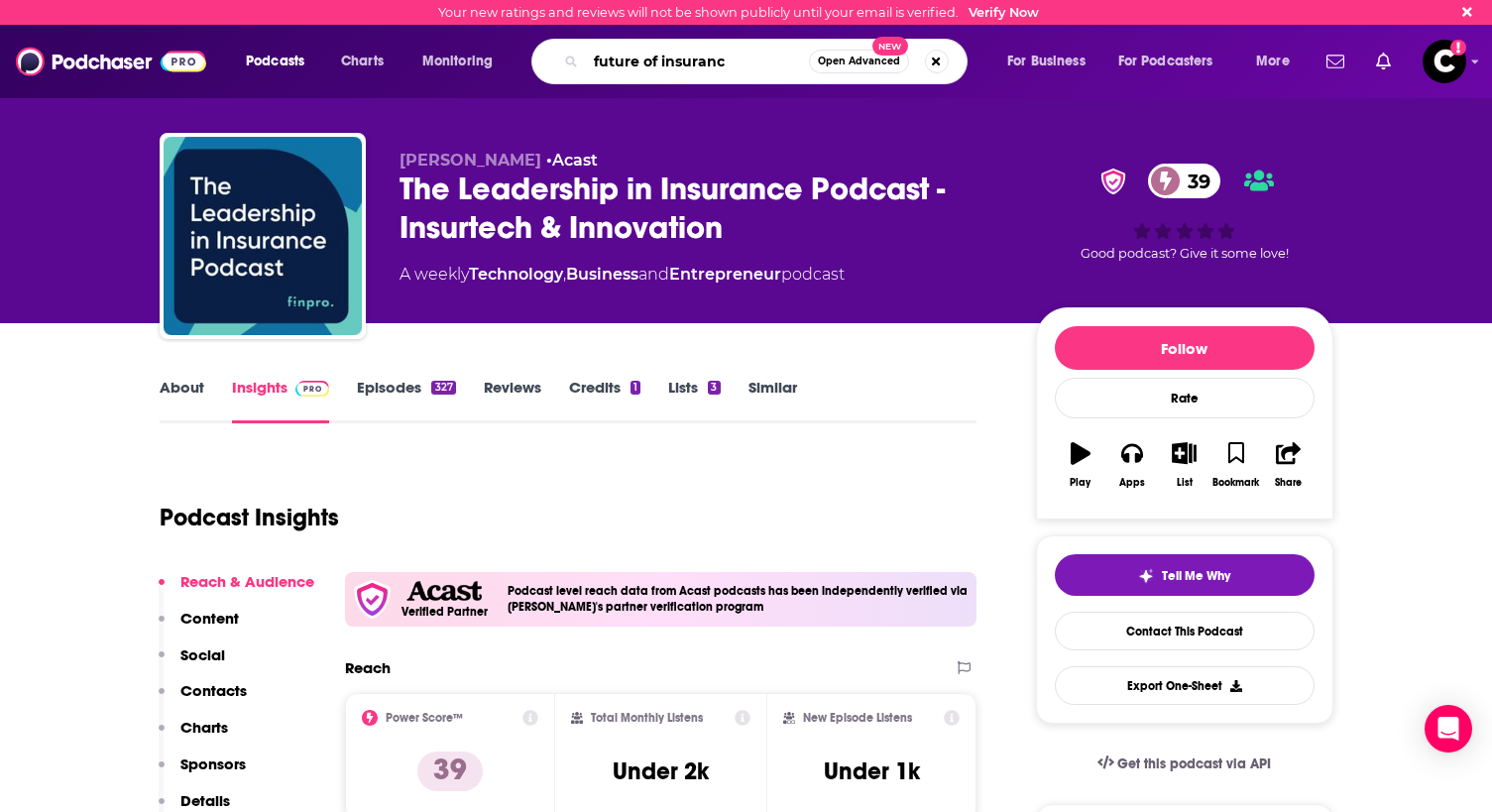
type input "future of insurance"
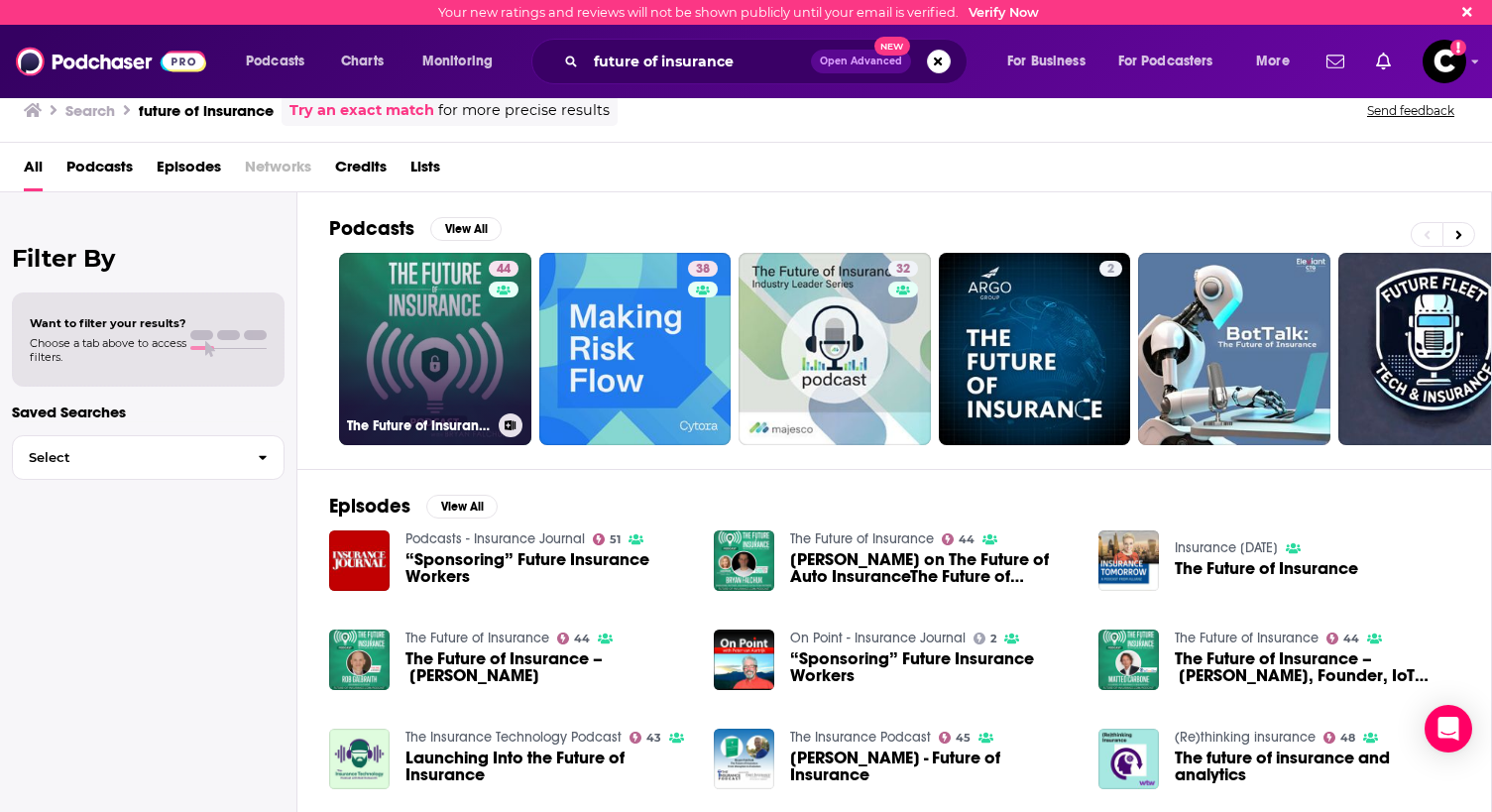
click at [438, 308] on link "44 The Future of Insurance" at bounding box center [435, 349] width 193 height 193
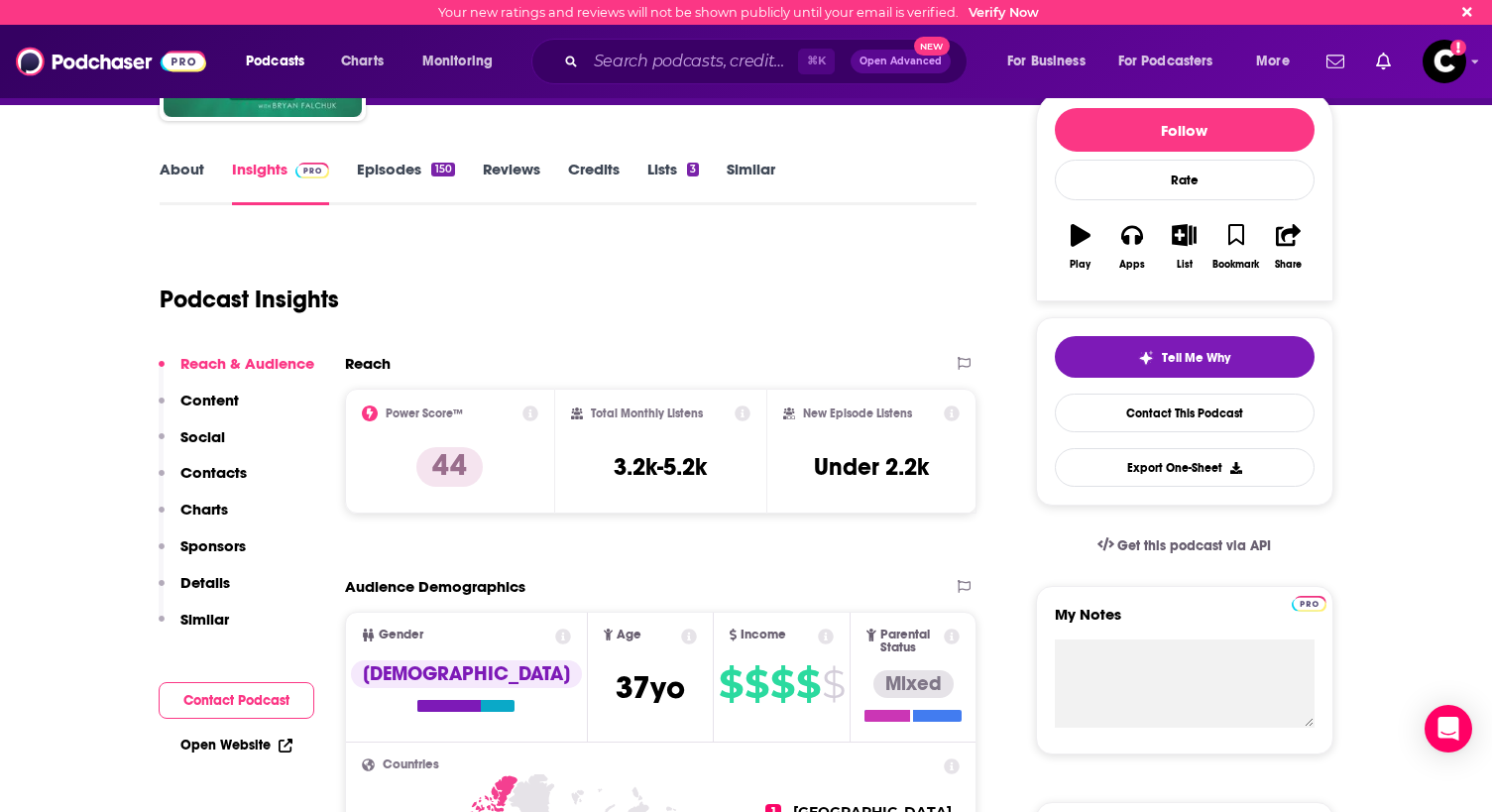
scroll to position [190, 0]
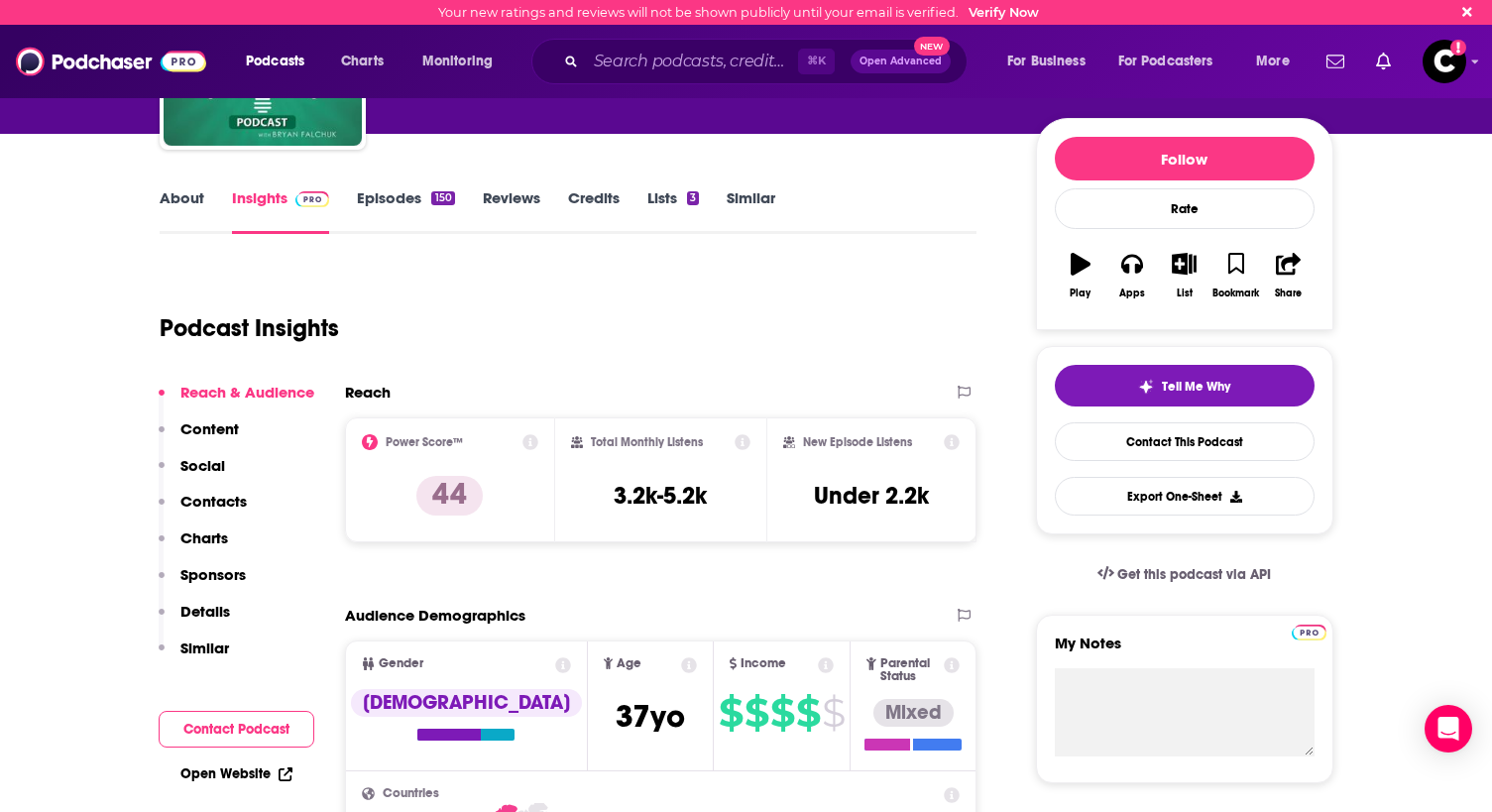
click at [198, 219] on link "About" at bounding box center [182, 212] width 45 height 46
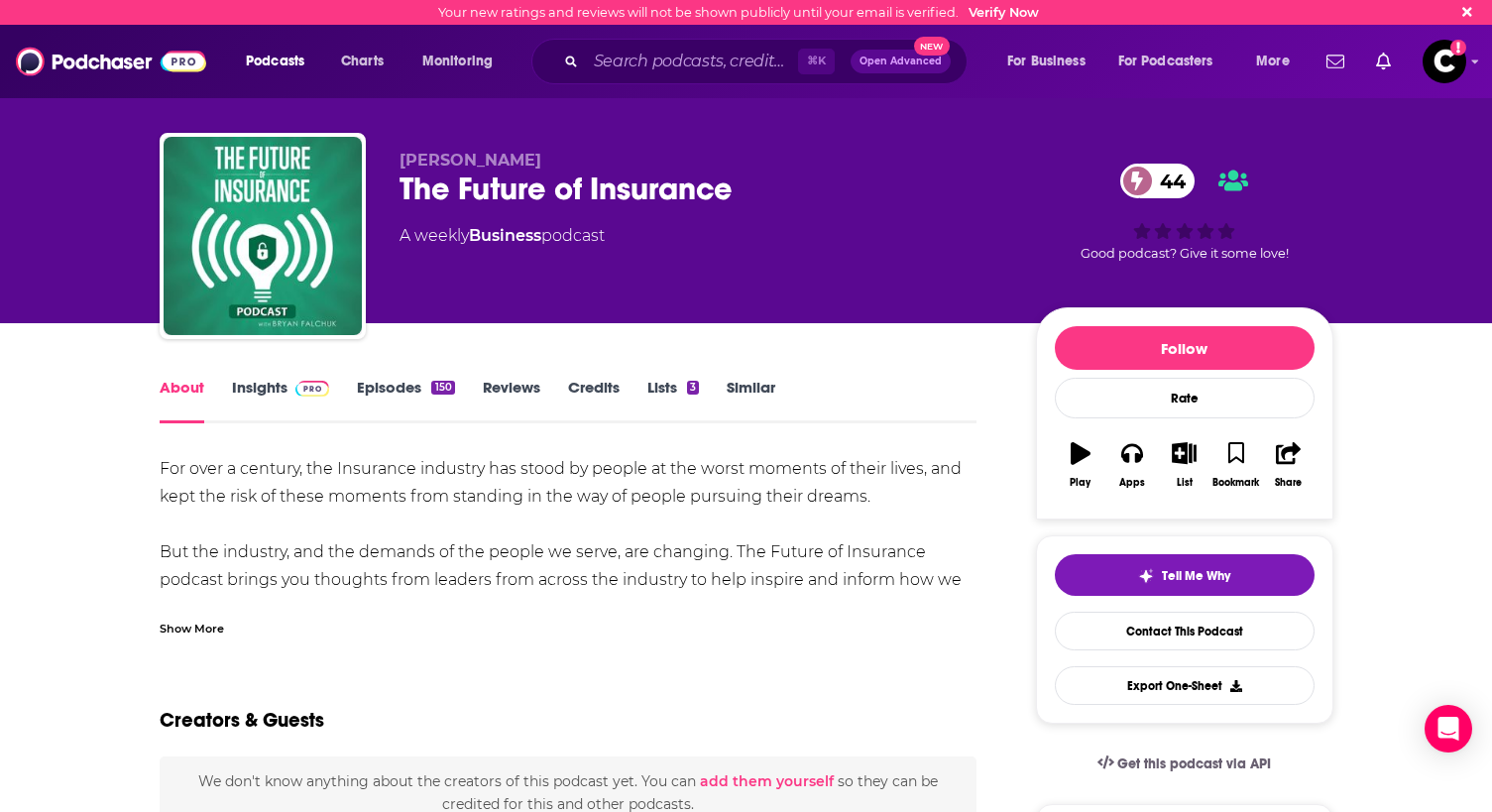
click at [602, 396] on link "Credits" at bounding box center [595, 401] width 52 height 46
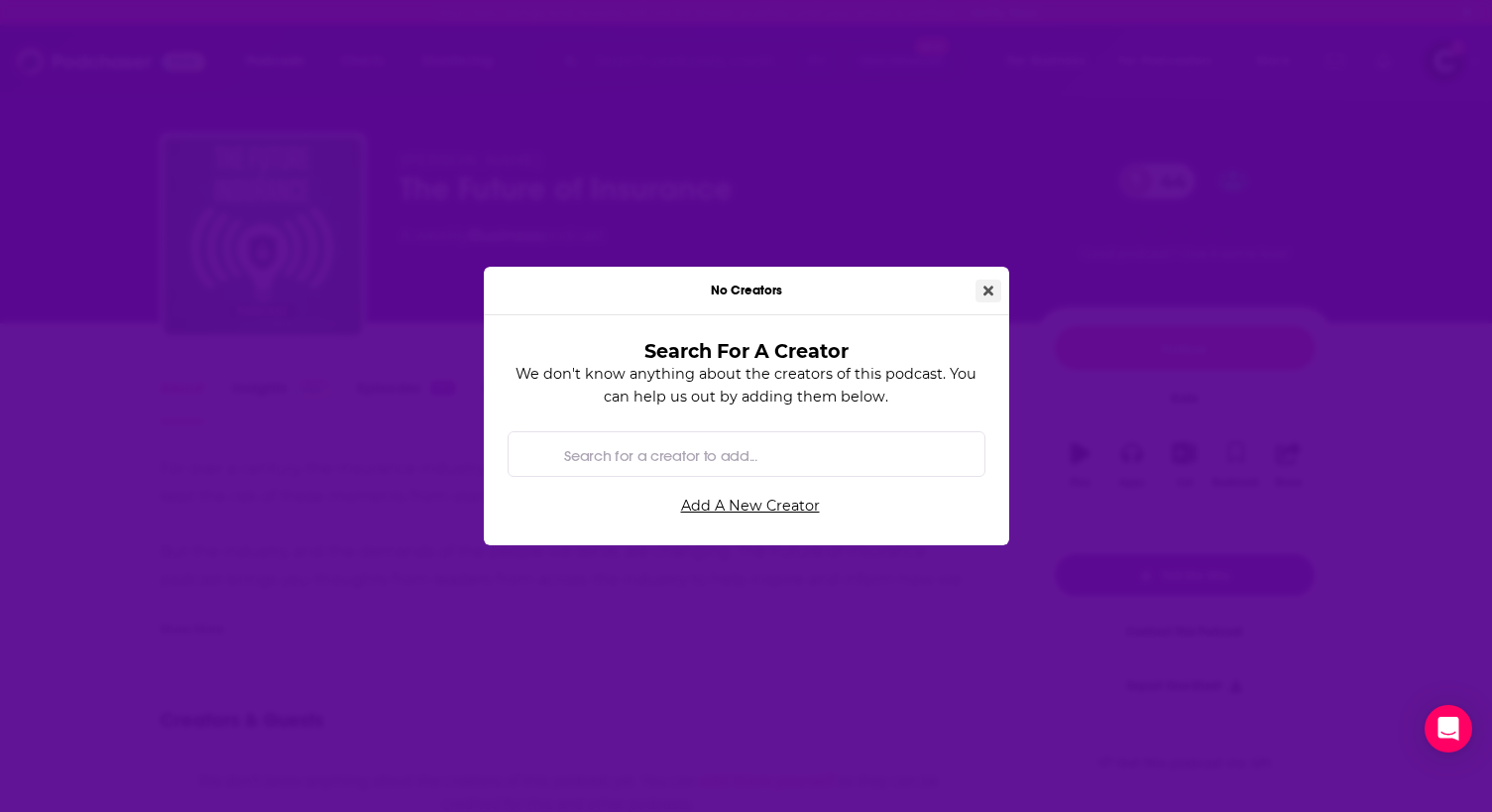
click at [996, 293] on button "Close" at bounding box center [988, 291] width 26 height 23
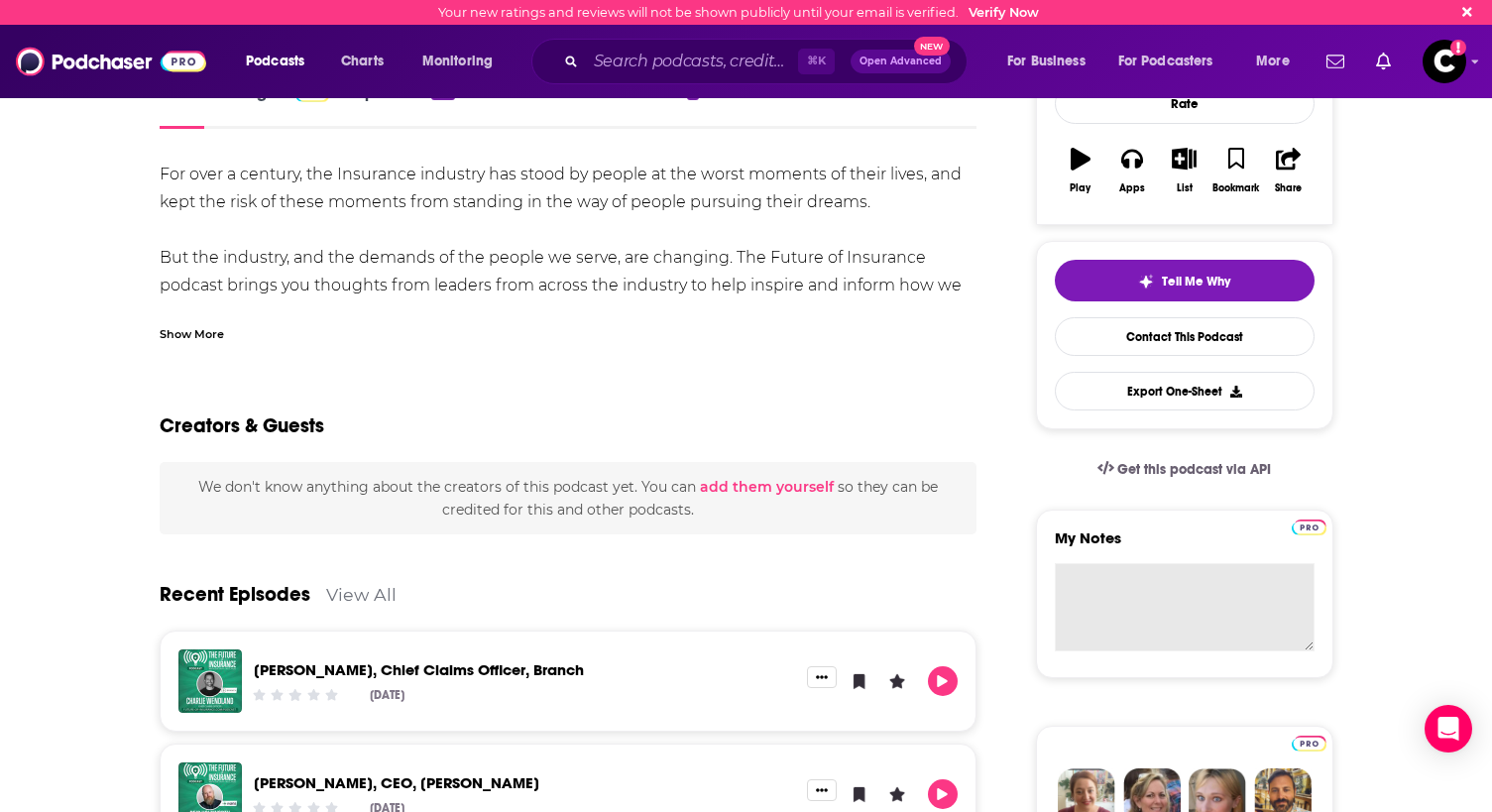
scroll to position [277, 0]
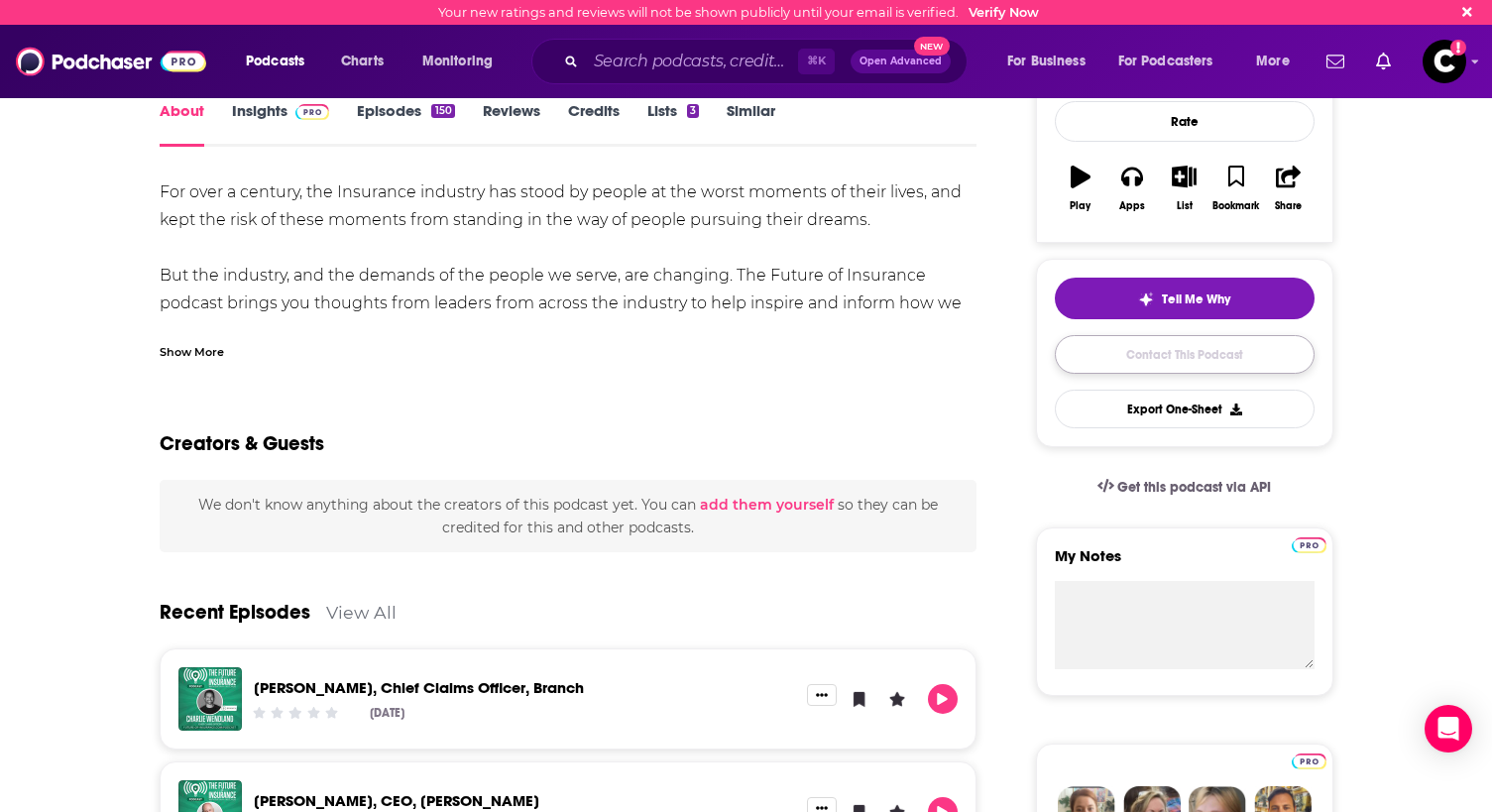
click at [1141, 366] on link "Contact This Podcast" at bounding box center [1185, 354] width 260 height 39
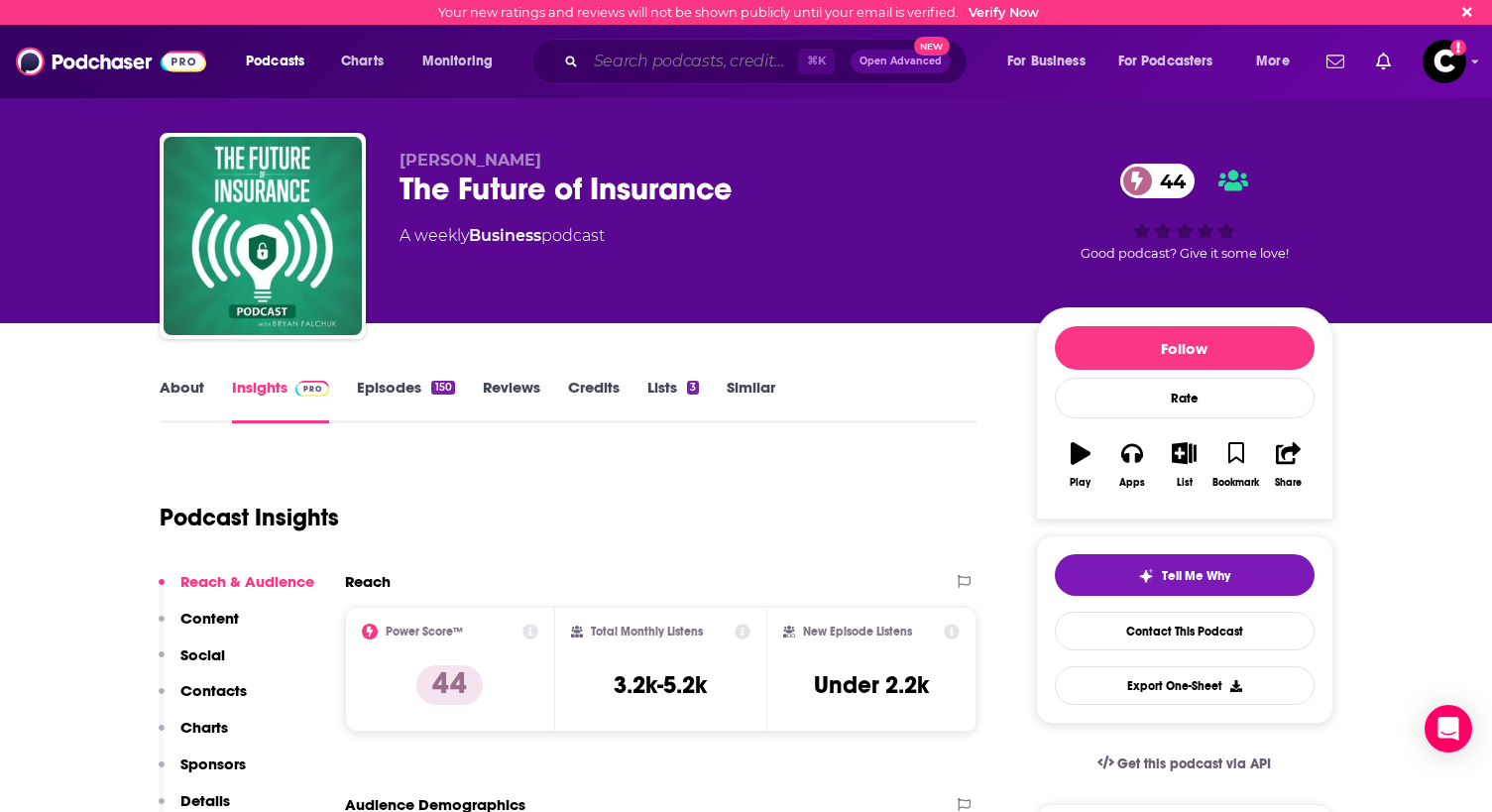
click at [735, 68] on input "Search podcasts, credits, & more..." at bounding box center [692, 62] width 212 height 32
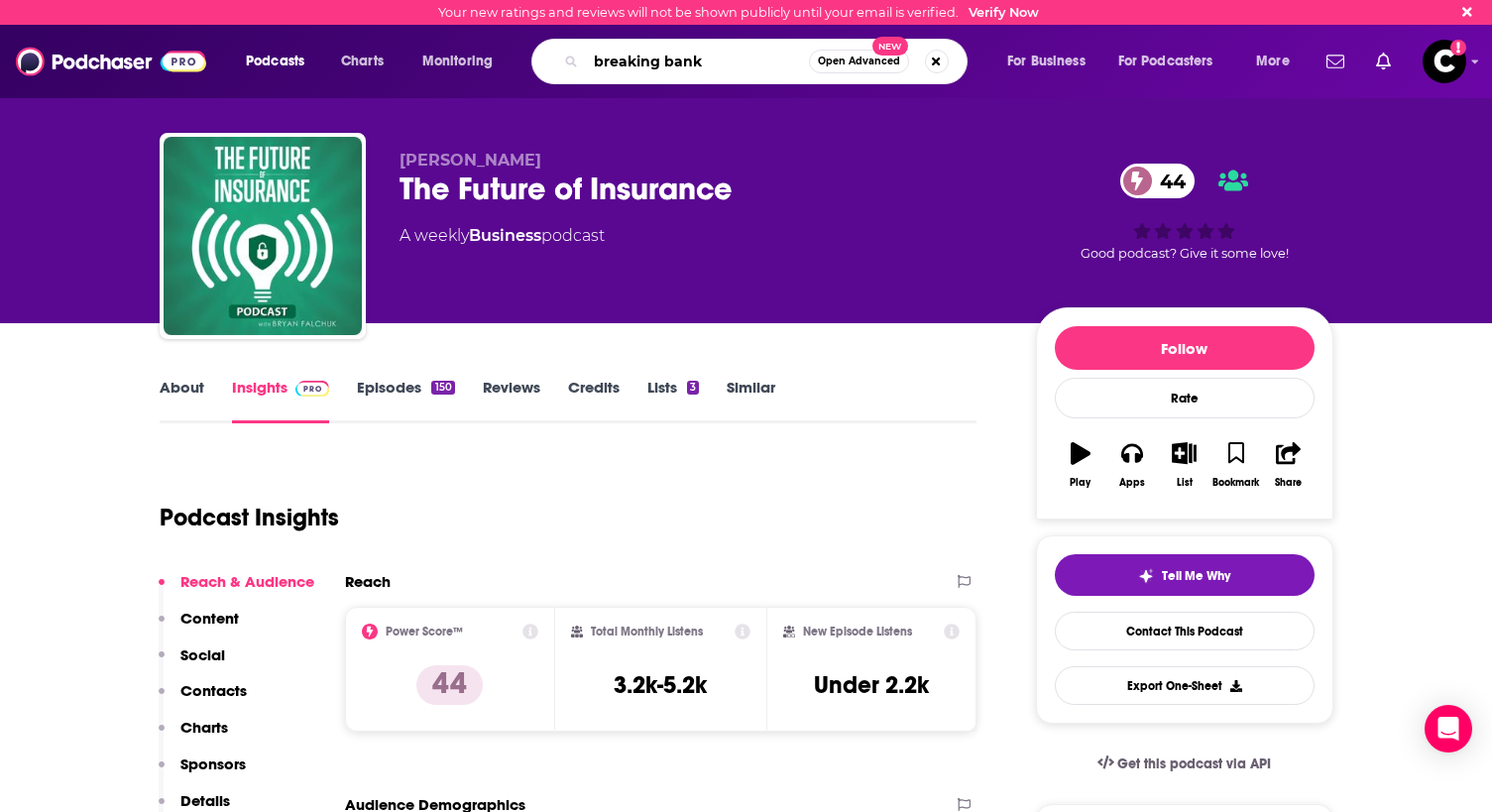
type input "breaking banks"
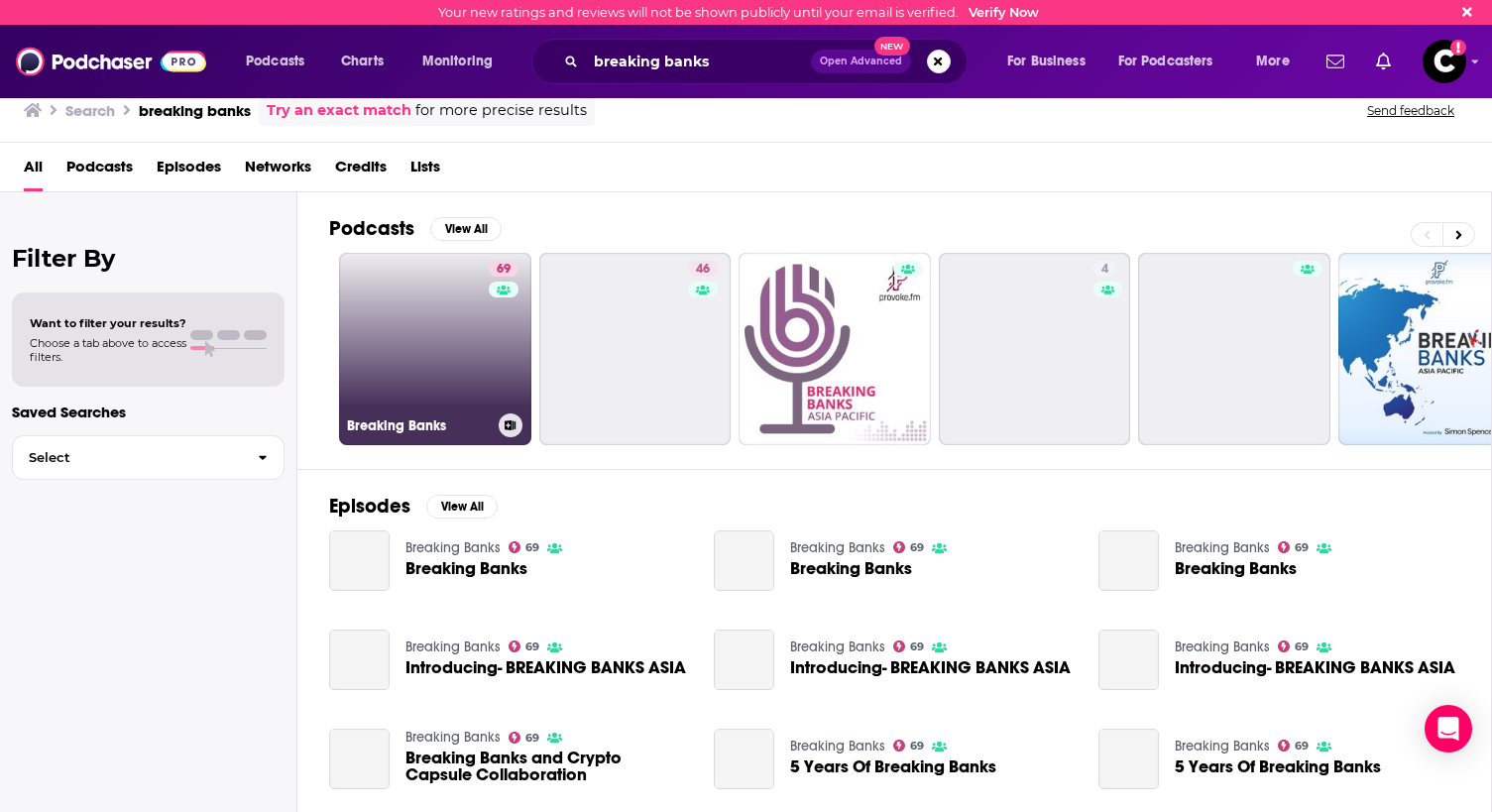
click at [424, 327] on link "69 Breaking Banks" at bounding box center [435, 349] width 193 height 193
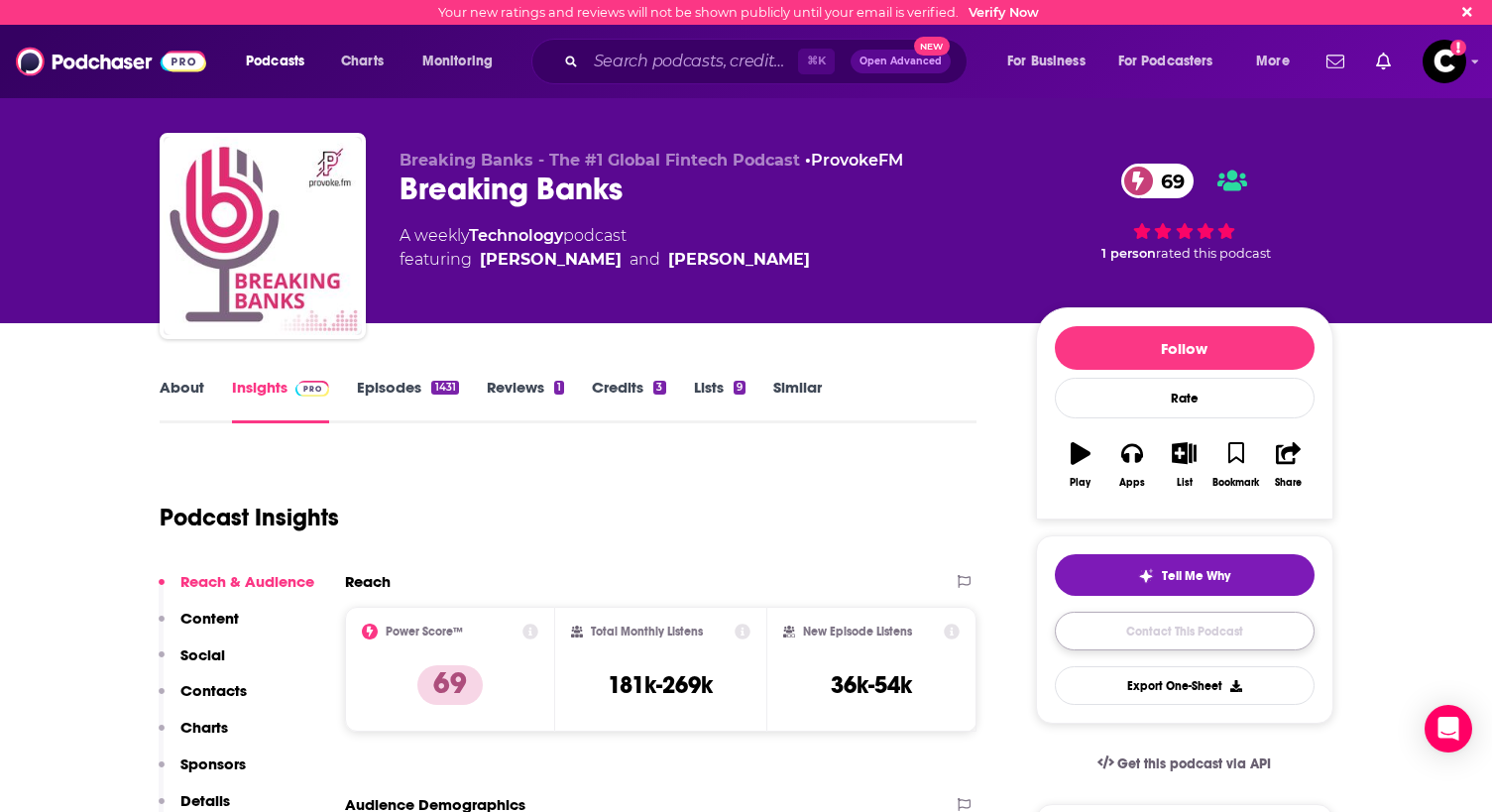
click at [1177, 617] on link "Contact This Podcast" at bounding box center [1185, 630] width 260 height 39
click at [643, 63] on input "Search podcasts, credits, & more..." at bounding box center [692, 62] width 212 height 32
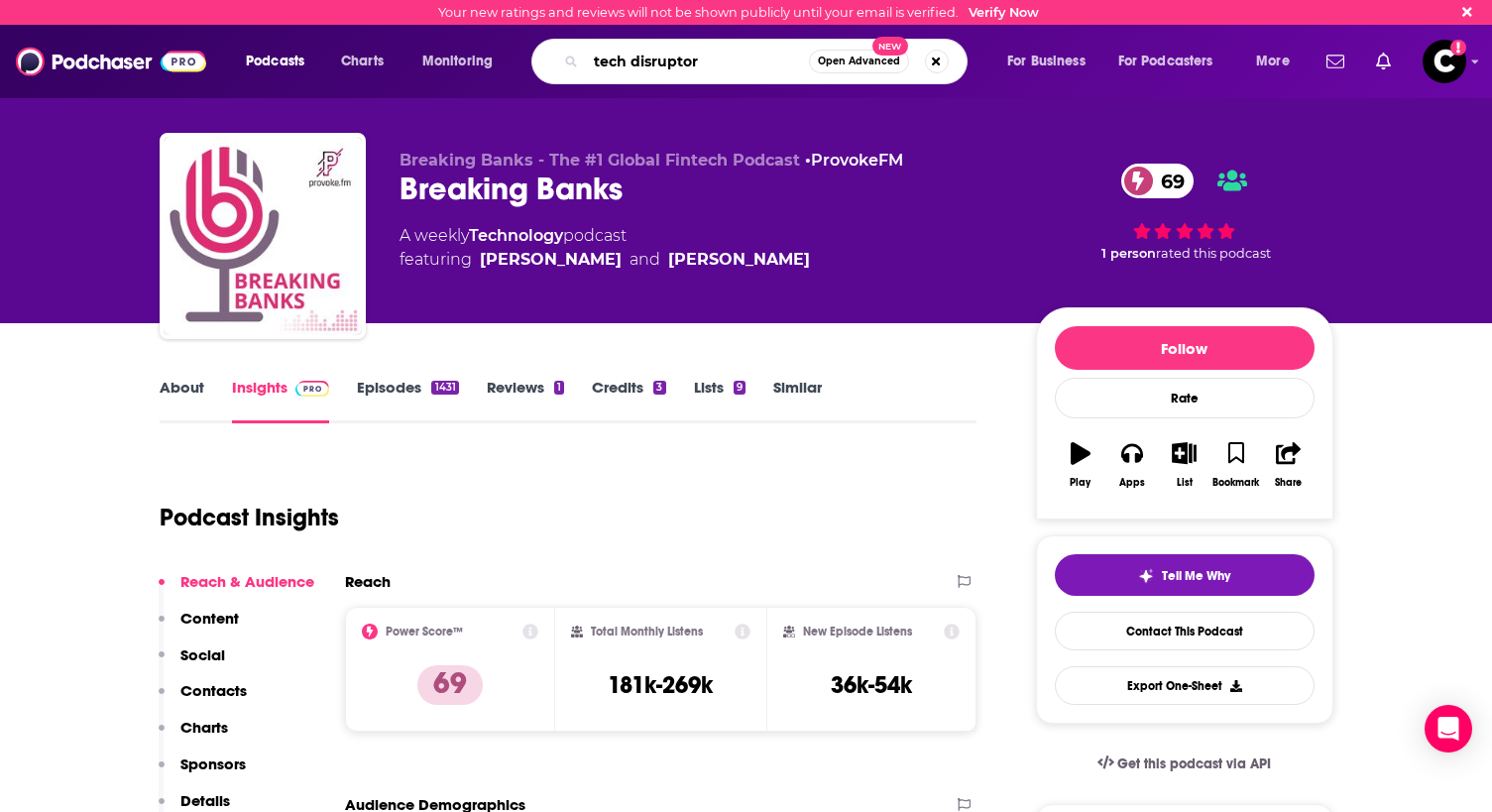
type input "tech disruptors"
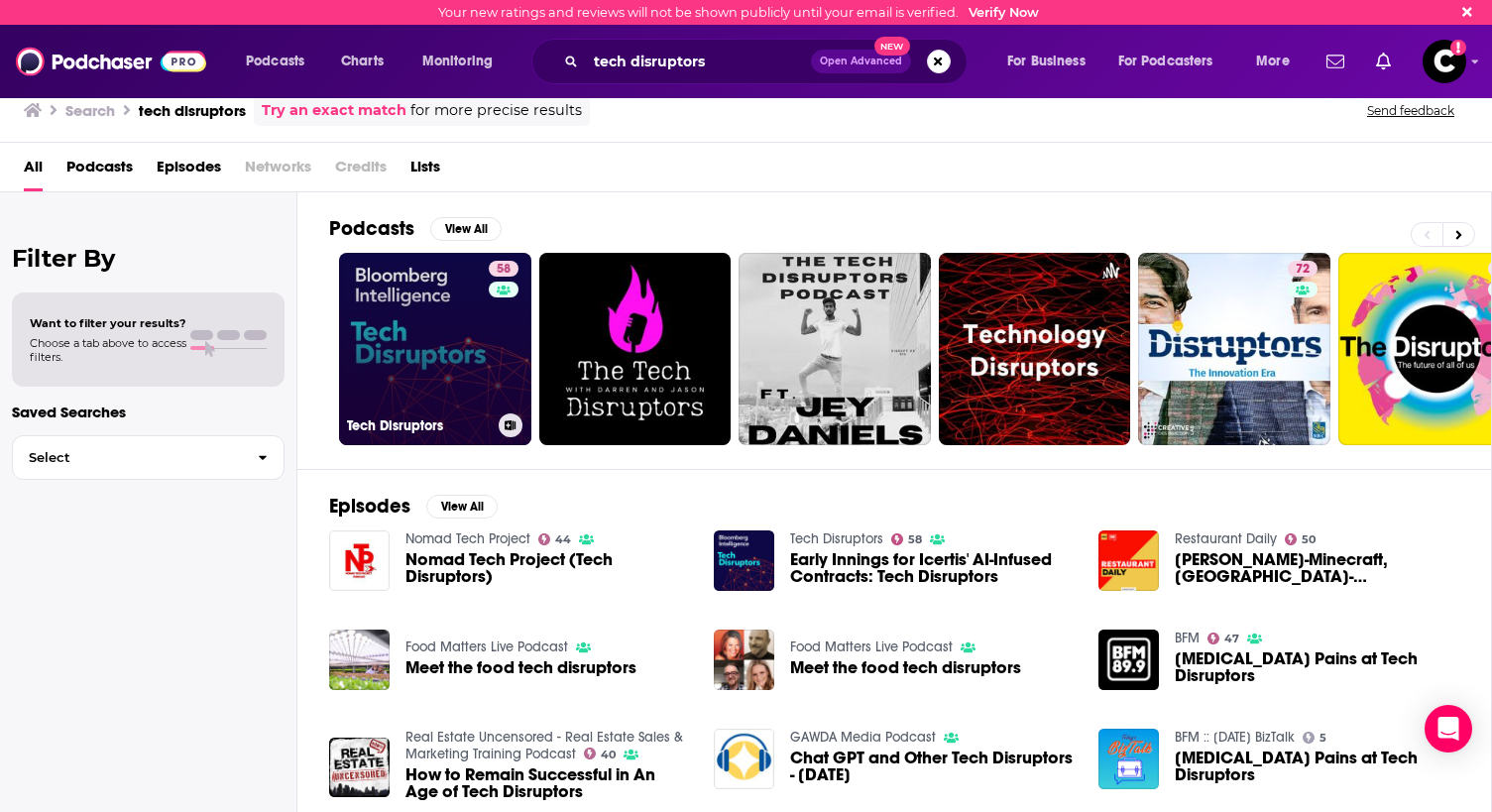
click at [467, 360] on link "58 Tech Disruptors" at bounding box center [435, 349] width 193 height 193
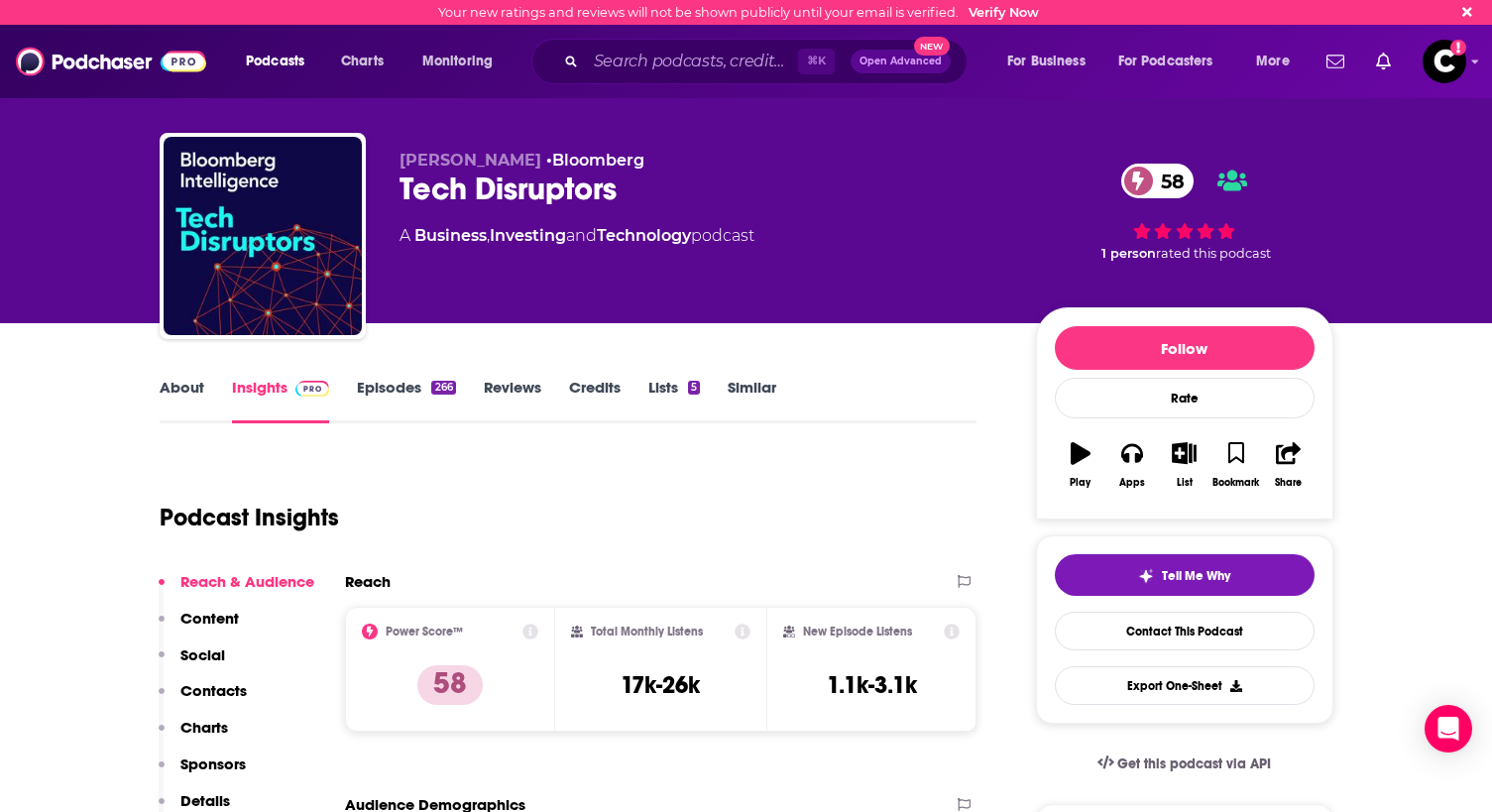
click at [186, 402] on link "About" at bounding box center [182, 401] width 45 height 46
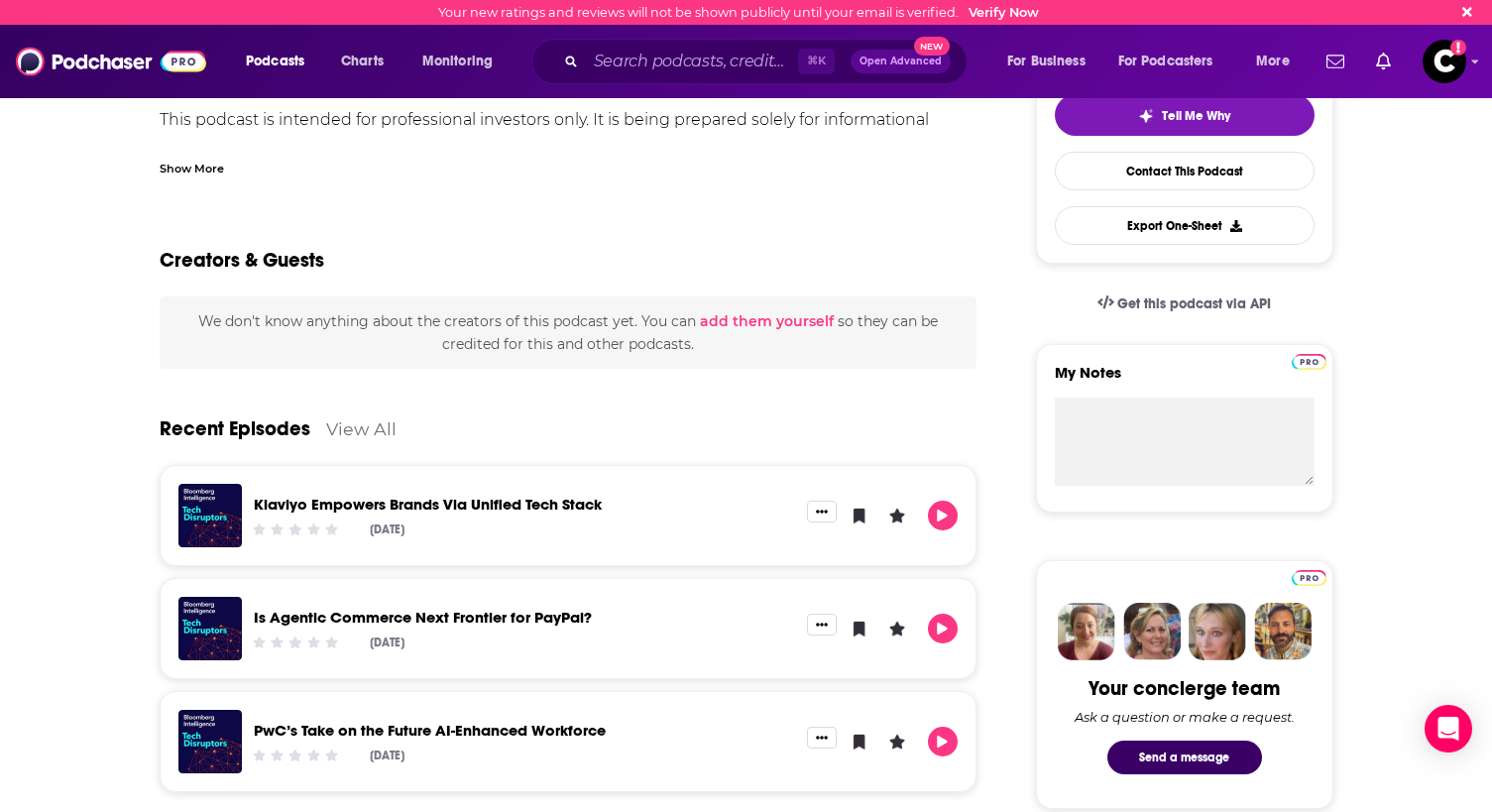
scroll to position [694, 0]
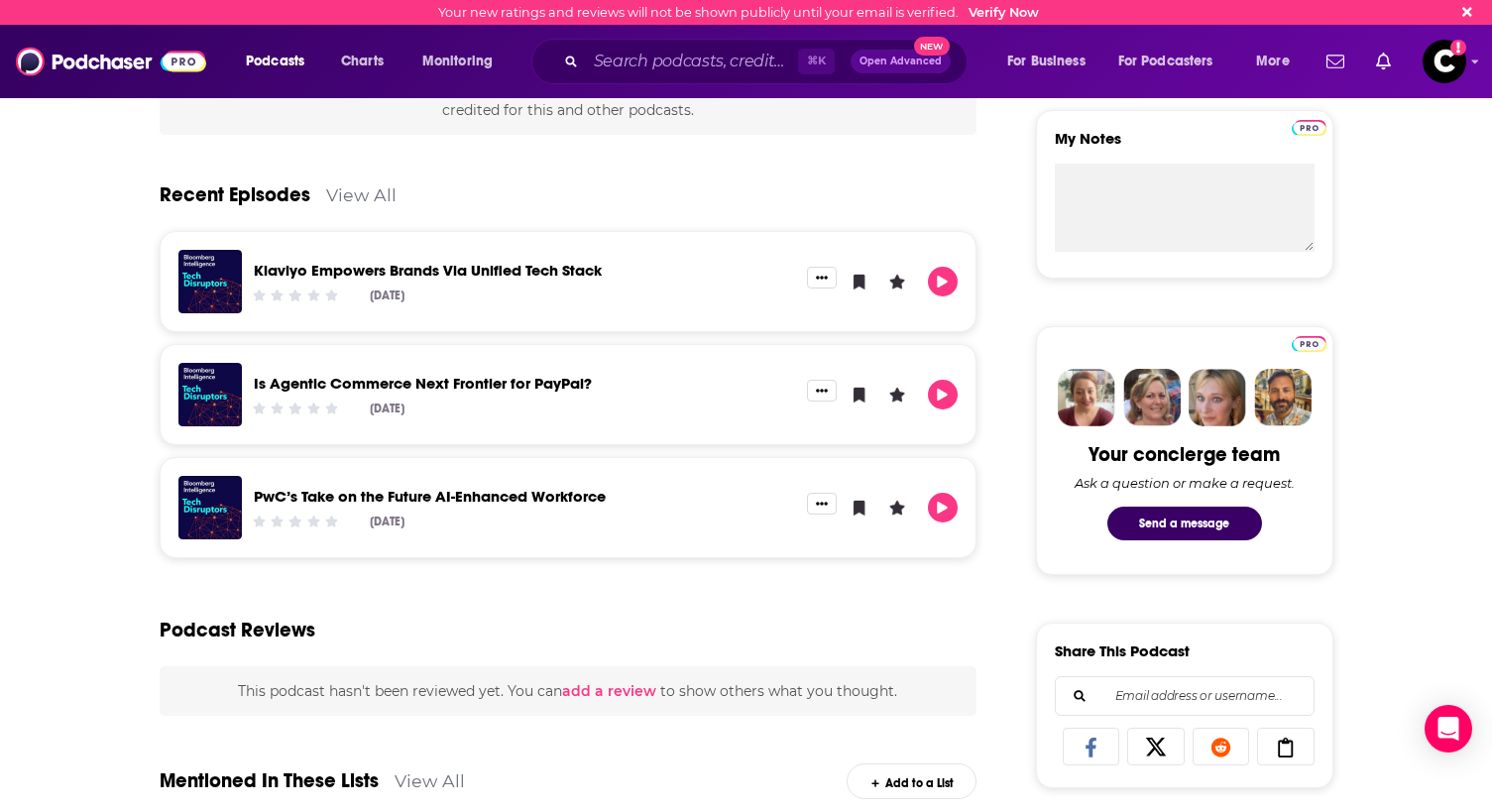
click at [349, 195] on link "View All" at bounding box center [361, 195] width 70 height 21
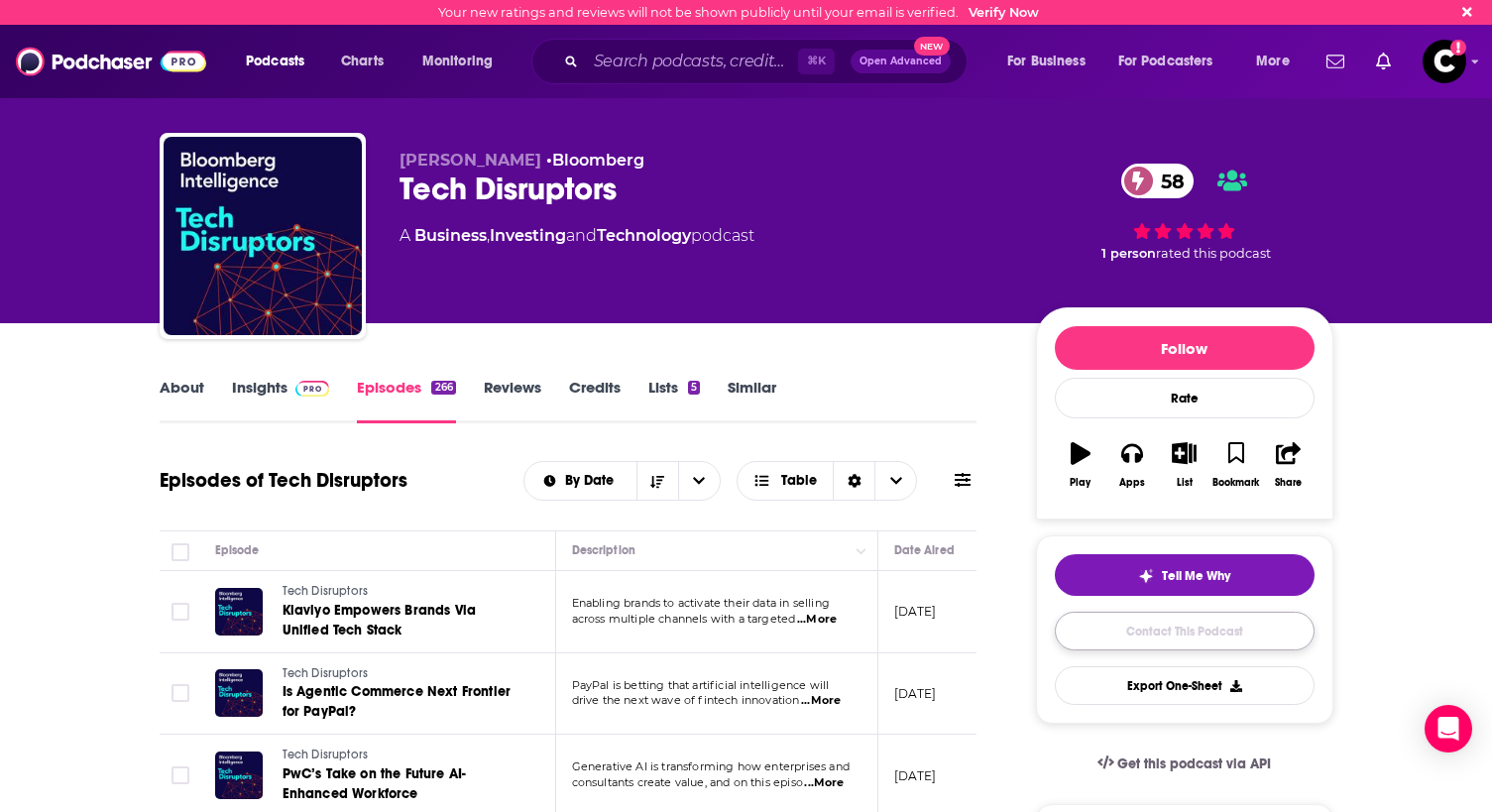
click at [1170, 630] on link "Contact This Podcast" at bounding box center [1185, 630] width 260 height 39
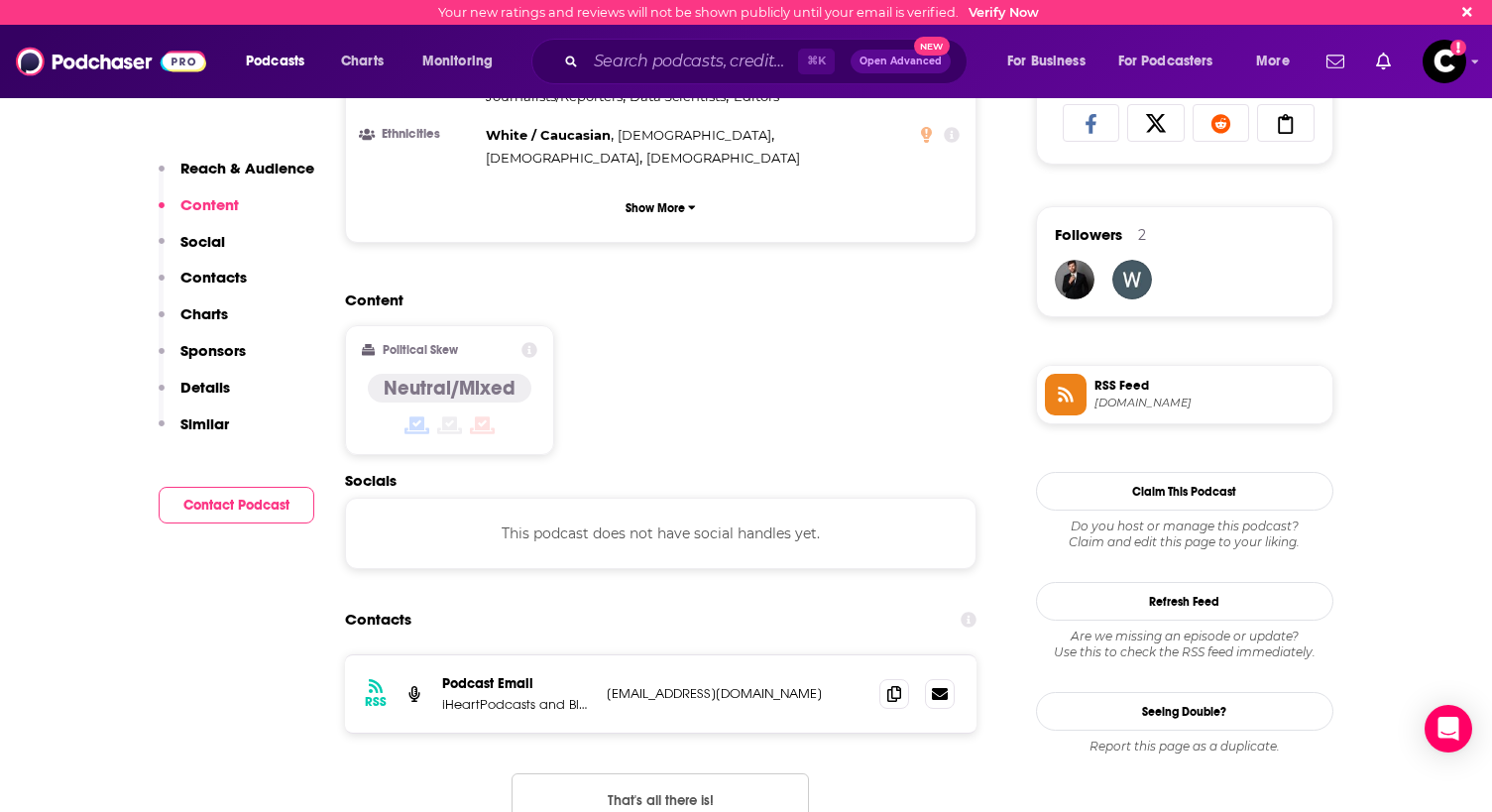
scroll to position [1320, 0]
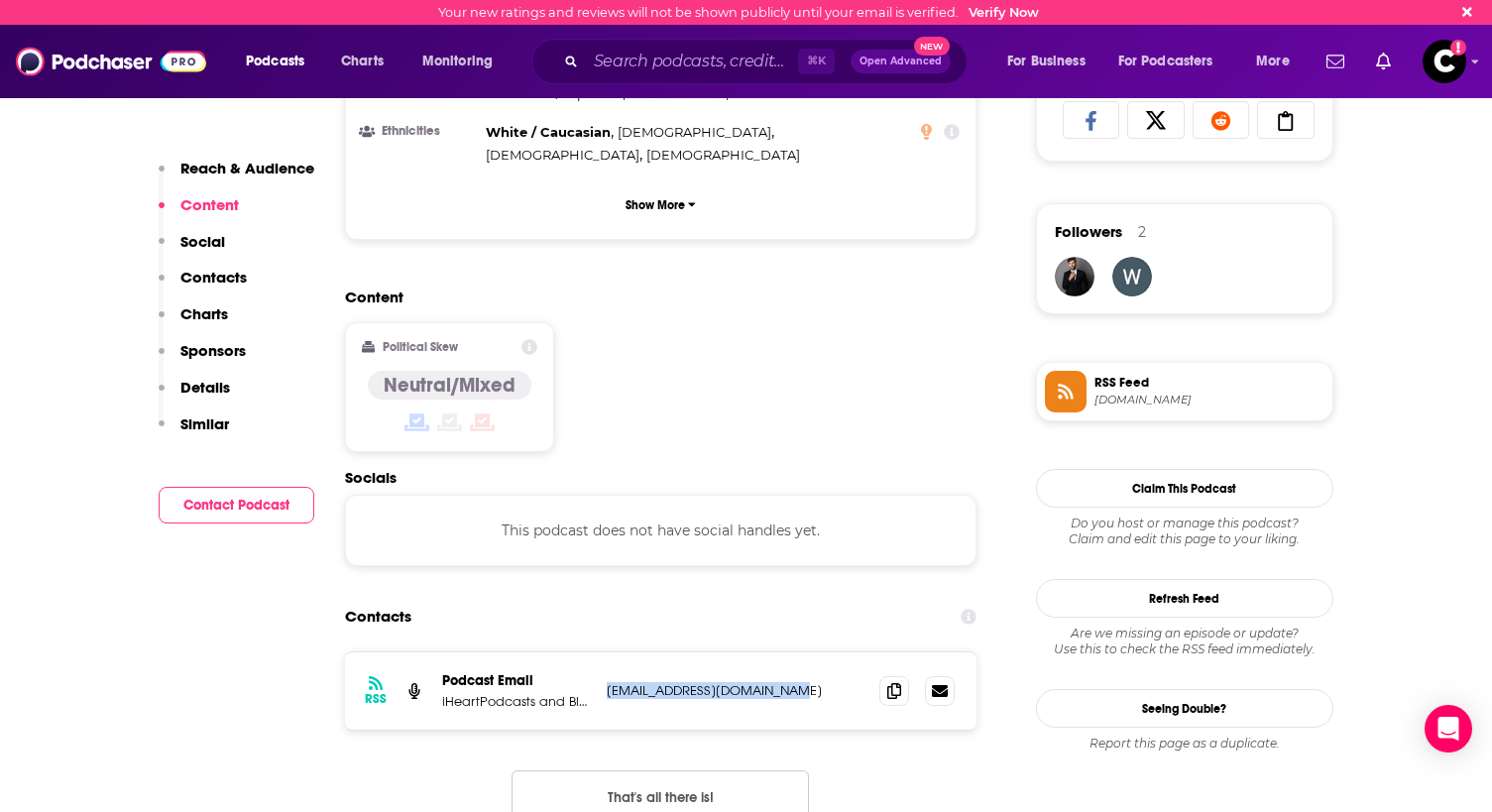
drag, startPoint x: 608, startPoint y: 597, endPoint x: 777, endPoint y: 605, distance: 169.2
click at [777, 652] on div "RSS Podcast Email iHeartPodcasts and Bloomberg [EMAIL_ADDRESS][DOMAIN_NAME] [EM…" at bounding box center [661, 690] width 633 height 77
copy p "[EMAIL_ADDRESS][DOMAIN_NAME]"
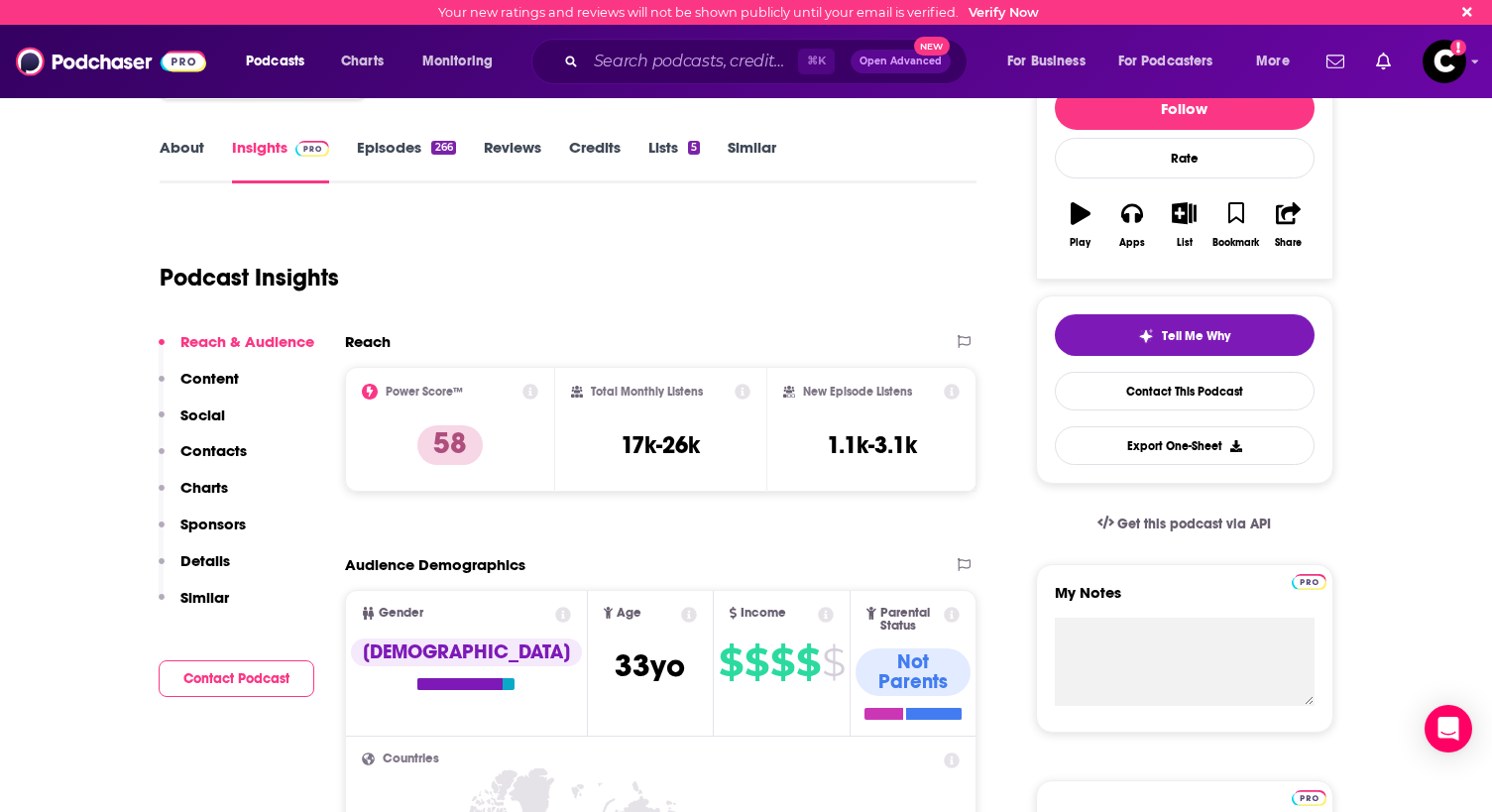
scroll to position [0, 0]
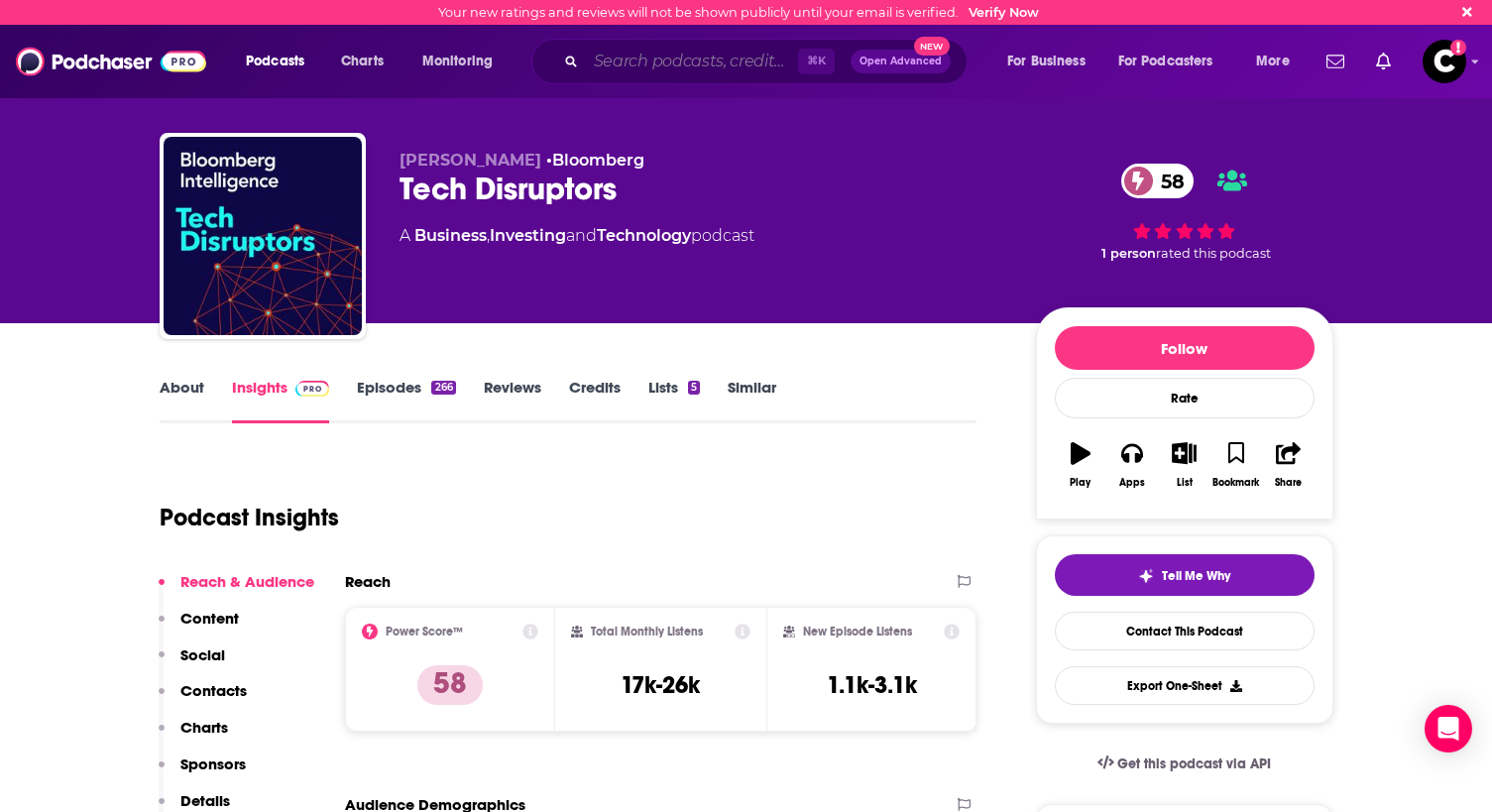
click at [653, 64] on input "Search podcasts, credits, & more..." at bounding box center [692, 62] width 212 height 32
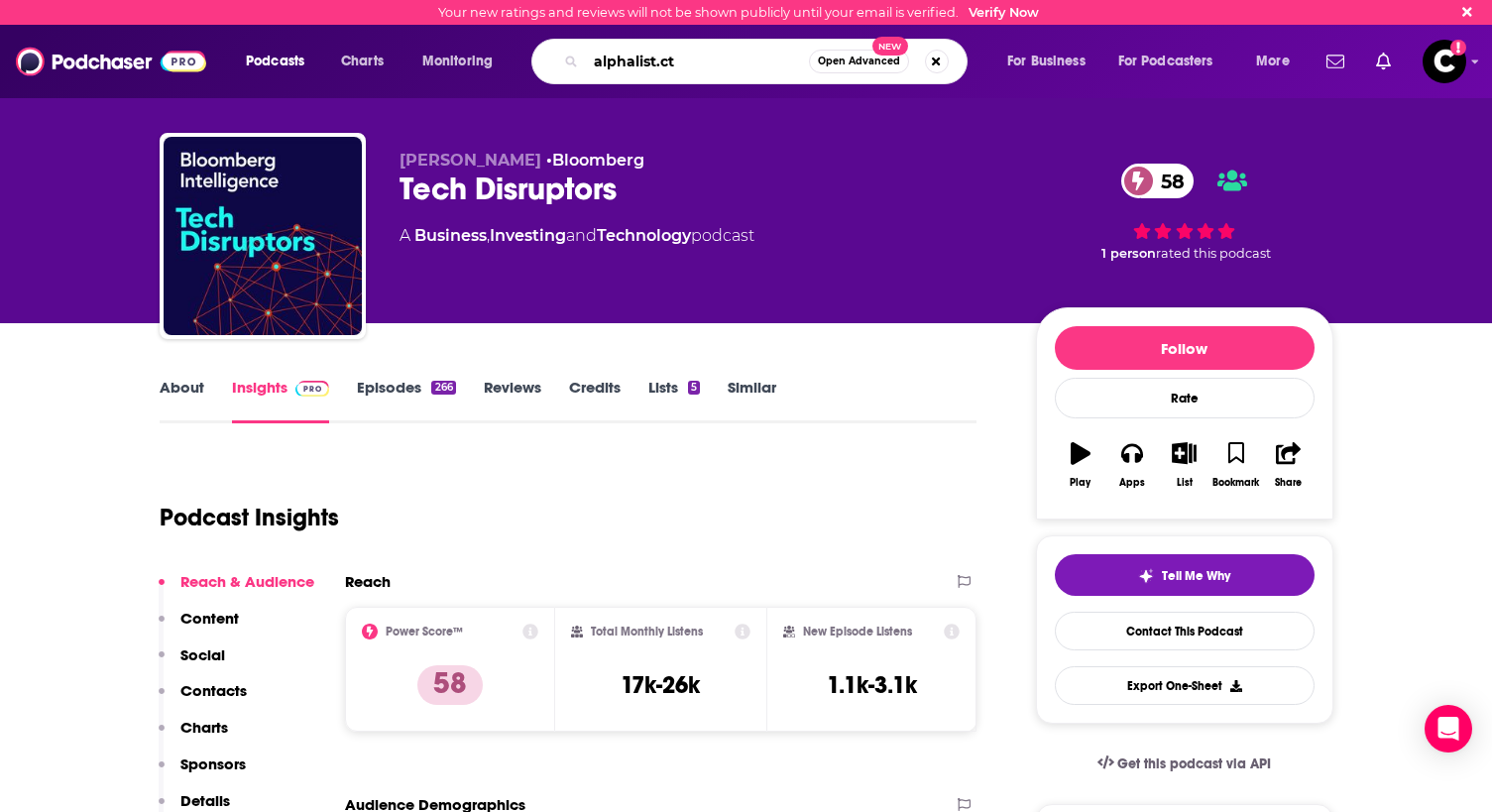
type input "alphalist.cto"
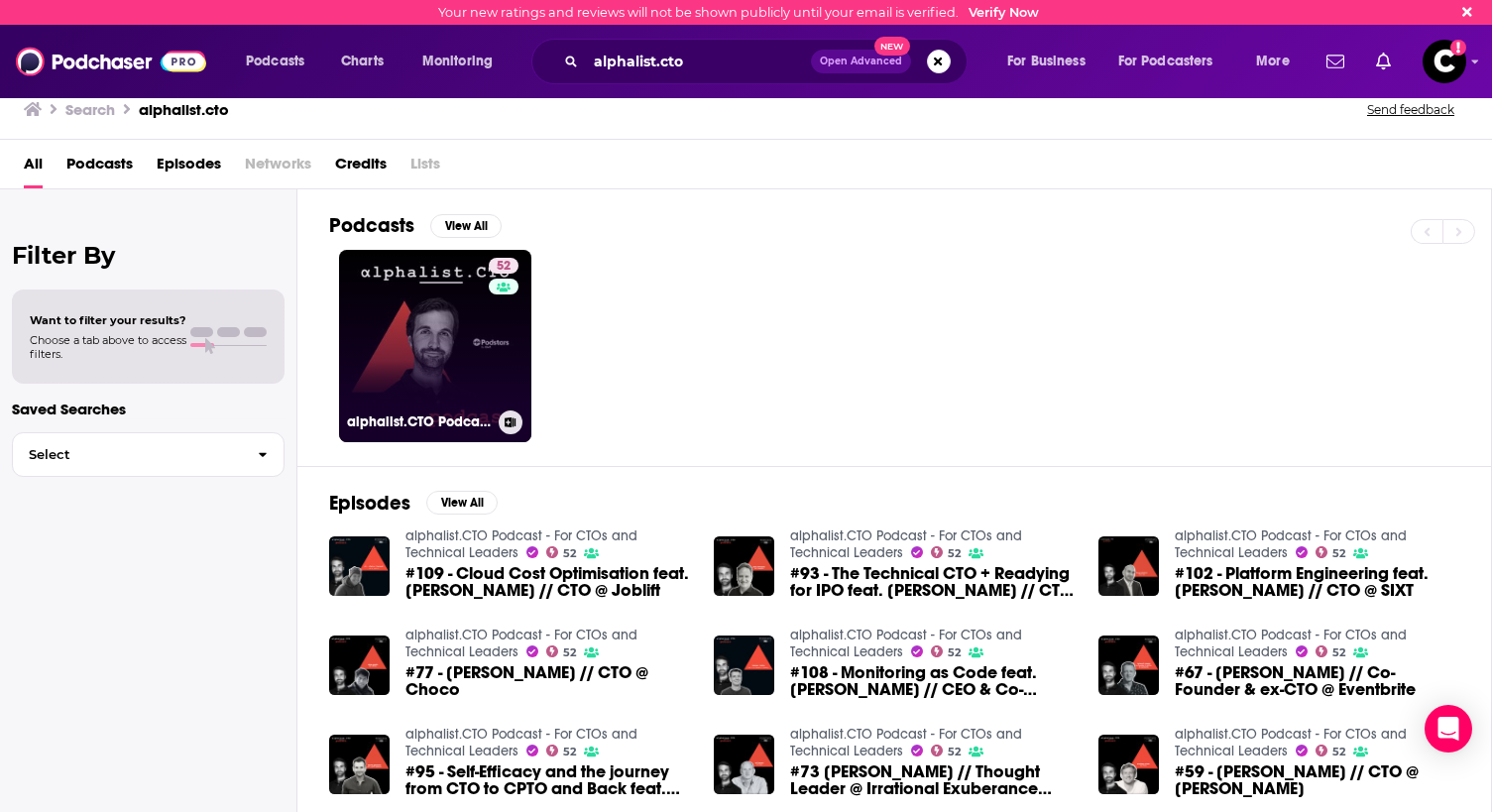
click at [428, 350] on link "52 alphalist.CTO Podcast - For CTOs and Technical Leaders" at bounding box center [435, 346] width 193 height 193
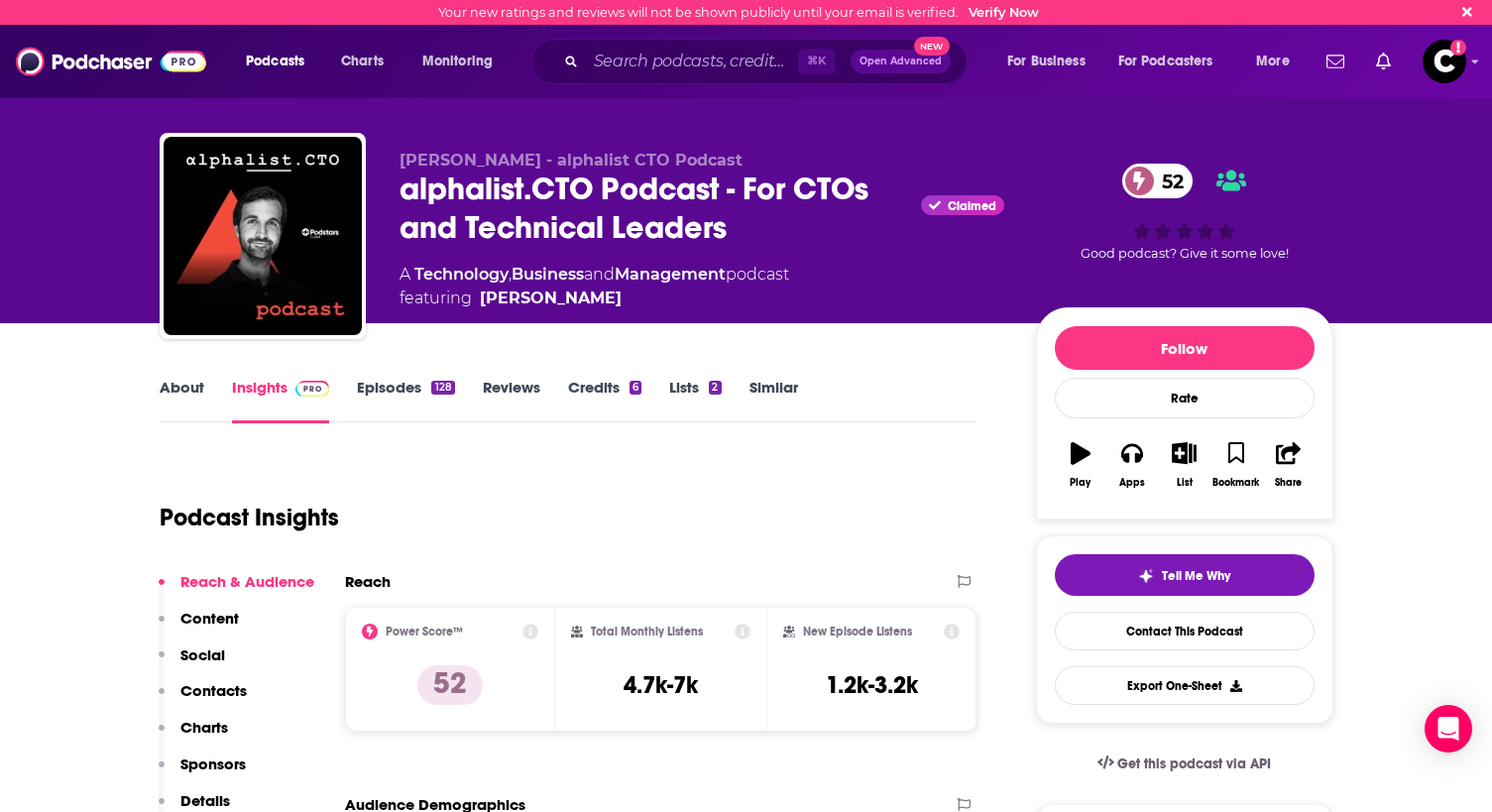
click at [199, 392] on link "About" at bounding box center [182, 401] width 45 height 46
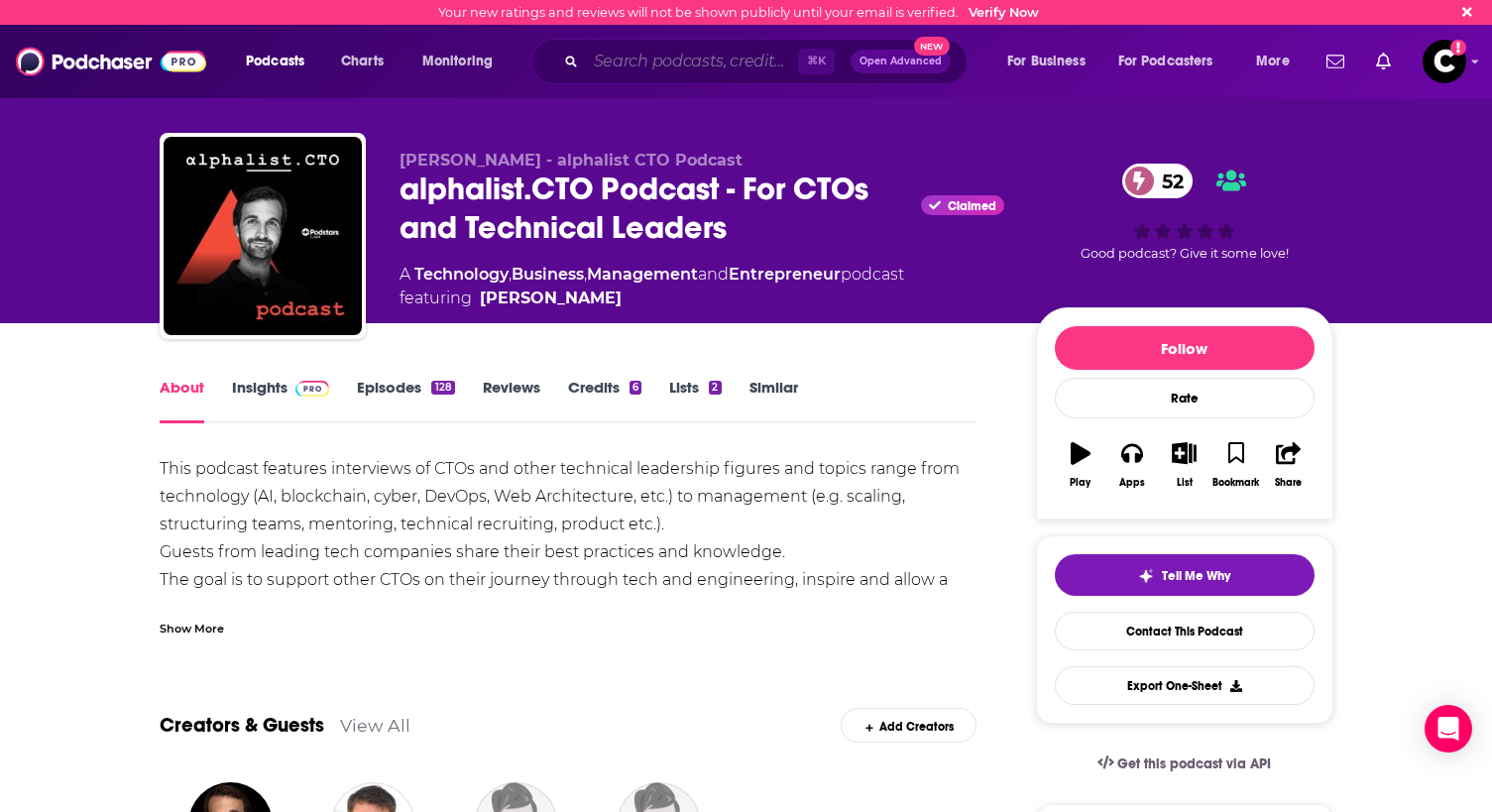
click at [649, 67] on input "Search podcasts, credits, & more..." at bounding box center [692, 62] width 212 height 32
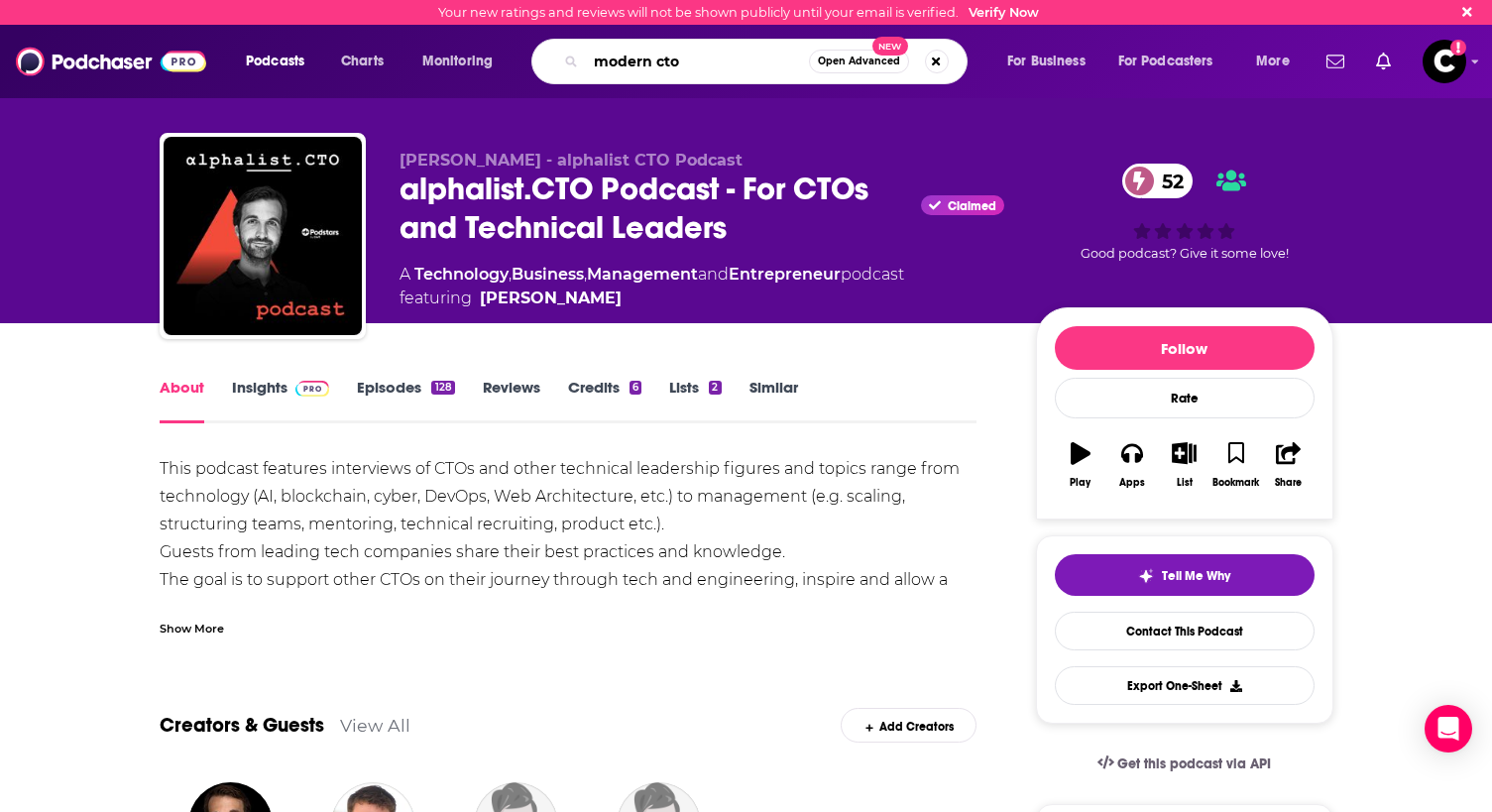
type input "modern cto"
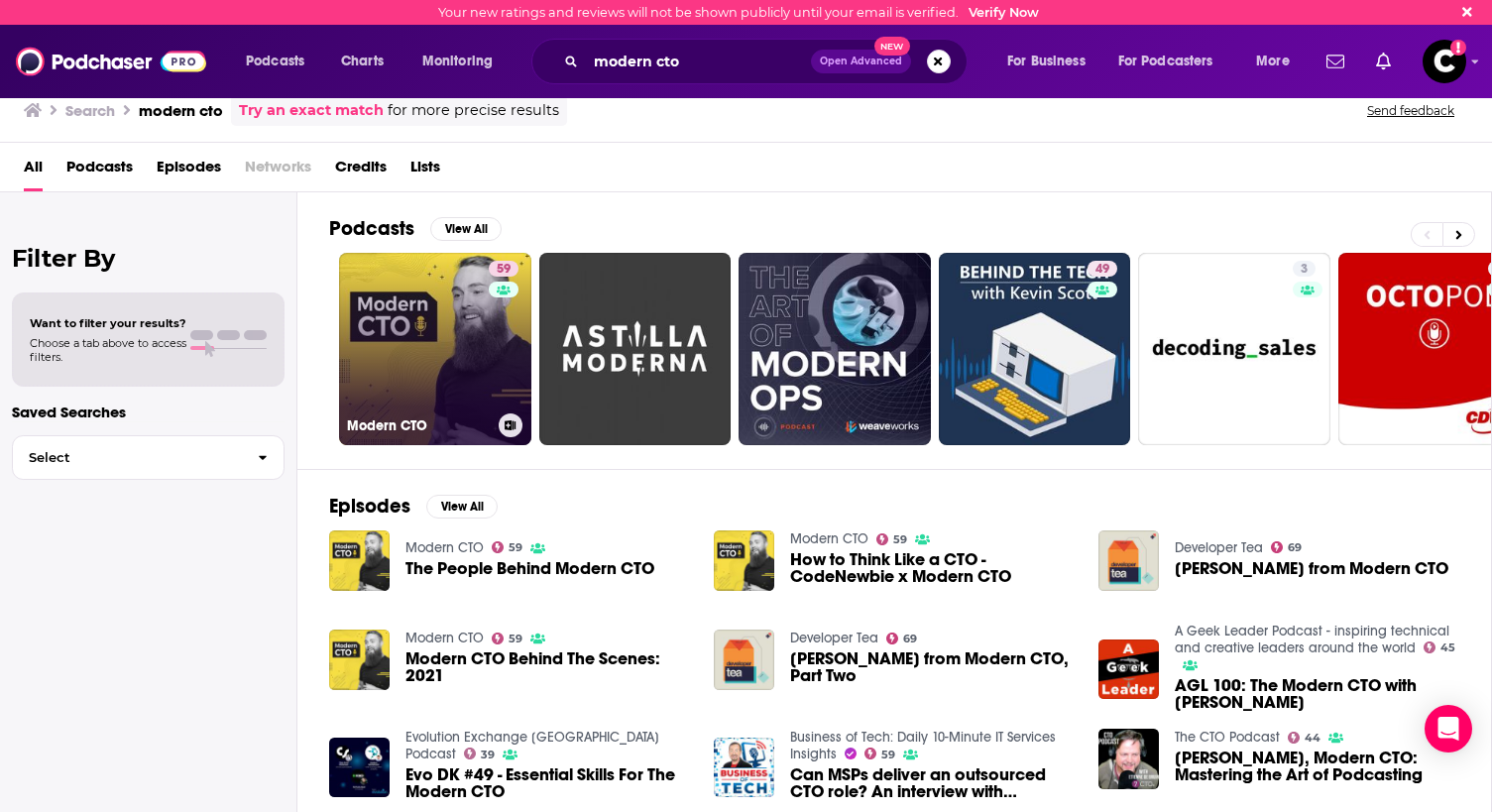
click at [393, 333] on link "59 Modern CTO" at bounding box center [435, 349] width 193 height 193
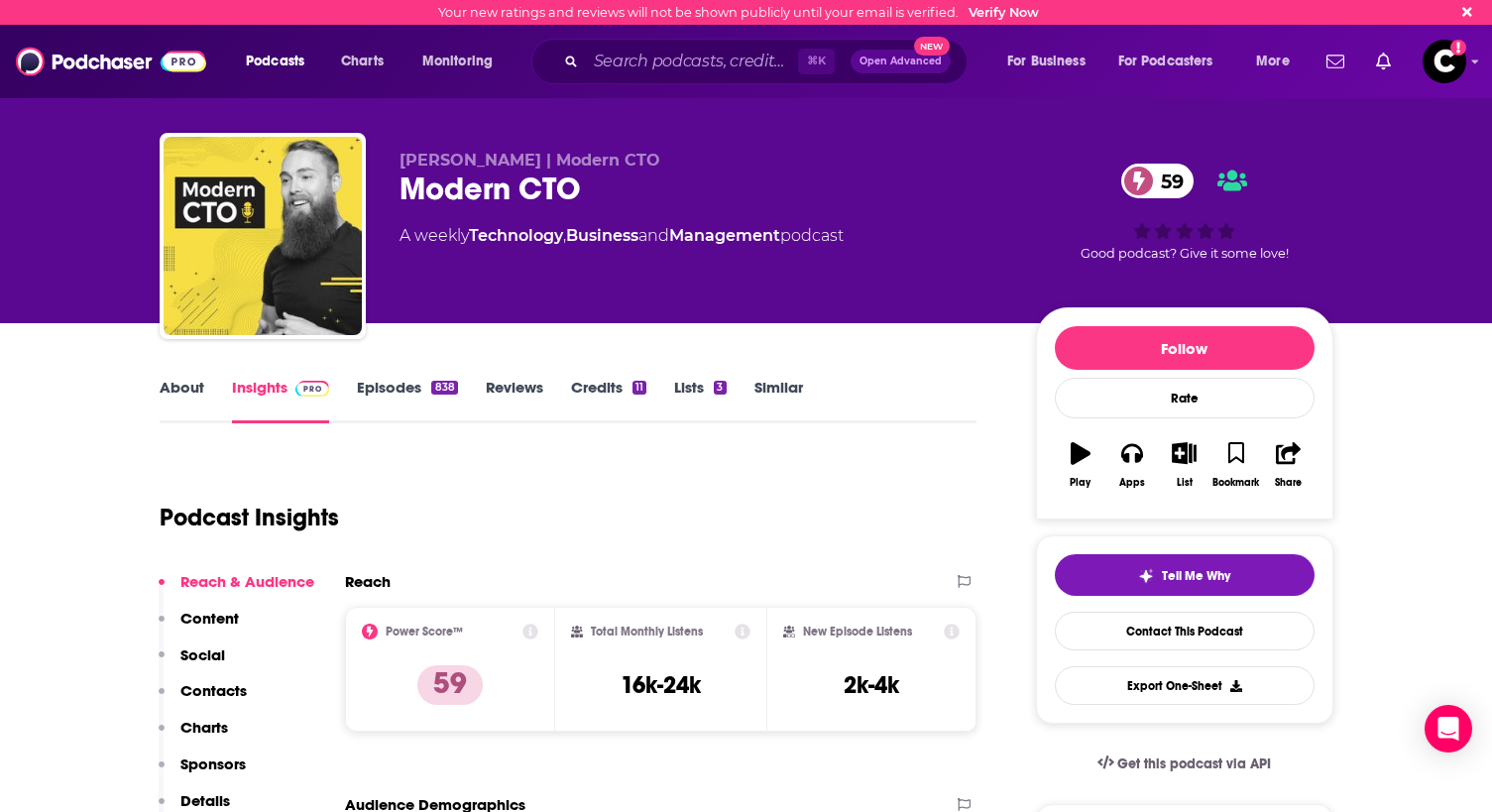
click at [177, 390] on link "About" at bounding box center [182, 401] width 45 height 46
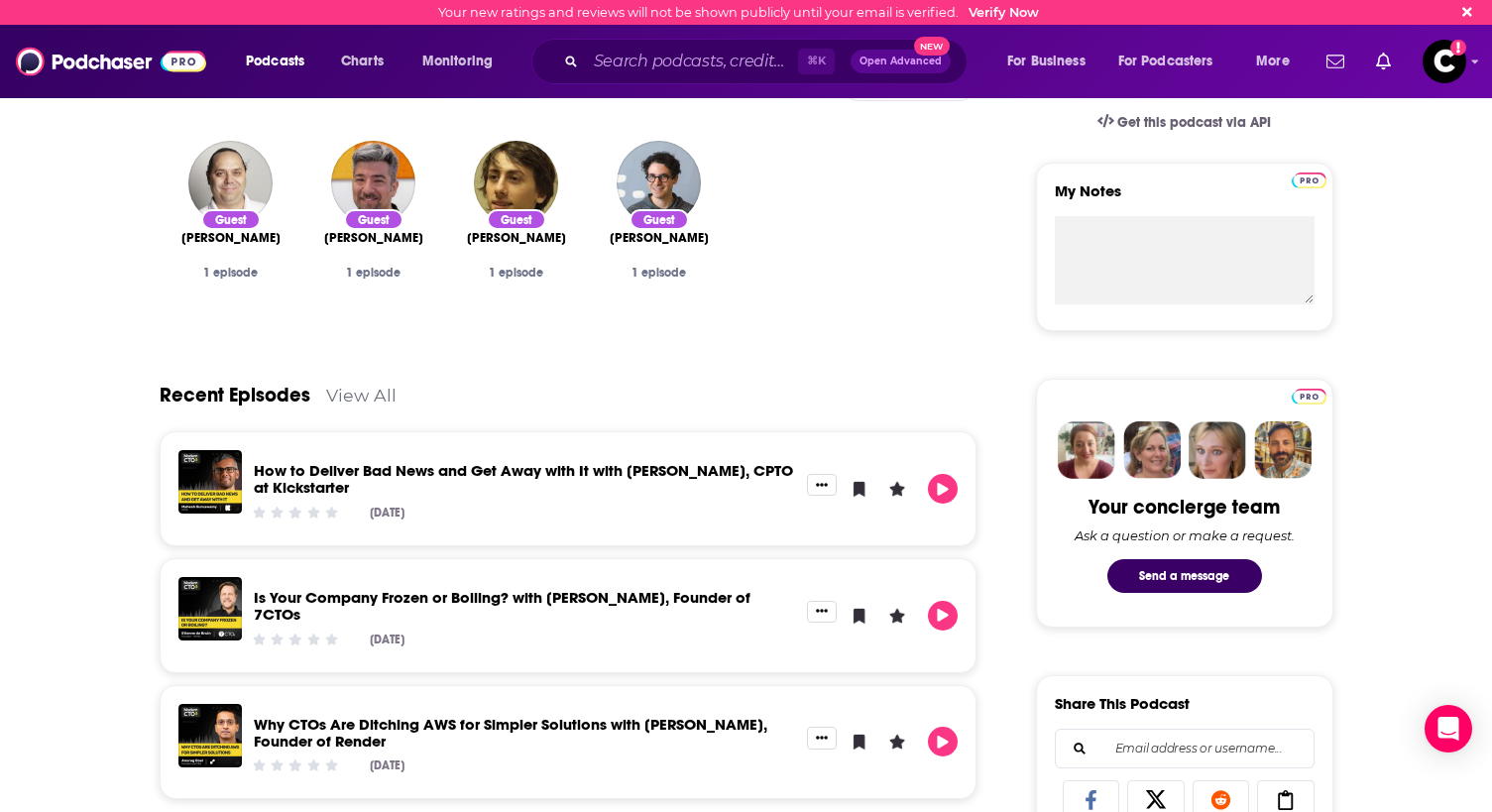
scroll to position [632, 0]
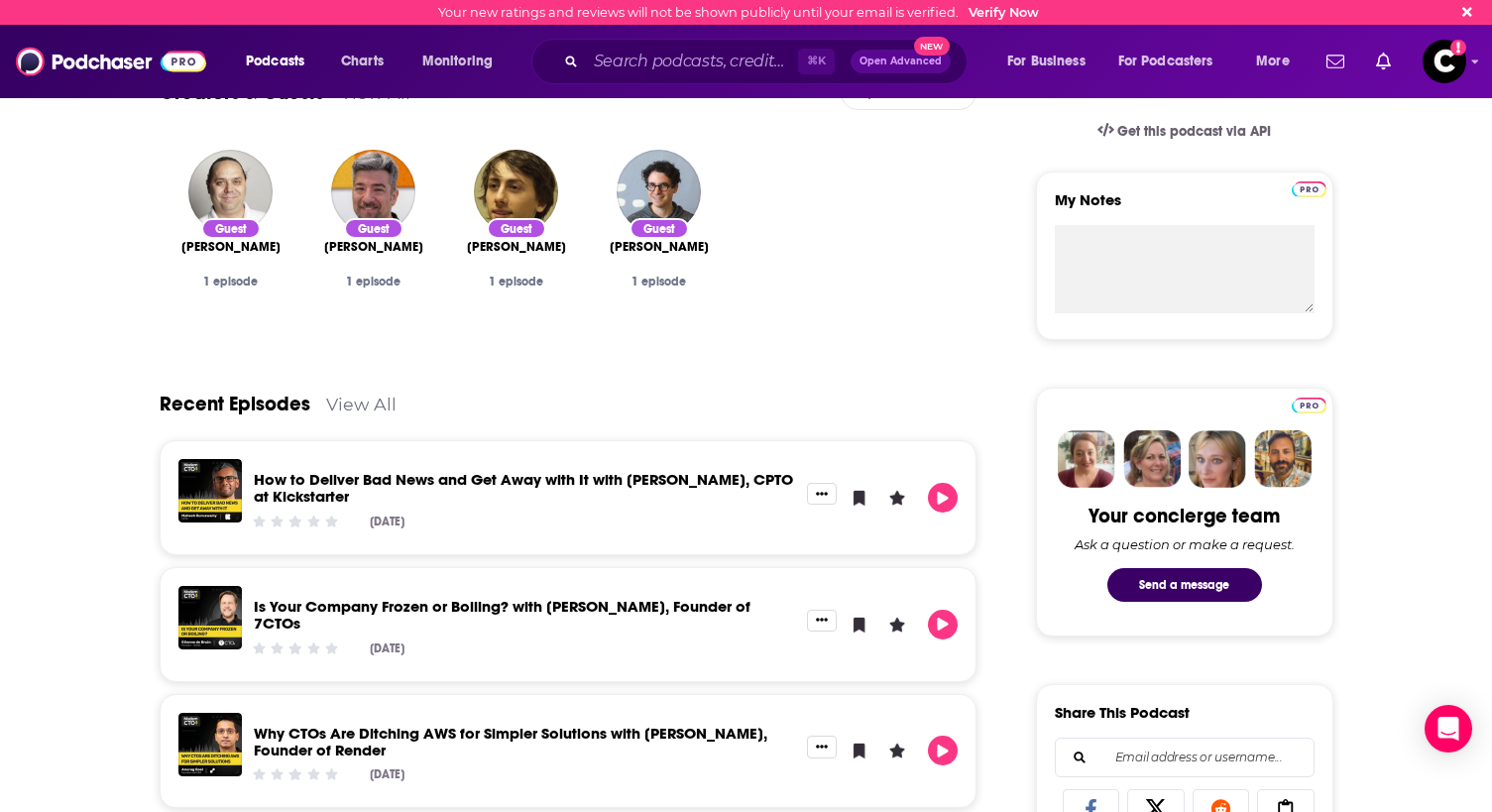
click at [377, 408] on link "View All" at bounding box center [361, 404] width 70 height 21
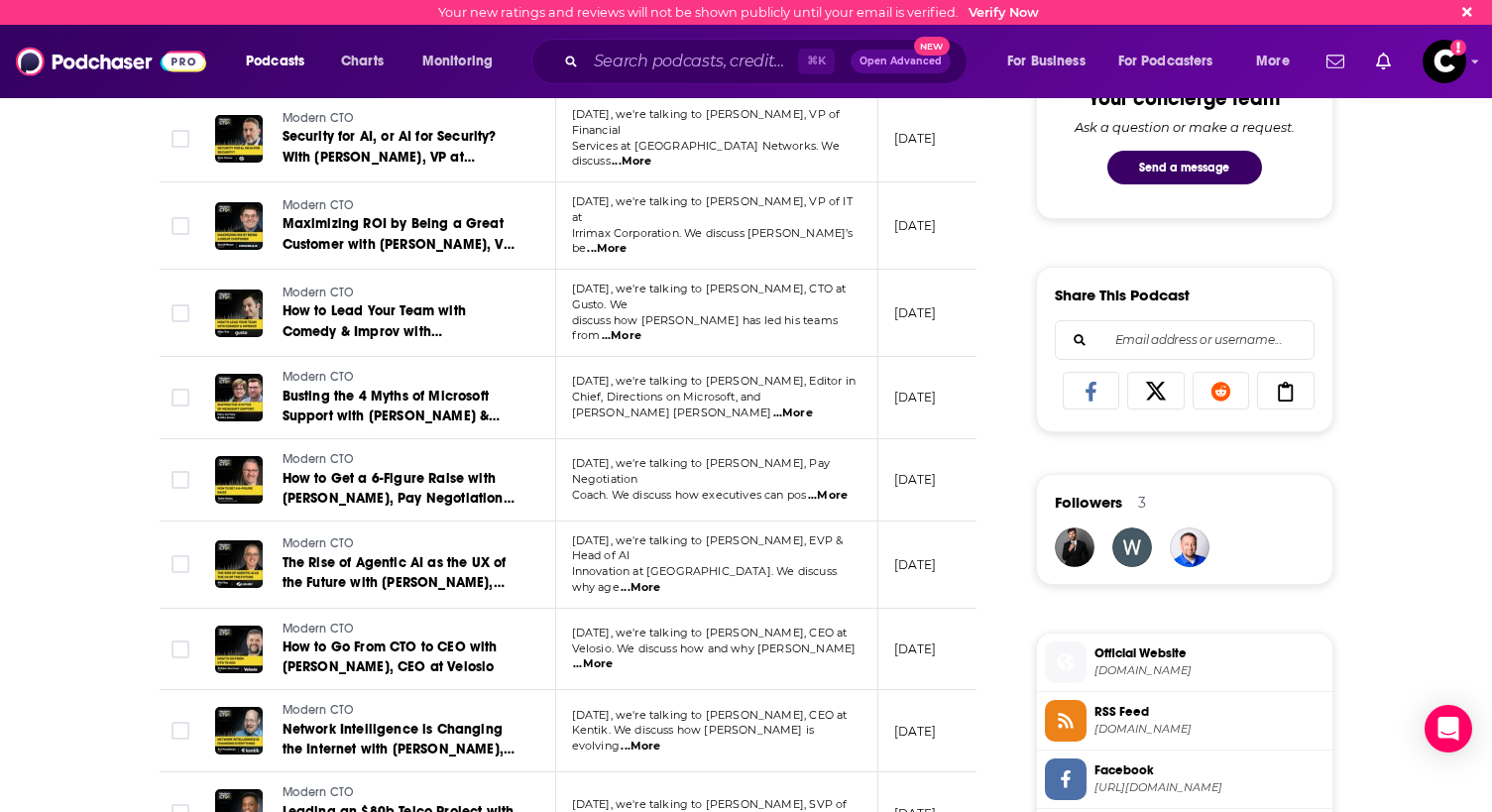
scroll to position [1053, 0]
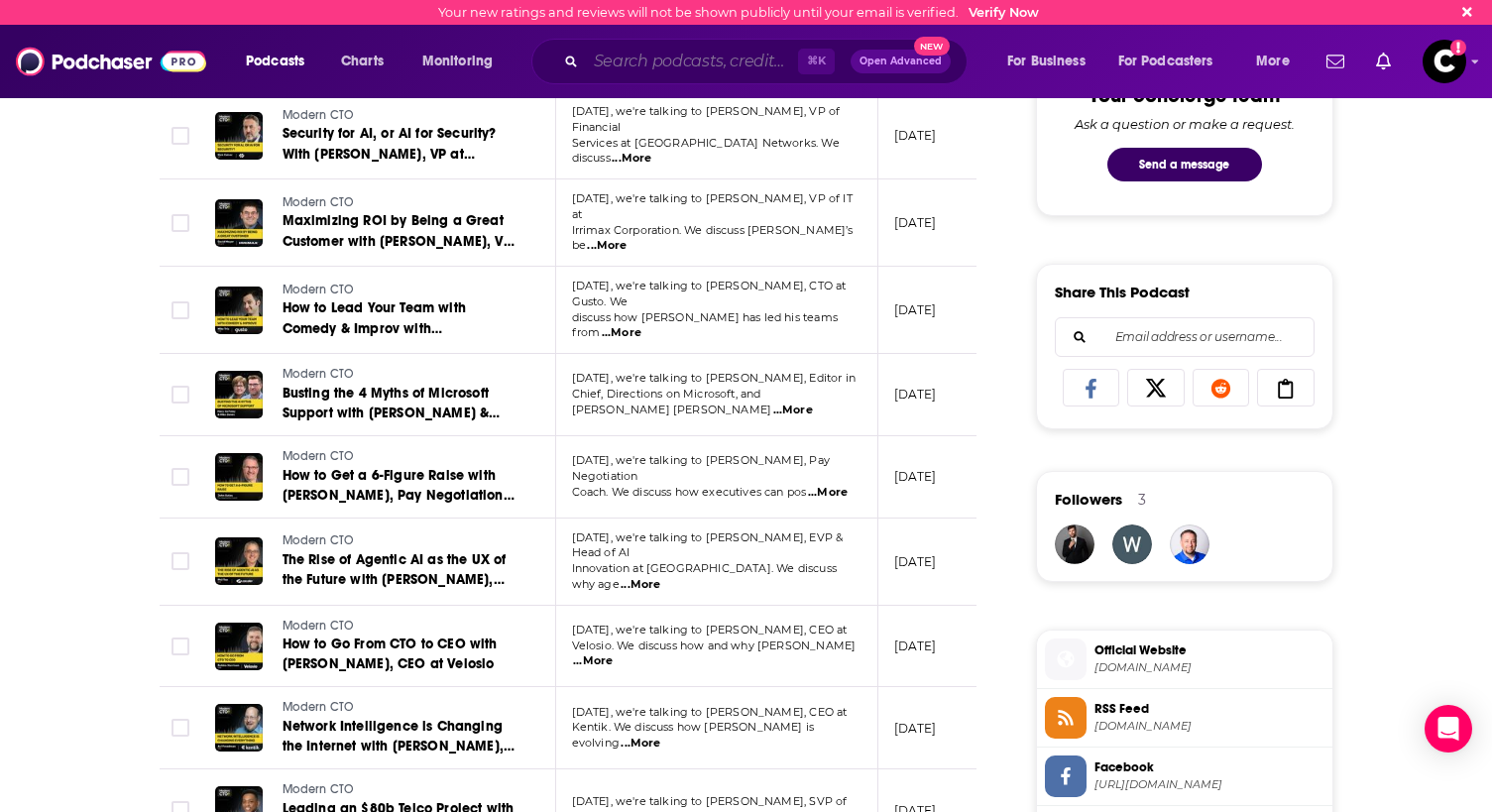
click at [672, 69] on input "Search podcasts, credits, & more..." at bounding box center [692, 62] width 212 height 32
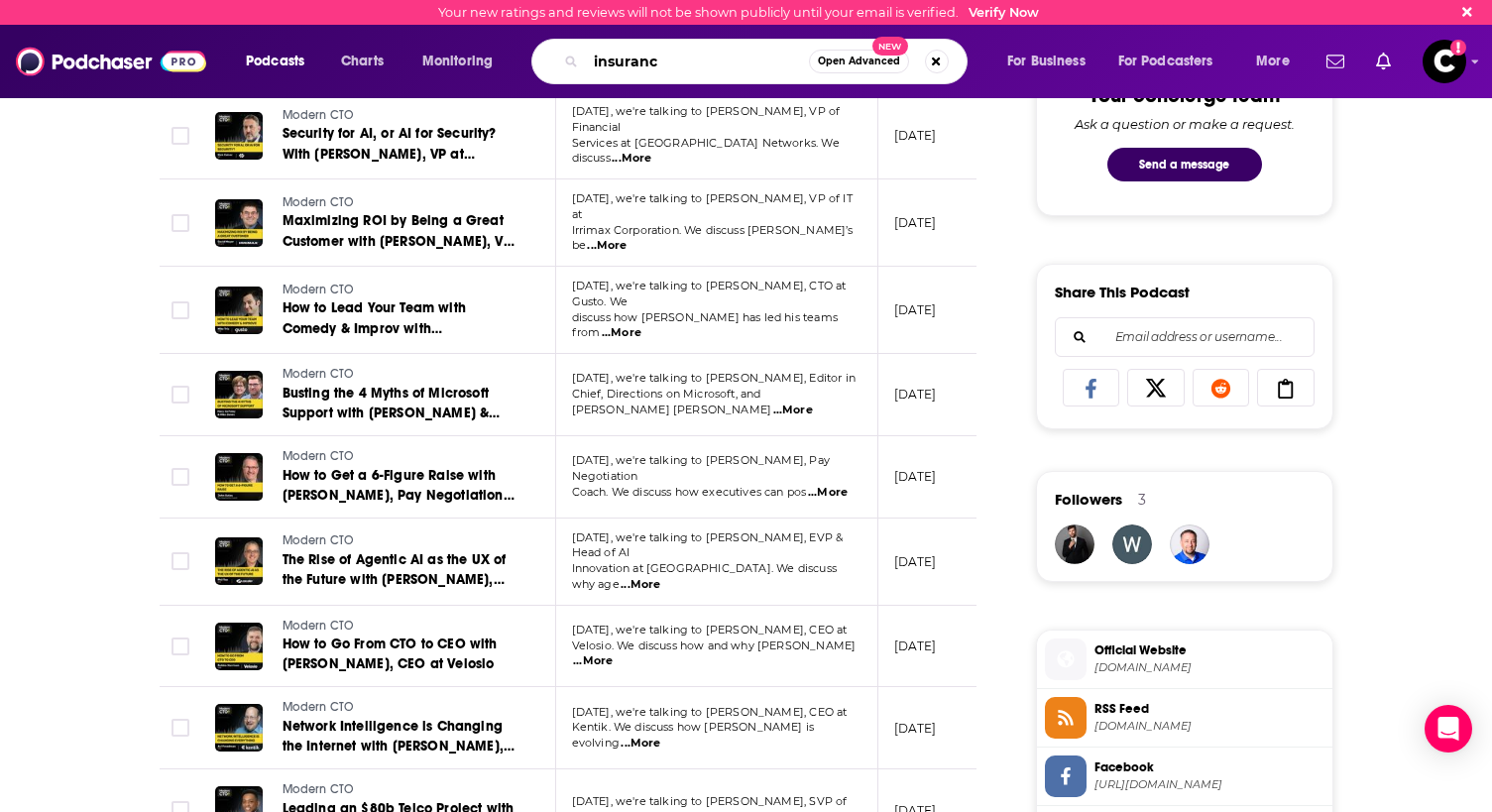
type input "insurance"
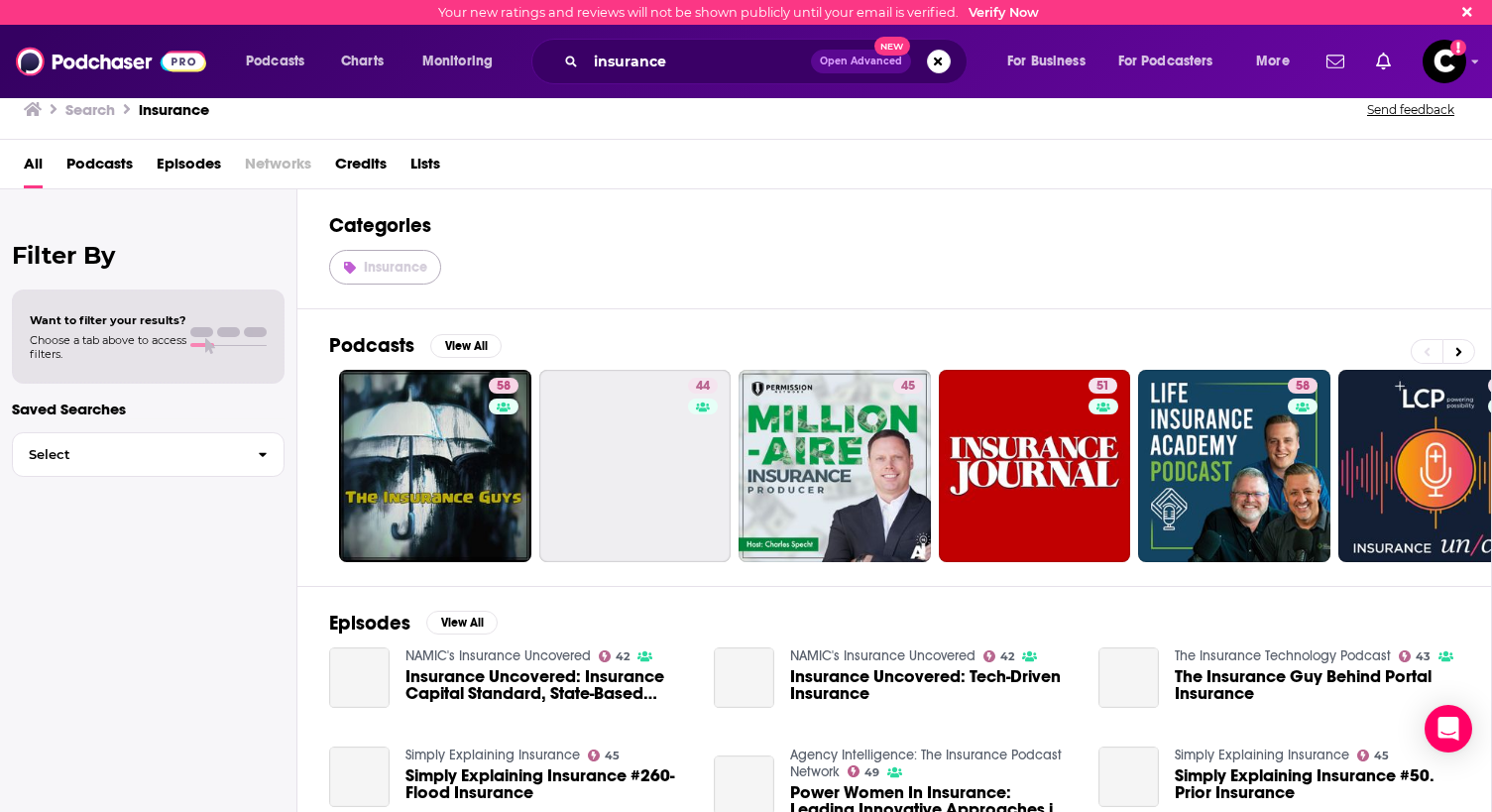
click at [400, 259] on span "Insurance" at bounding box center [396, 267] width 64 height 17
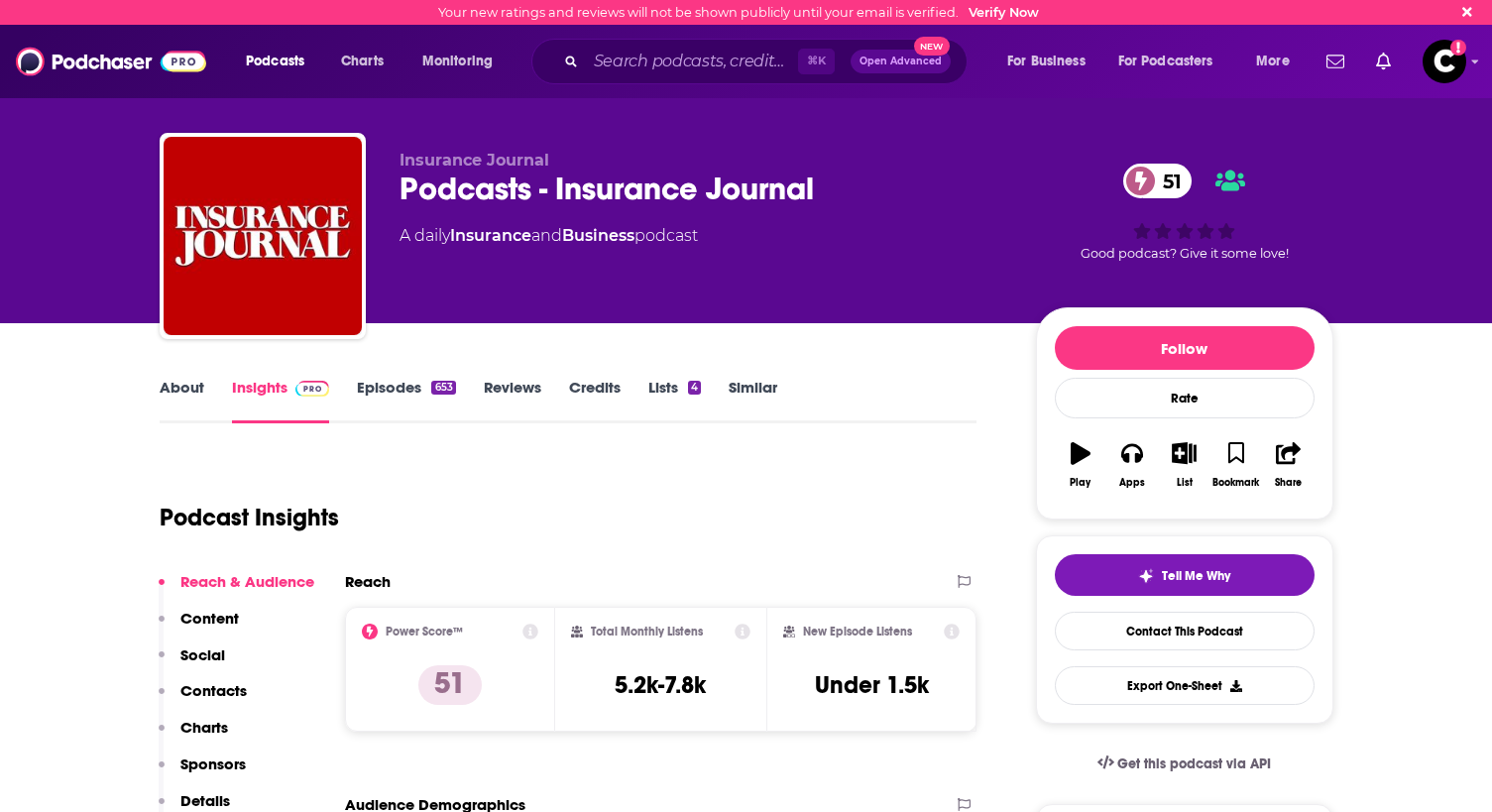
click at [167, 393] on link "About" at bounding box center [182, 401] width 45 height 46
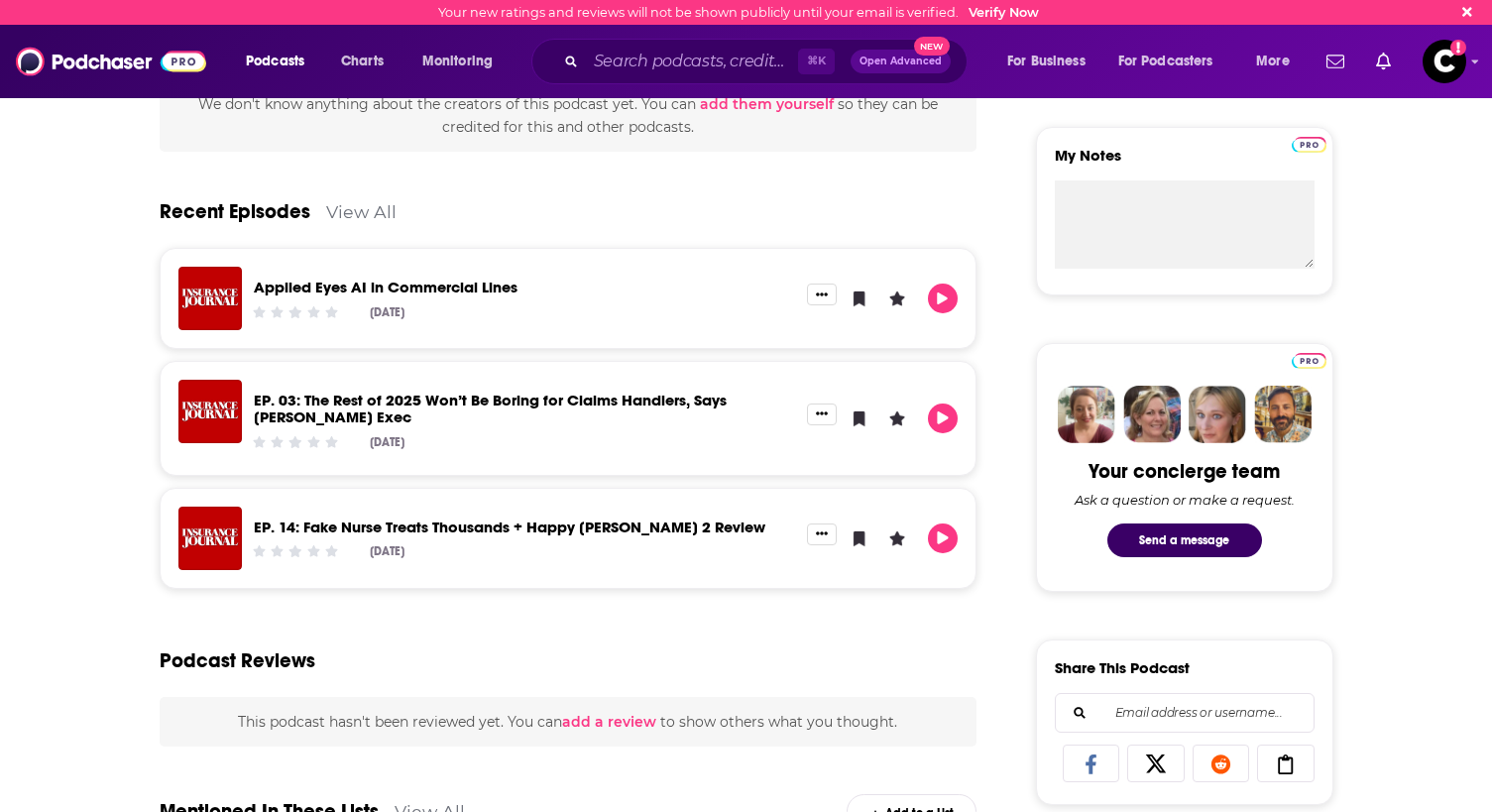
scroll to position [685, 0]
